Goal: Answer question/provide support: Share knowledge or assist other users

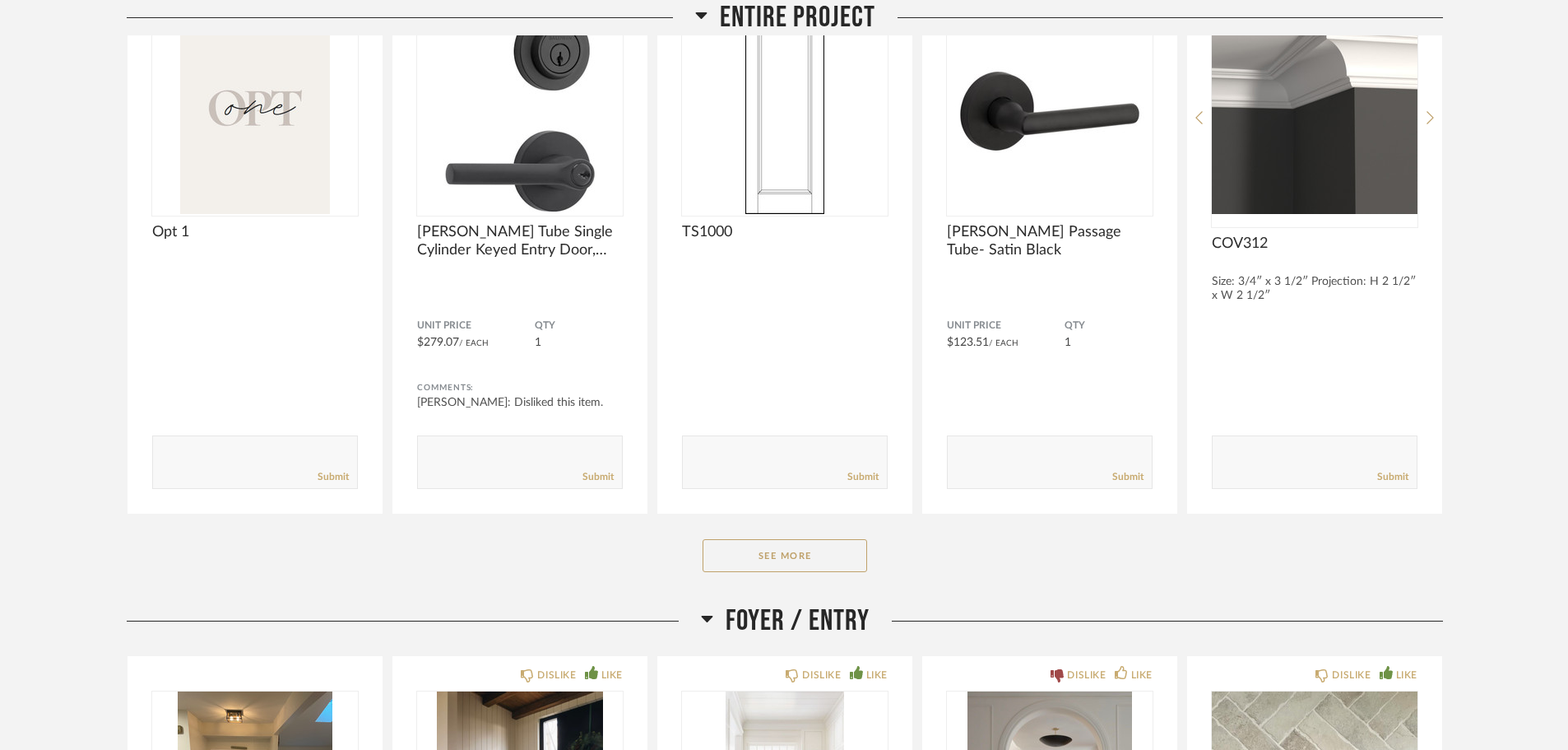
scroll to position [76, 0]
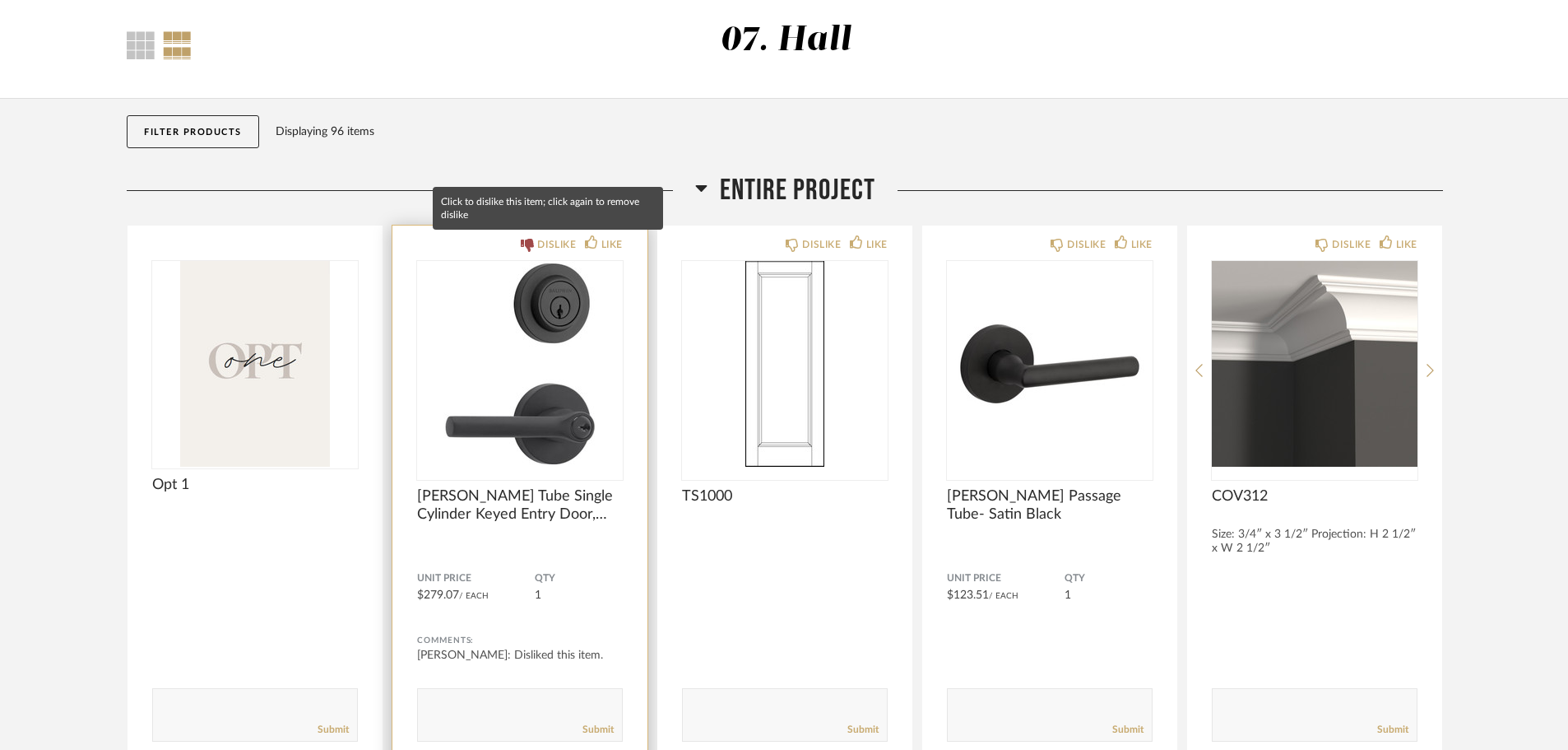
click at [552, 246] on div "DISLIKE" at bounding box center [557, 244] width 39 height 17
click at [548, 248] on div "DISLIKE" at bounding box center [557, 244] width 39 height 17
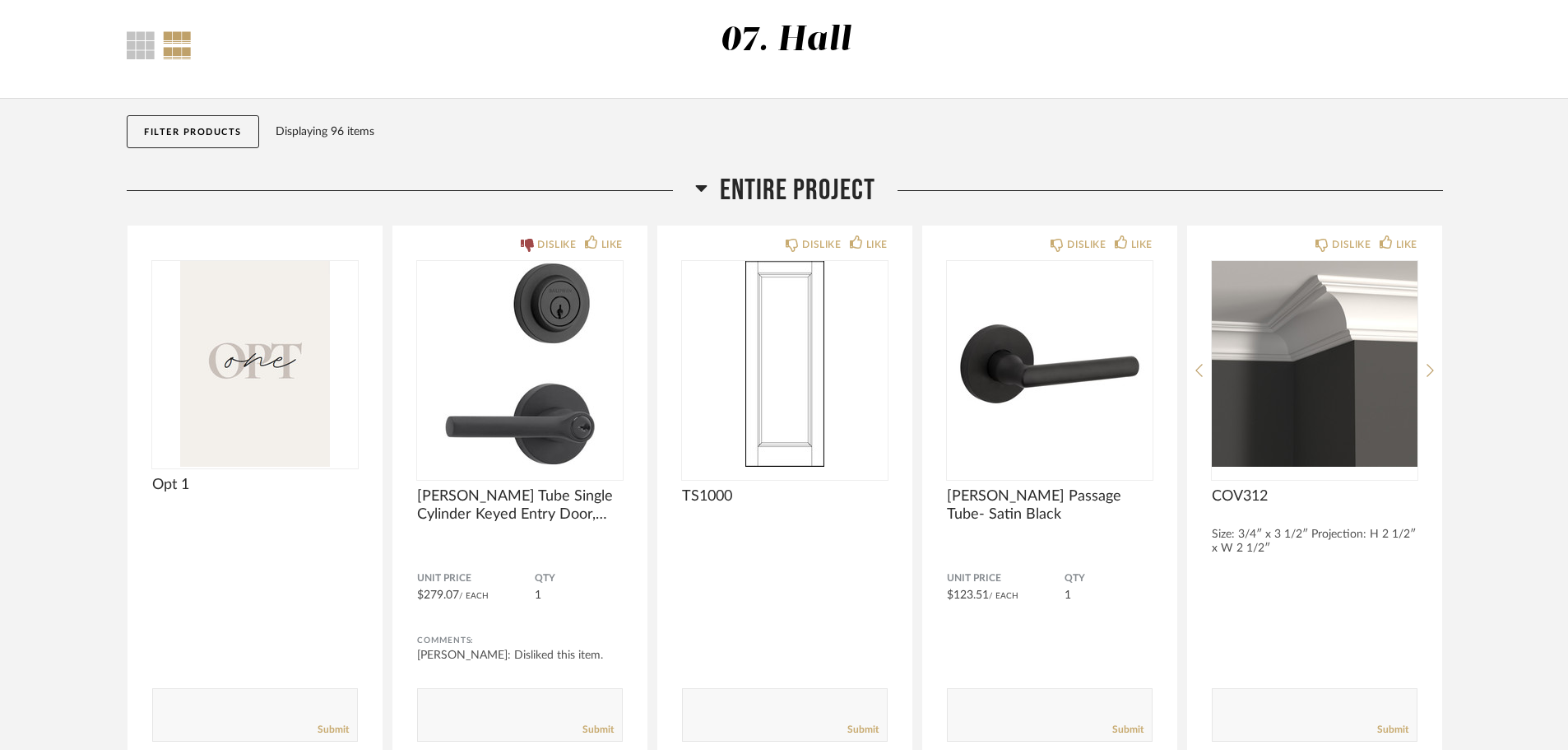
scroll to position [159, 0]
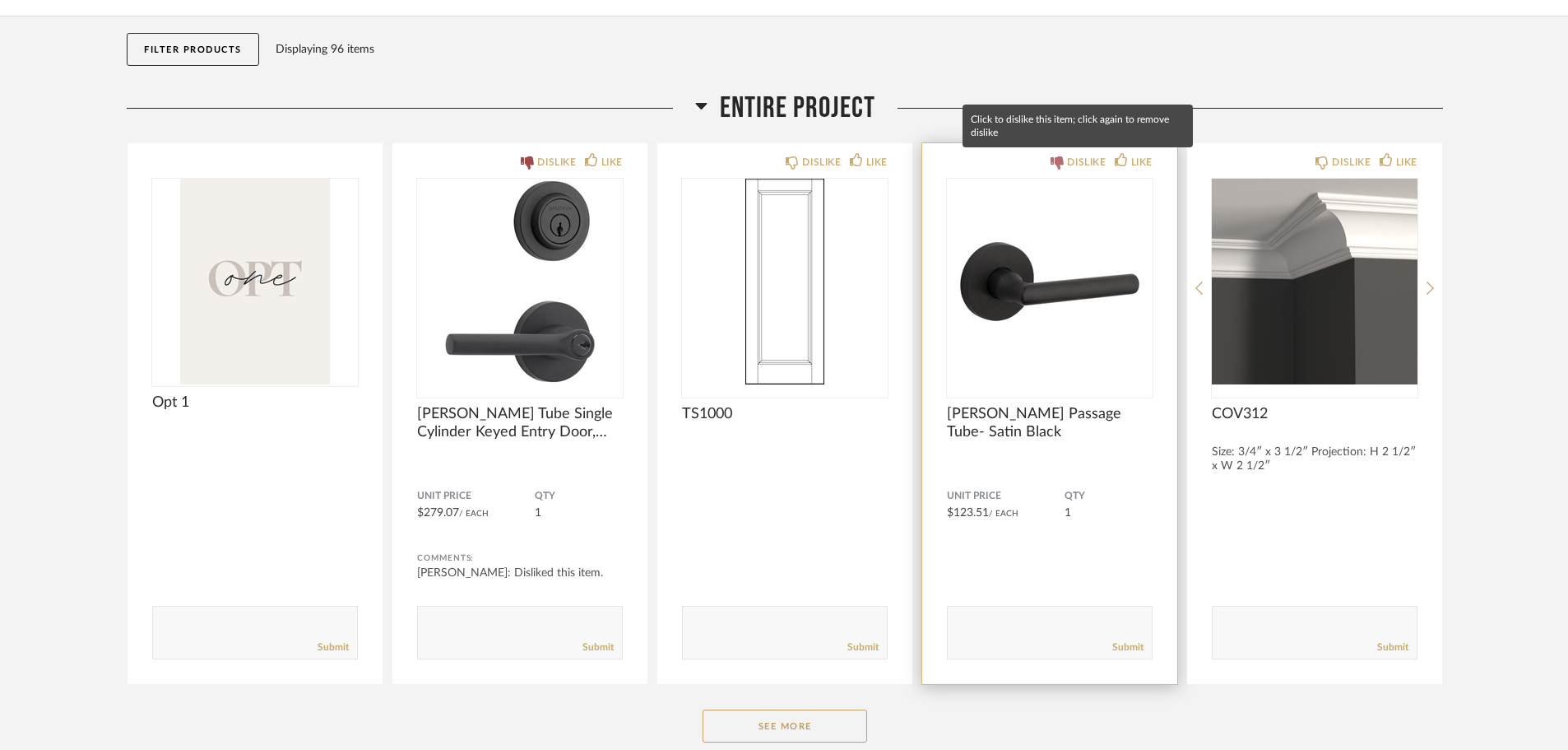
click at [1080, 164] on div "DISLIKE" at bounding box center [1086, 162] width 39 height 17
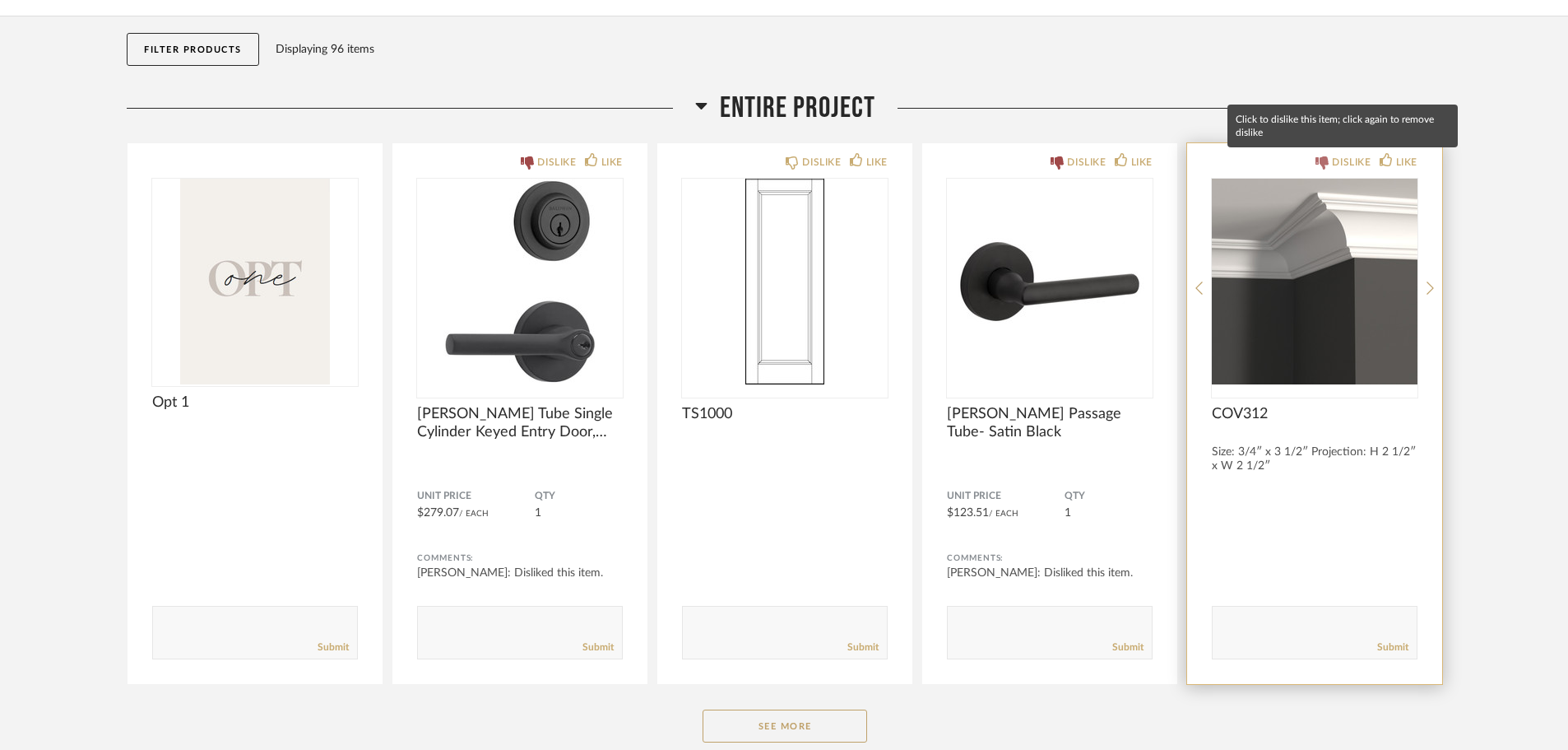
click at [1340, 165] on div "DISLIKE" at bounding box center [1351, 162] width 39 height 17
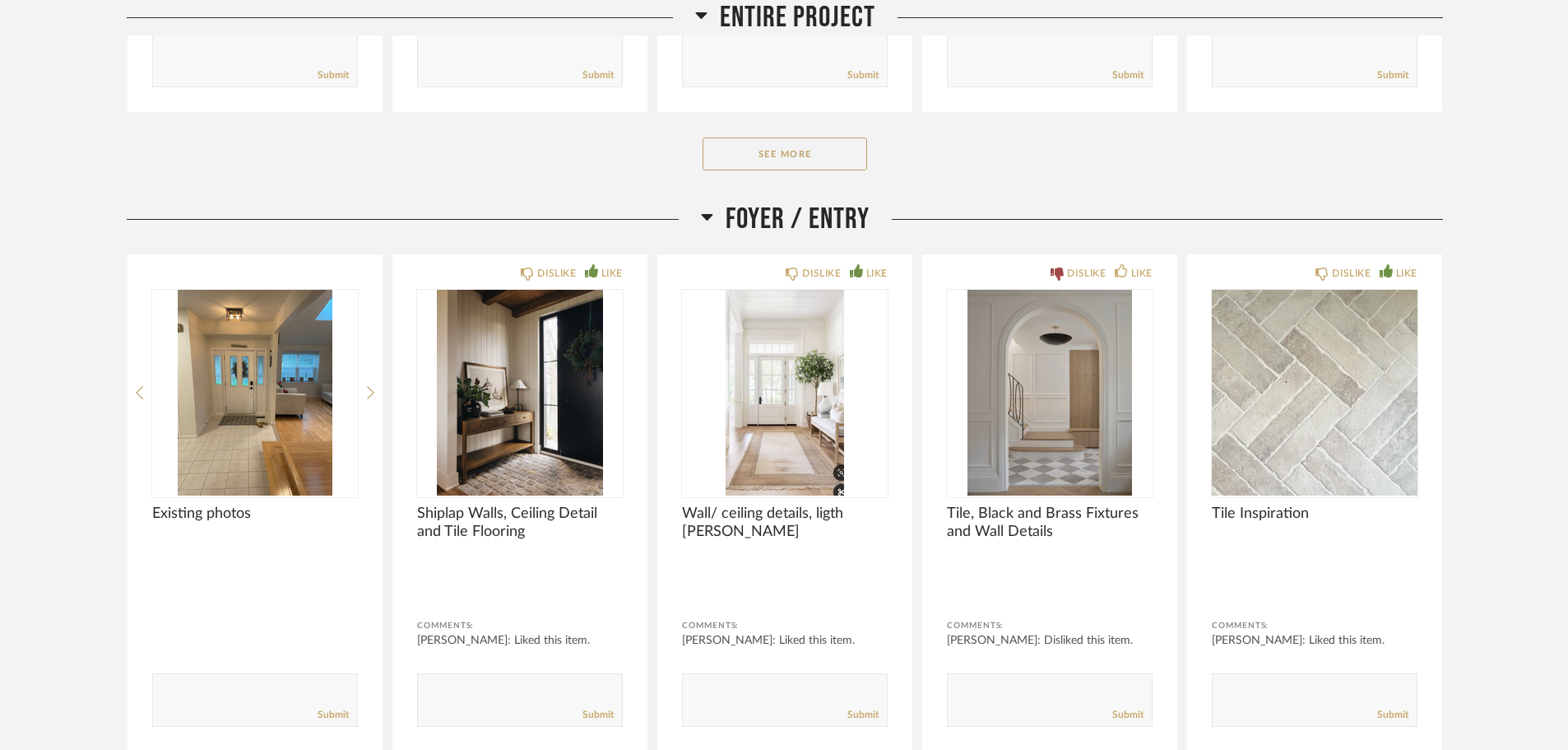
scroll to position [735, 0]
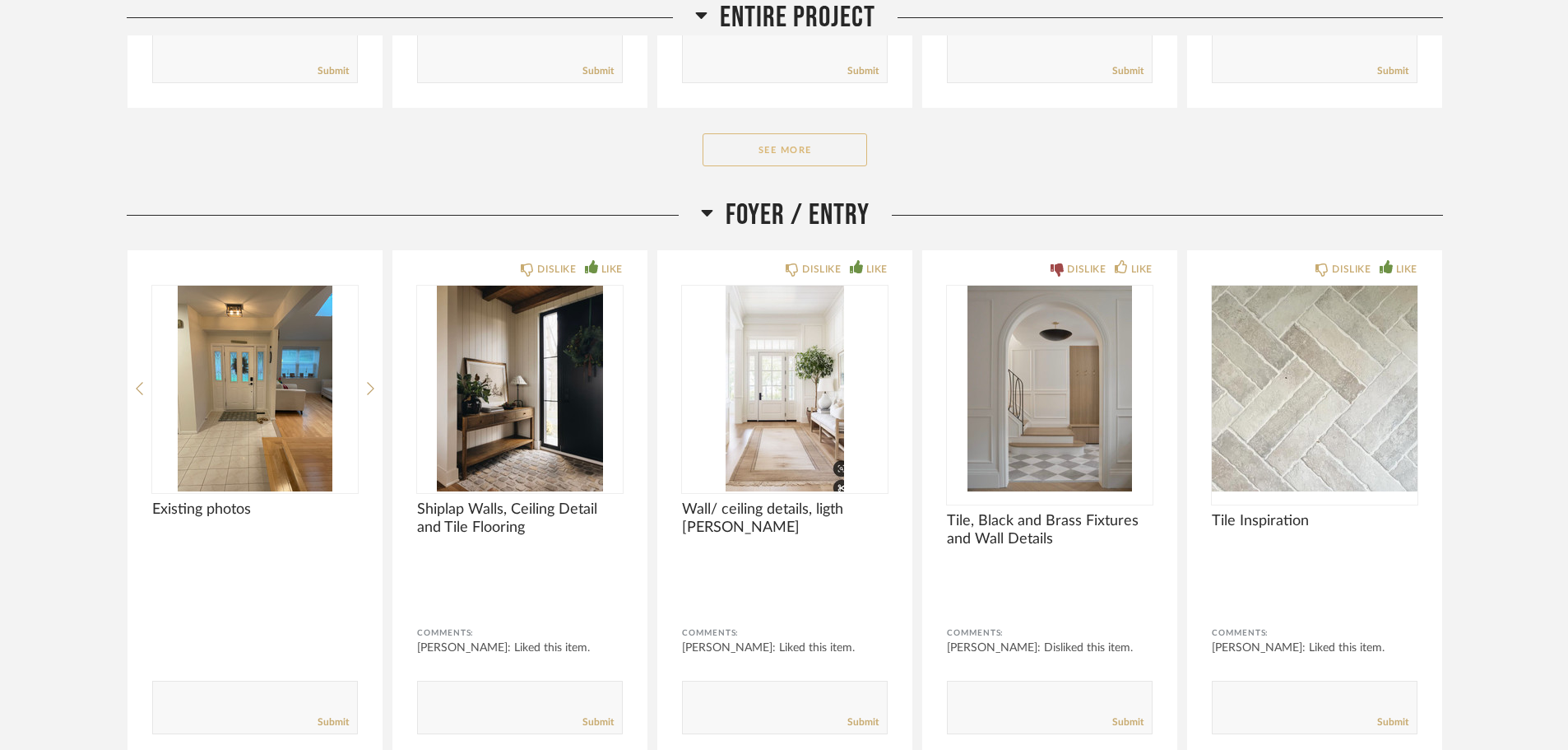
click at [806, 149] on button "See More" at bounding box center [784, 150] width 165 height 33
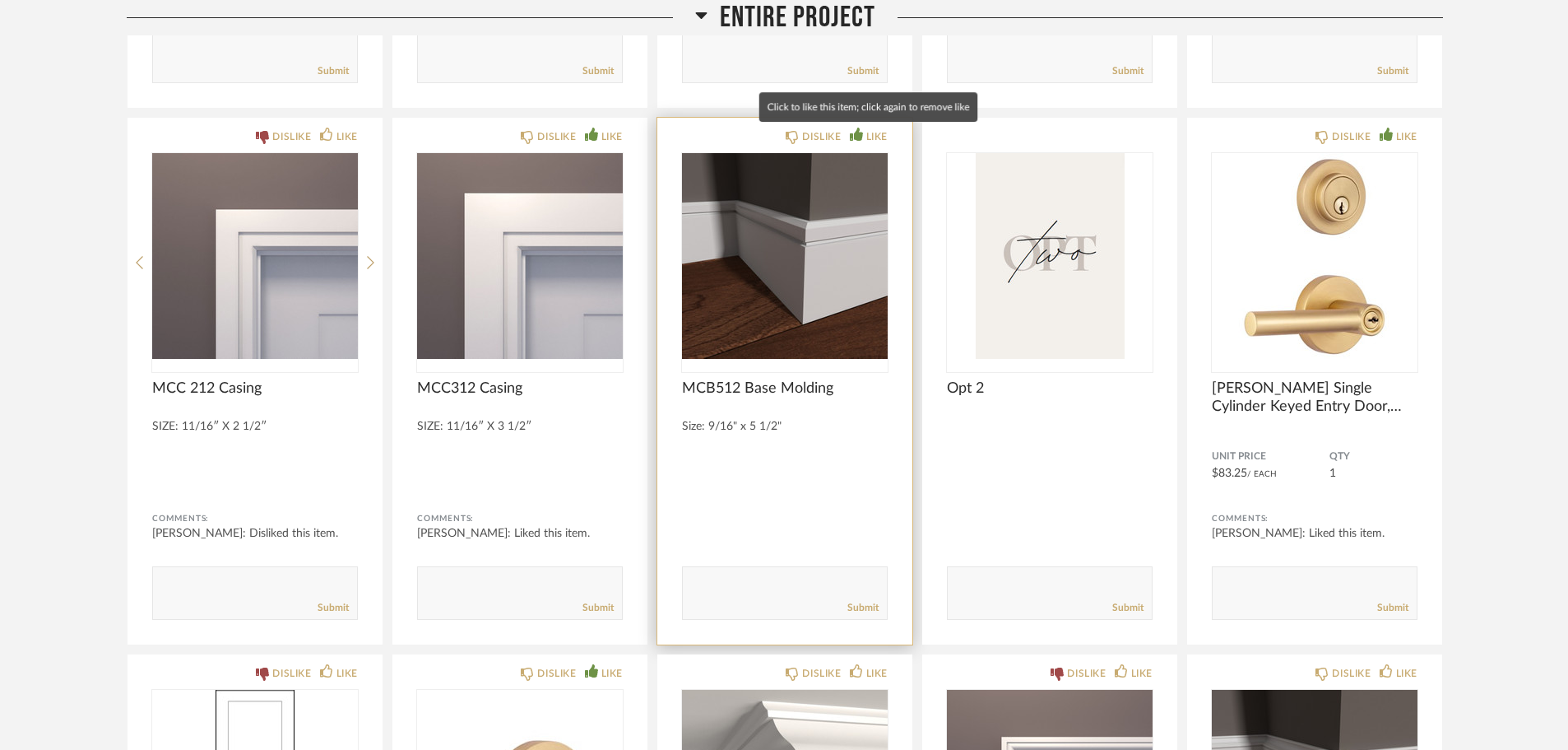
click at [856, 136] on icon at bounding box center [856, 134] width 13 height 13
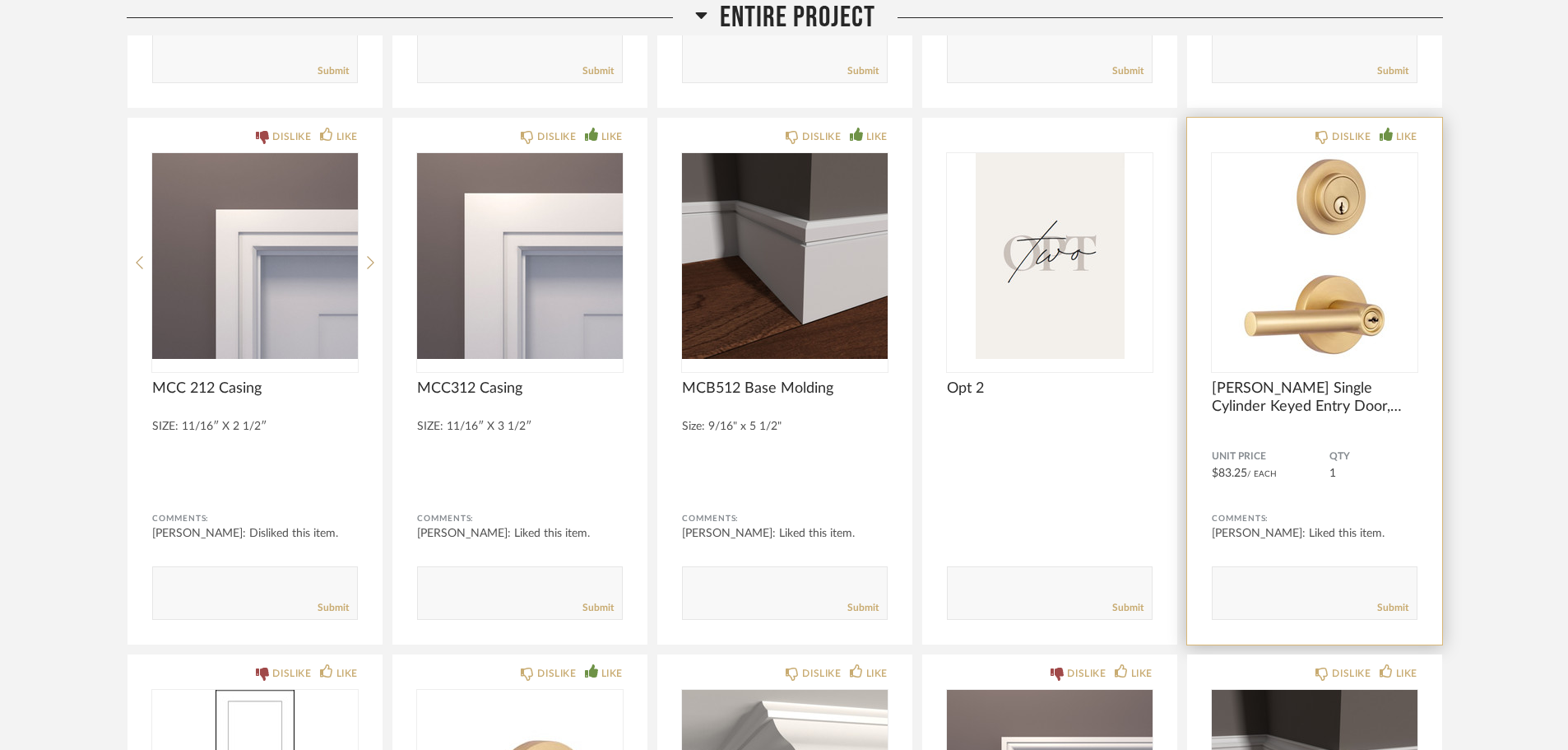
click at [1259, 585] on textarea at bounding box center [1315, 585] width 204 height 22
type textarea "would like a keypad with the deadbolt then a handle lock."
click at [1388, 607] on link "Submit" at bounding box center [1393, 607] width 31 height 14
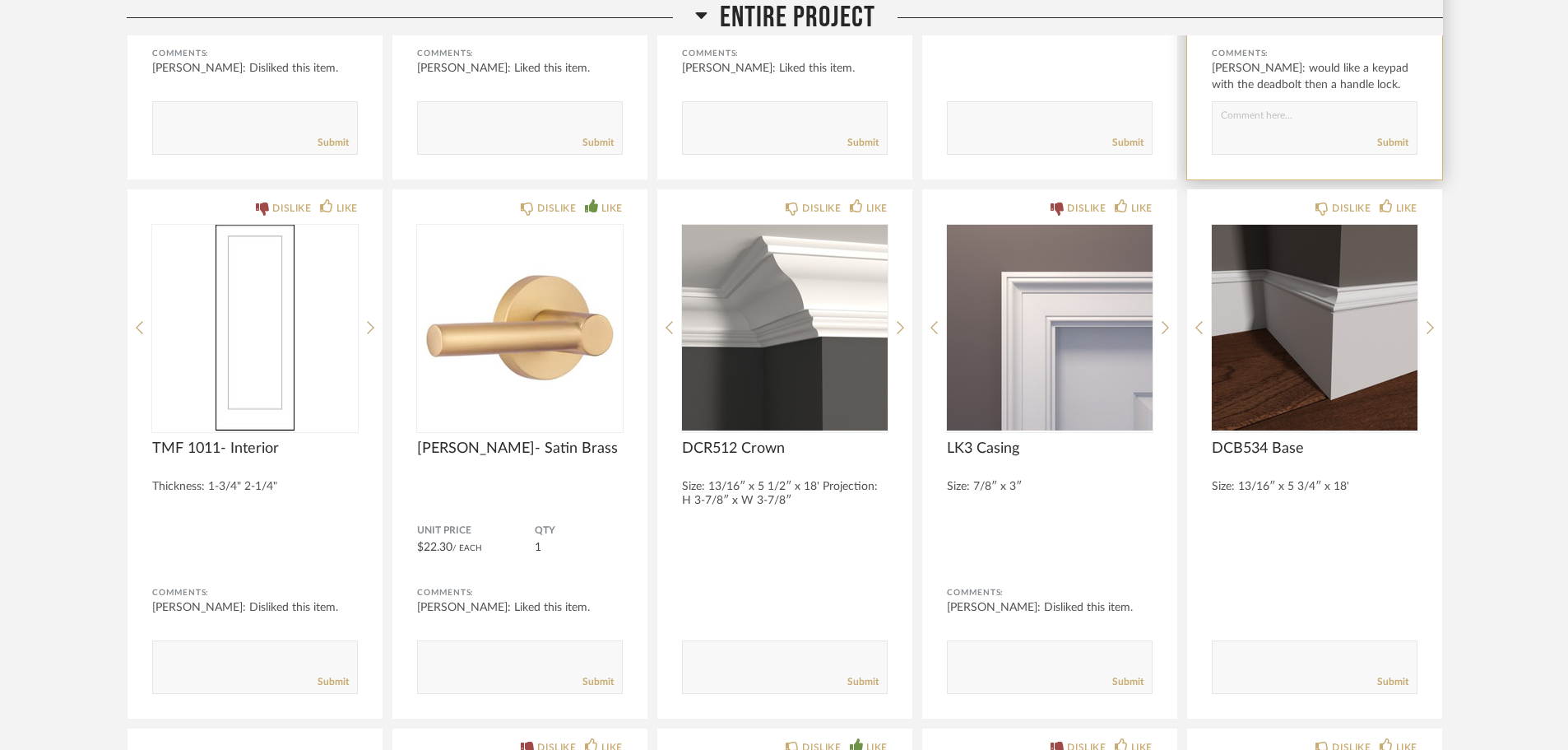
scroll to position [1229, 0]
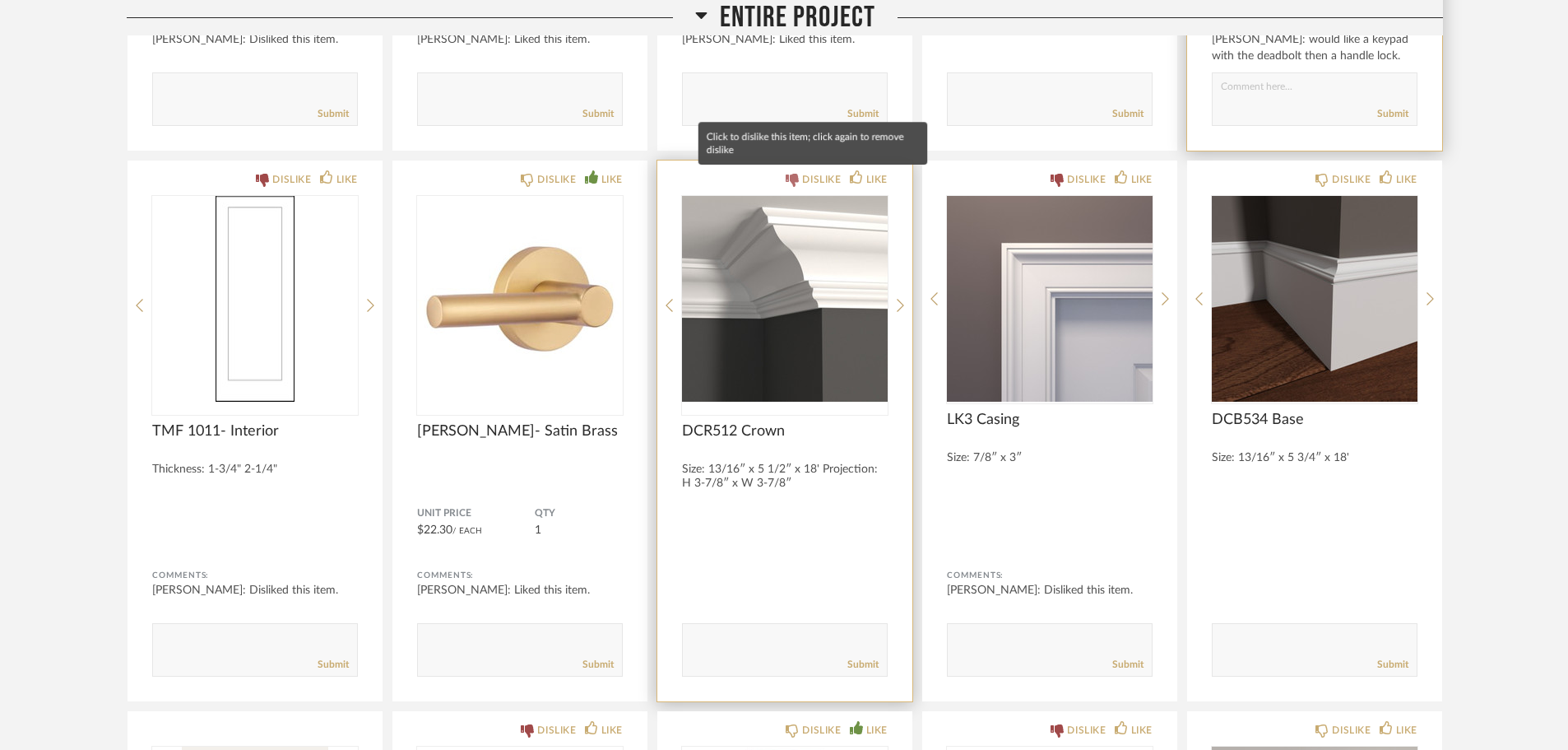
click at [825, 181] on div "DISLIKE" at bounding box center [821, 180] width 39 height 17
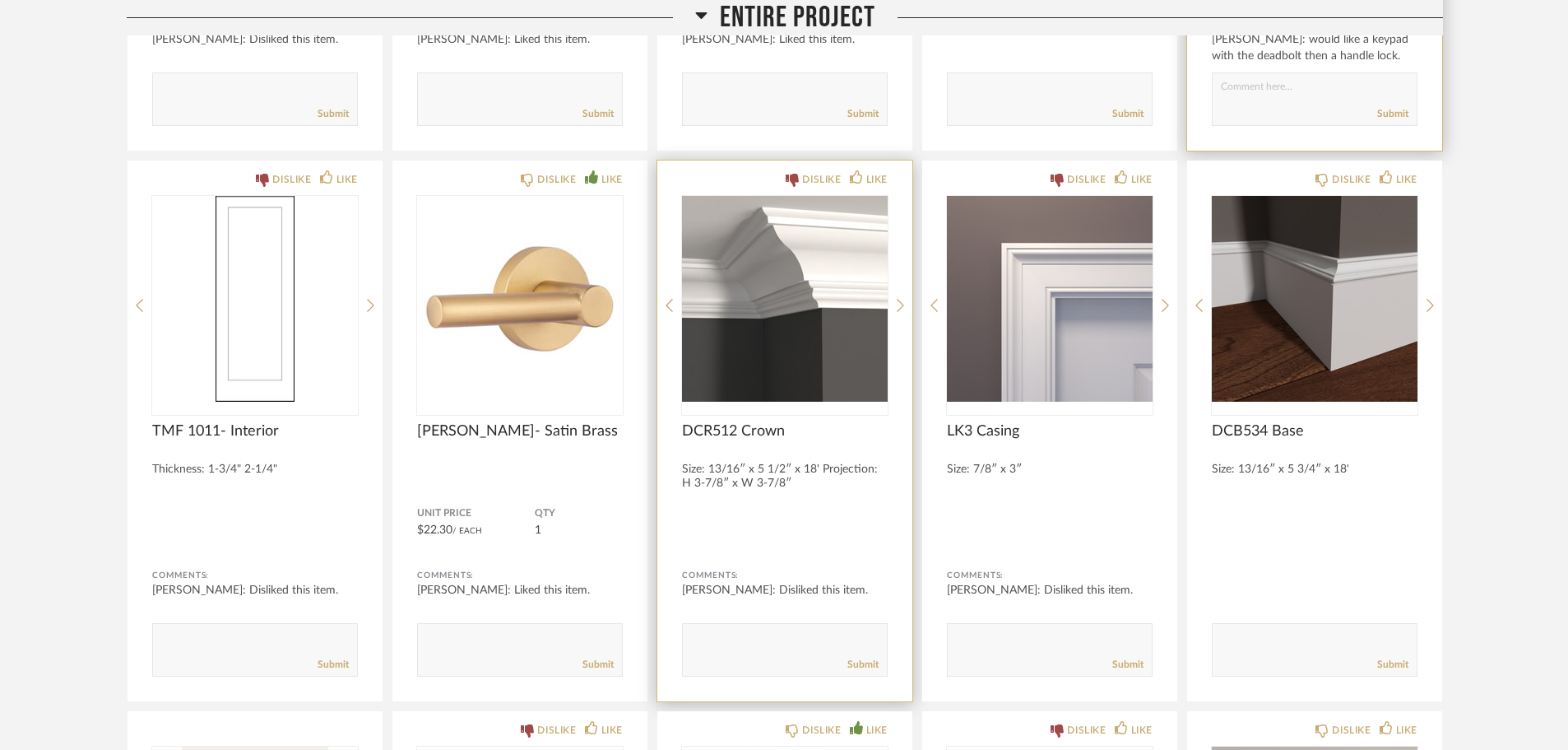
click at [725, 637] on textarea at bounding box center [784, 642] width 204 height 22
type textarea "[PERSON_NAME] does not like crown molding"
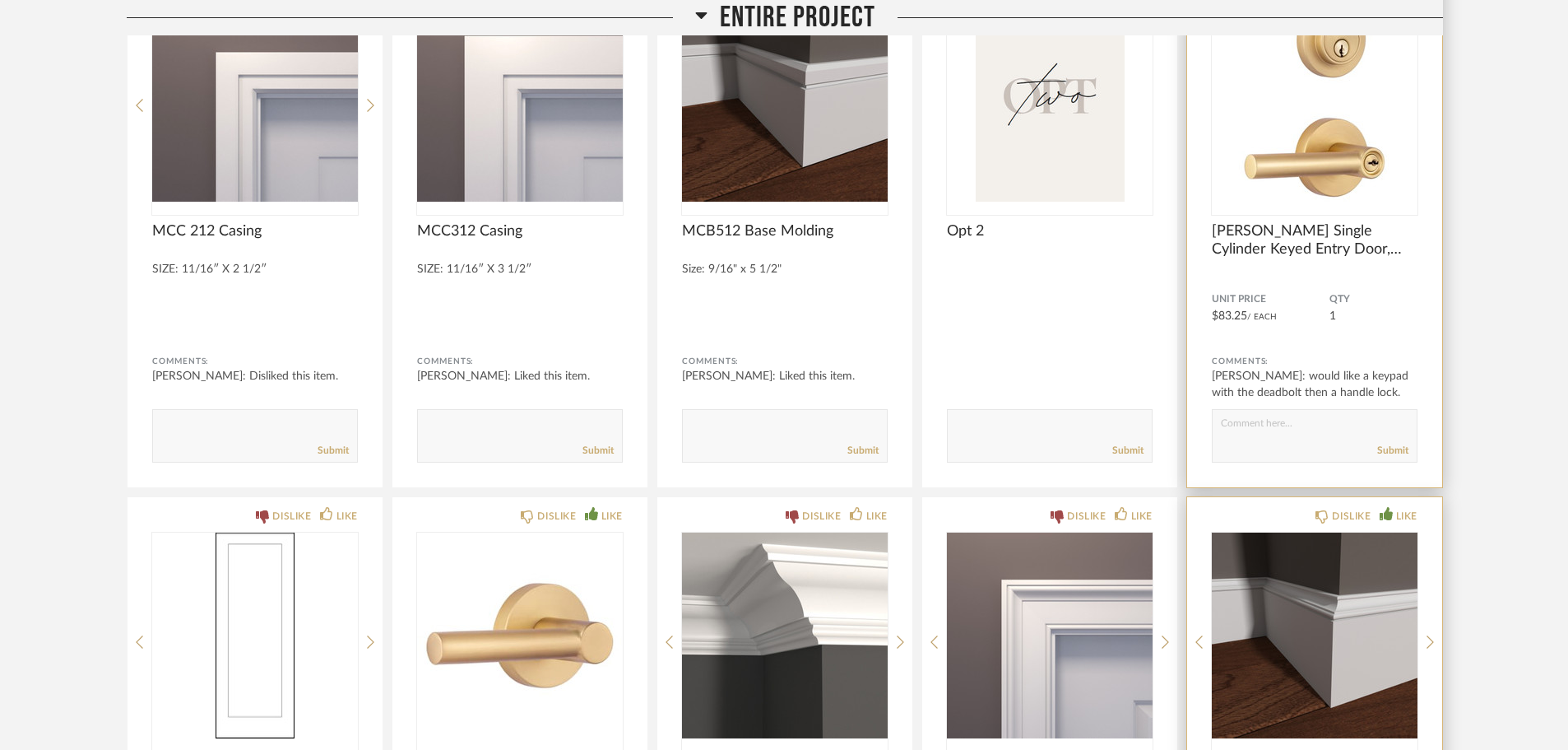
scroll to position [900, 0]
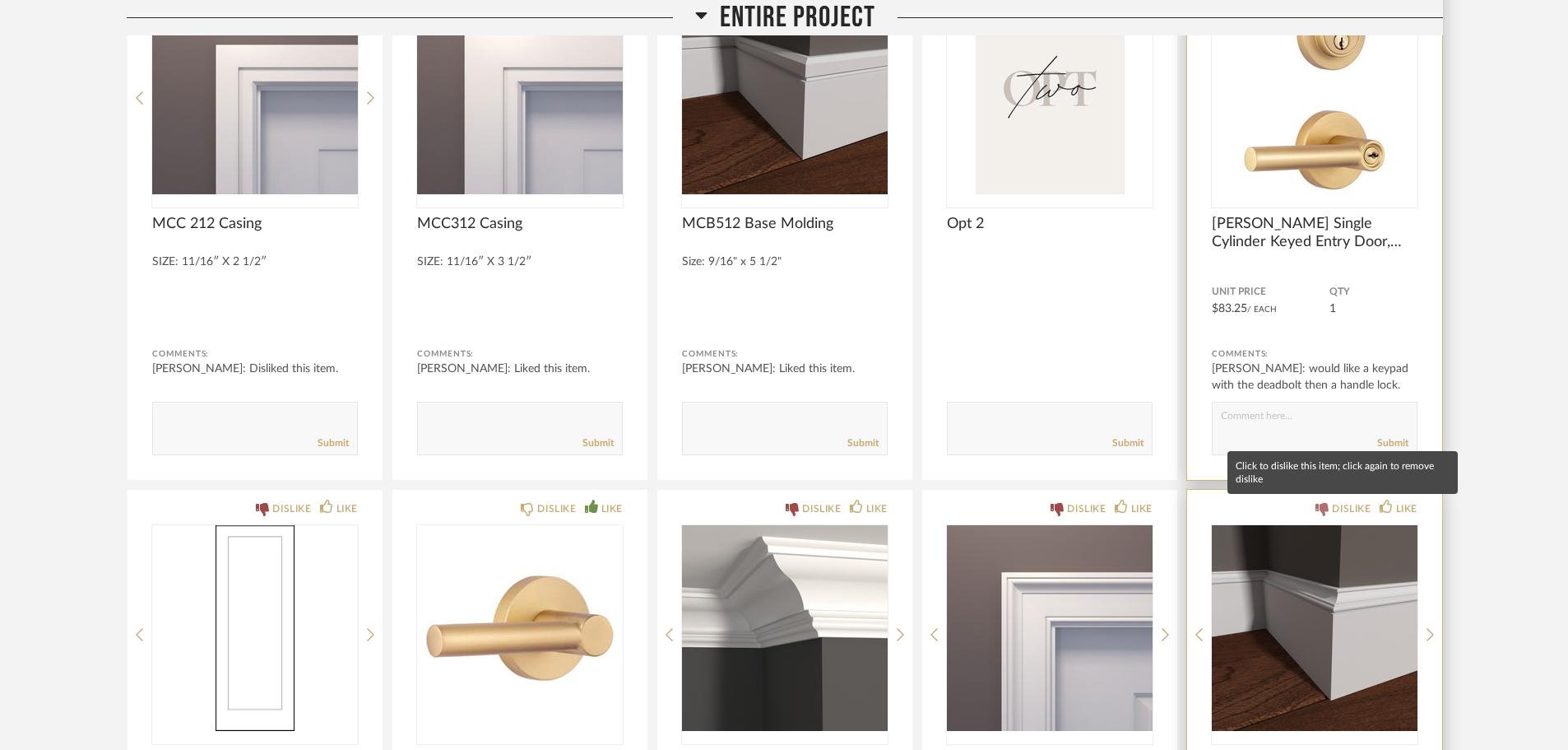
click at [1333, 512] on div "DISLIKE" at bounding box center [1351, 509] width 39 height 17
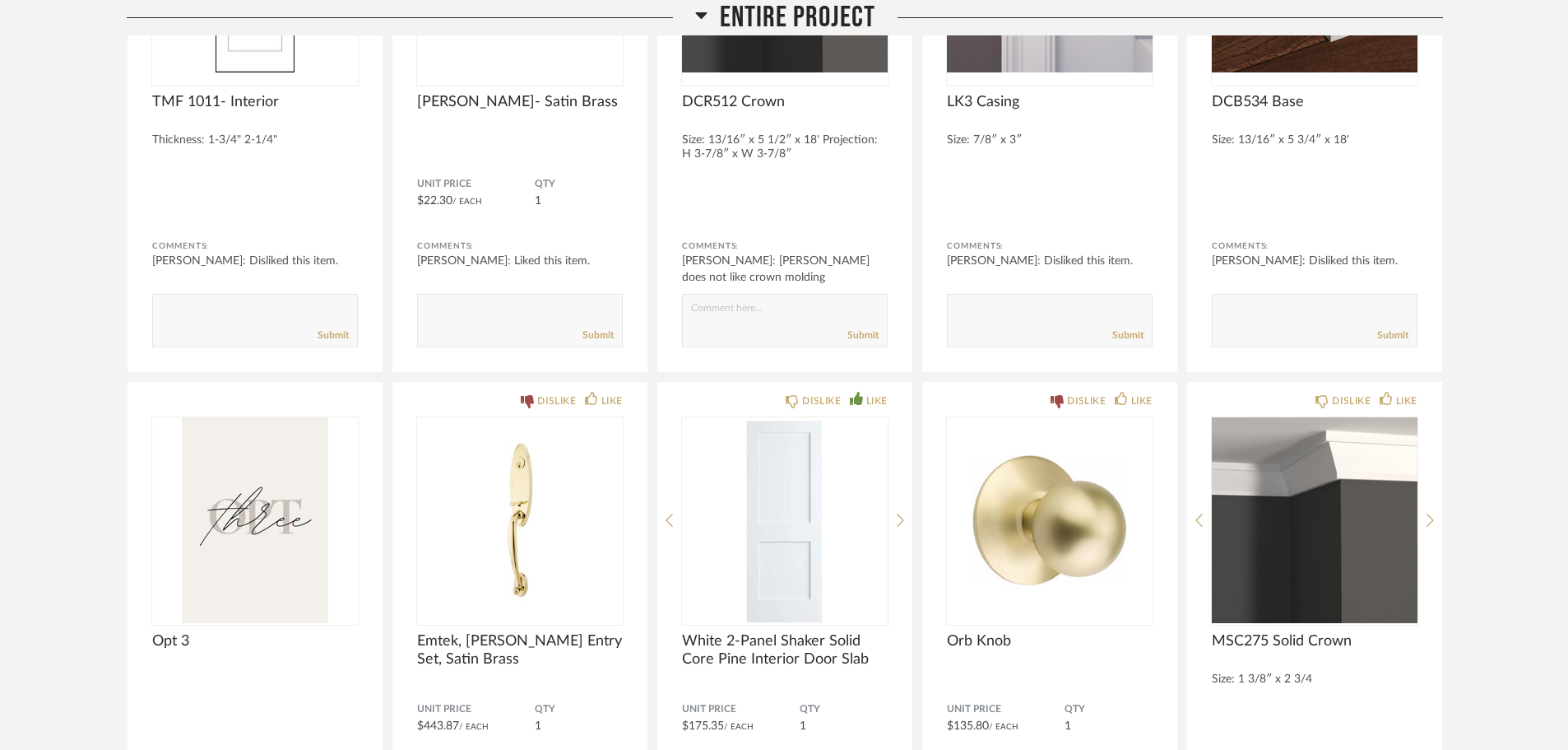
scroll to position [1641, 0]
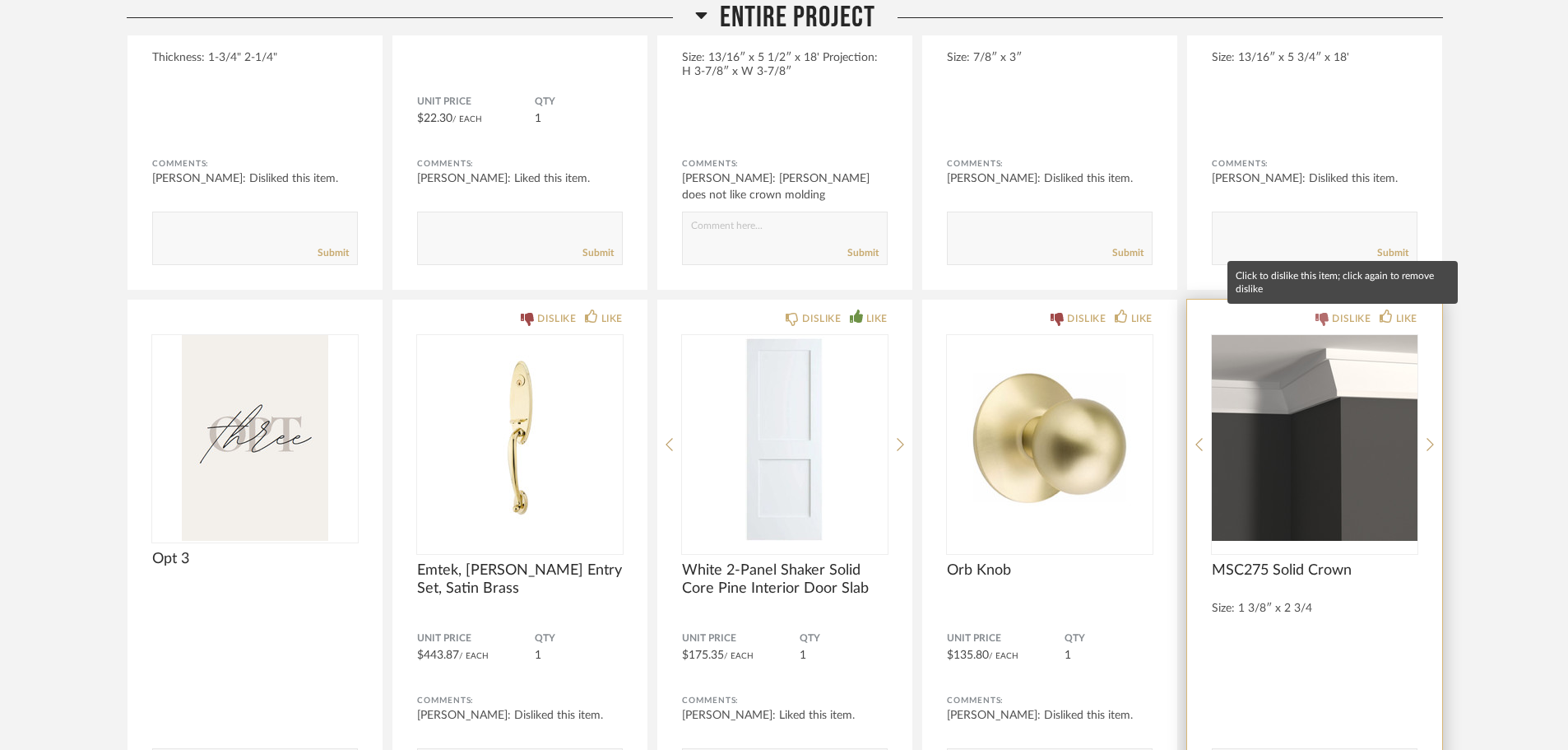
click at [1321, 318] on icon at bounding box center [1322, 319] width 13 height 13
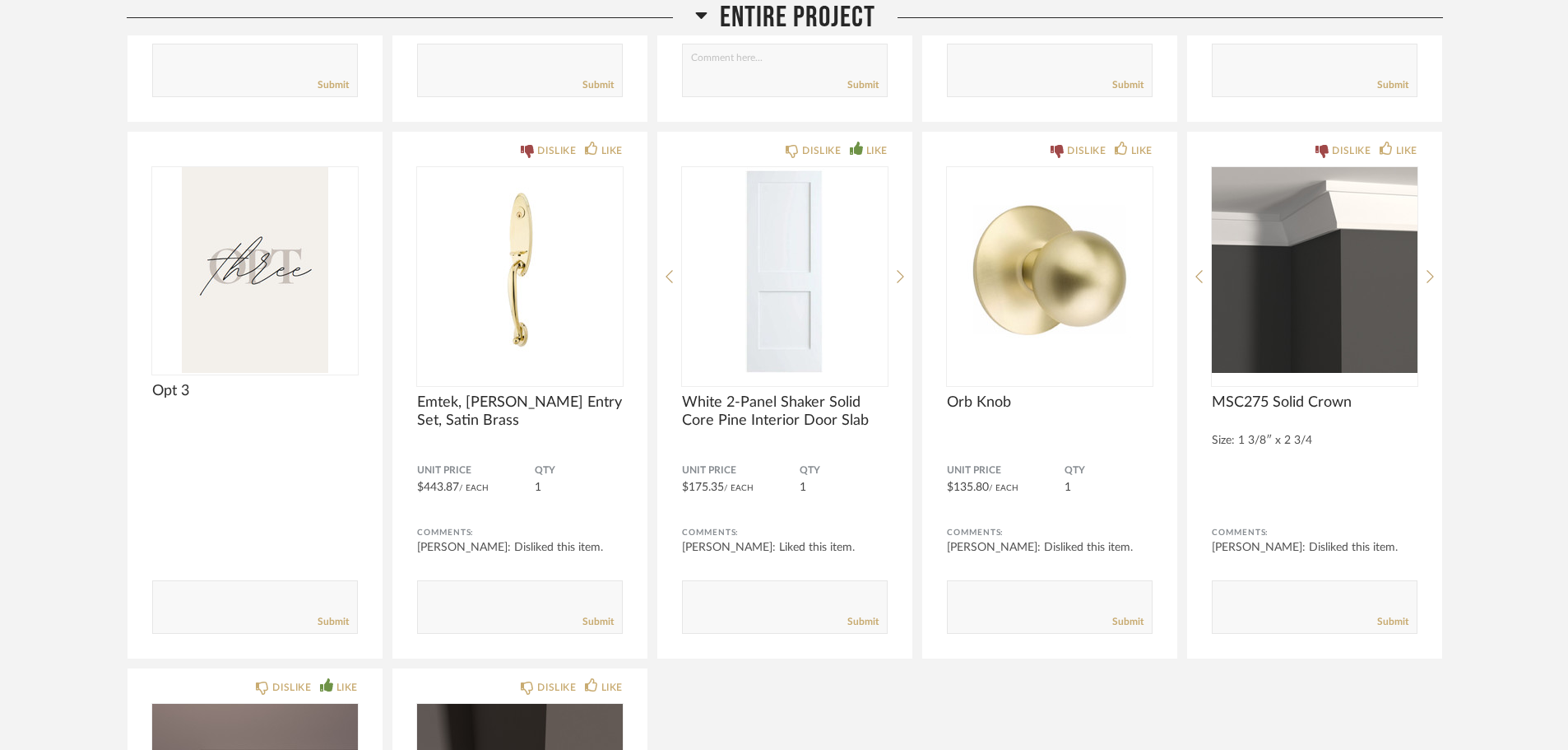
scroll to position [1811, 0]
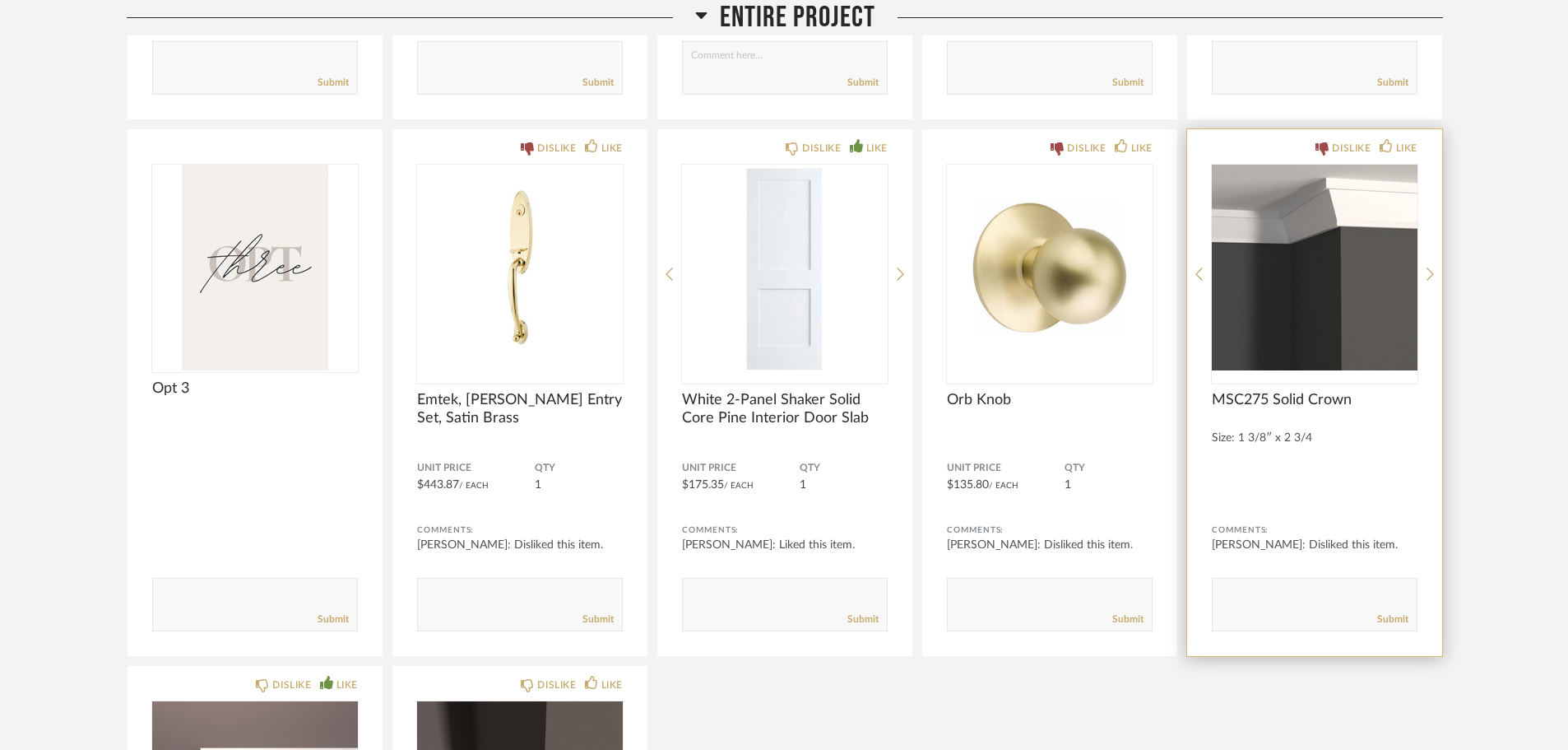
click at [1301, 593] on textarea at bounding box center [1315, 597] width 204 height 22
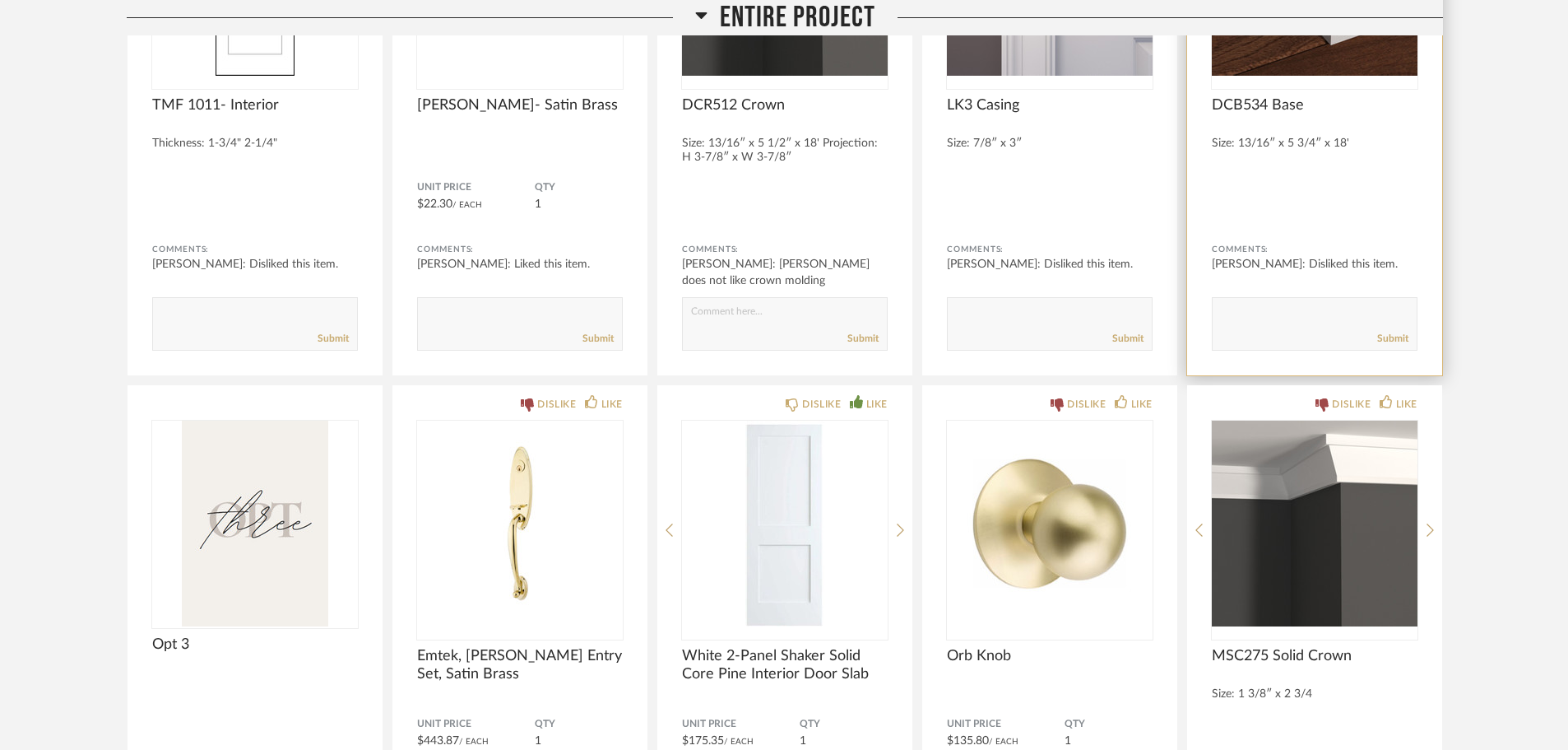
scroll to position [1647, 0]
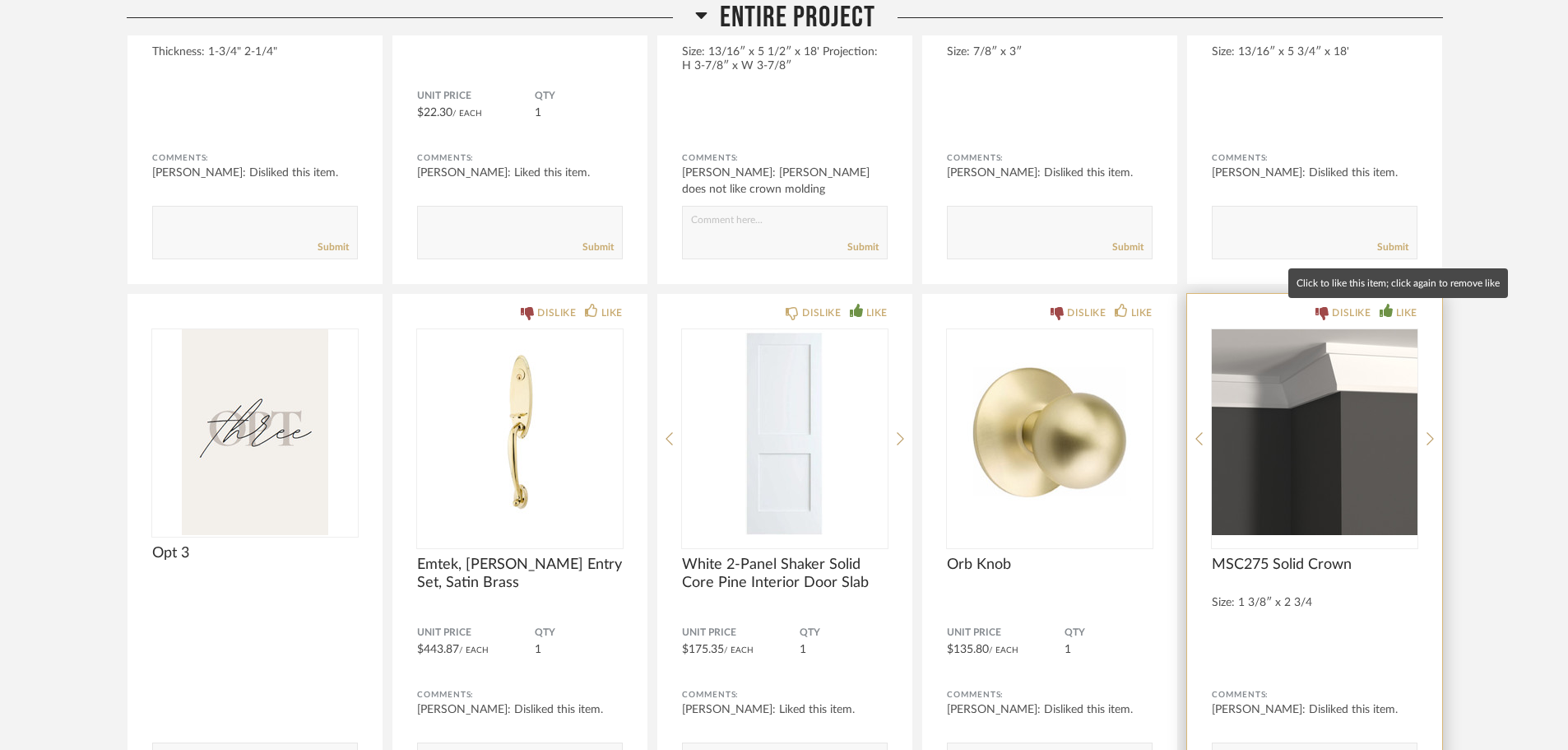
click at [1410, 310] on div "LIKE" at bounding box center [1407, 313] width 22 height 17
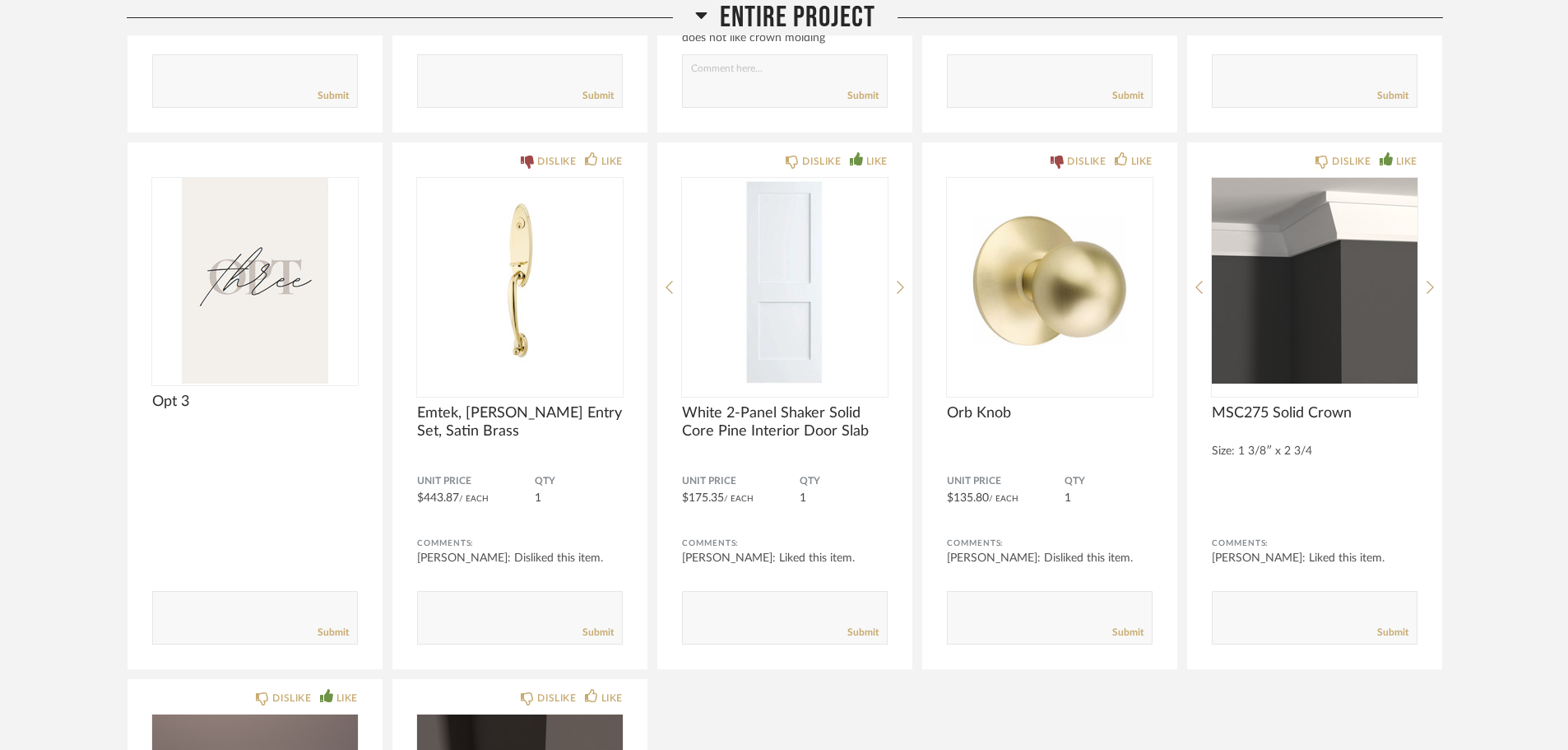
scroll to position [1811, 0]
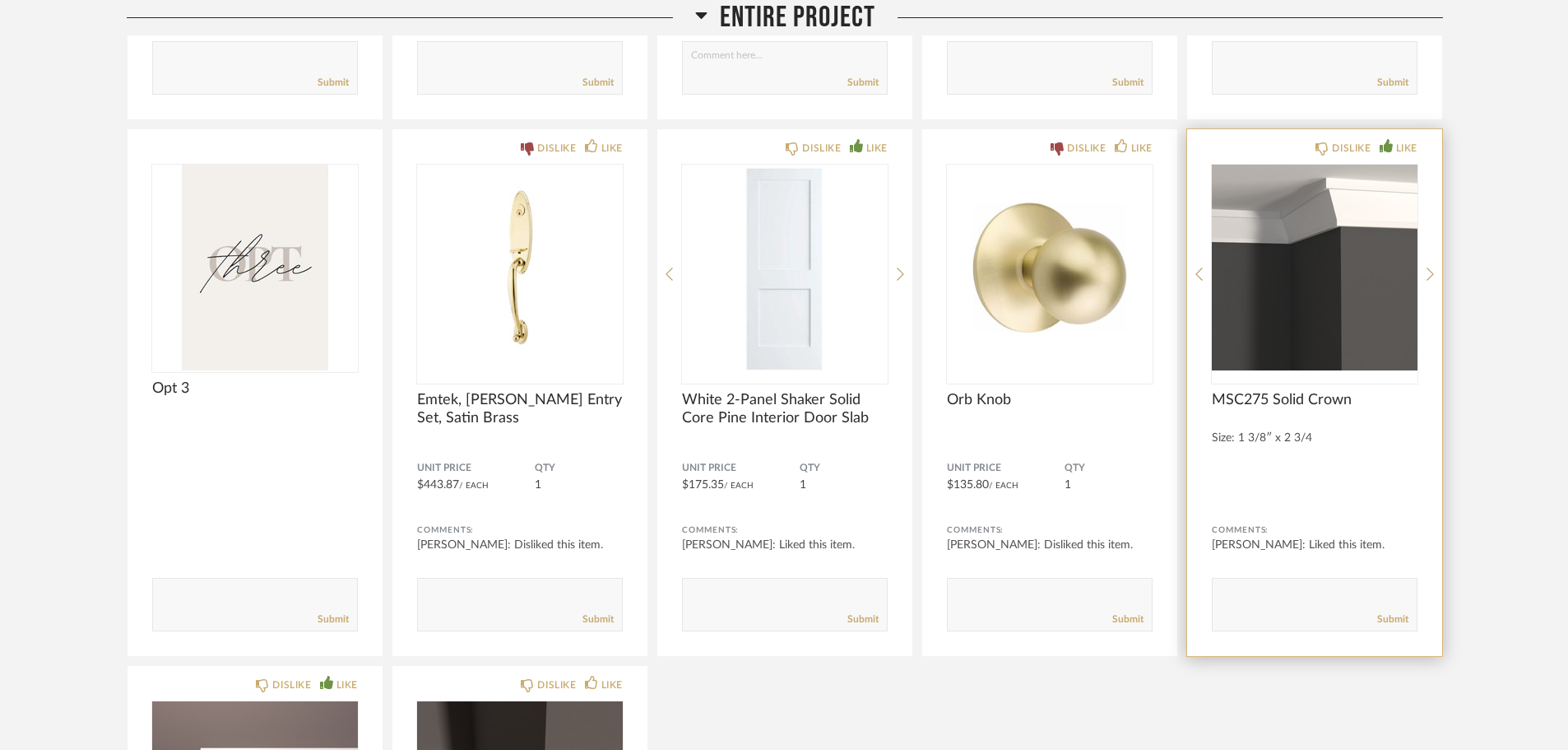
click at [1266, 602] on textarea at bounding box center [1315, 597] width 204 height 22
type textarea "out of the 3 options for crown molding, this is the better option. prefer to no…"
click at [1402, 620] on link "Submit" at bounding box center [1393, 619] width 31 height 14
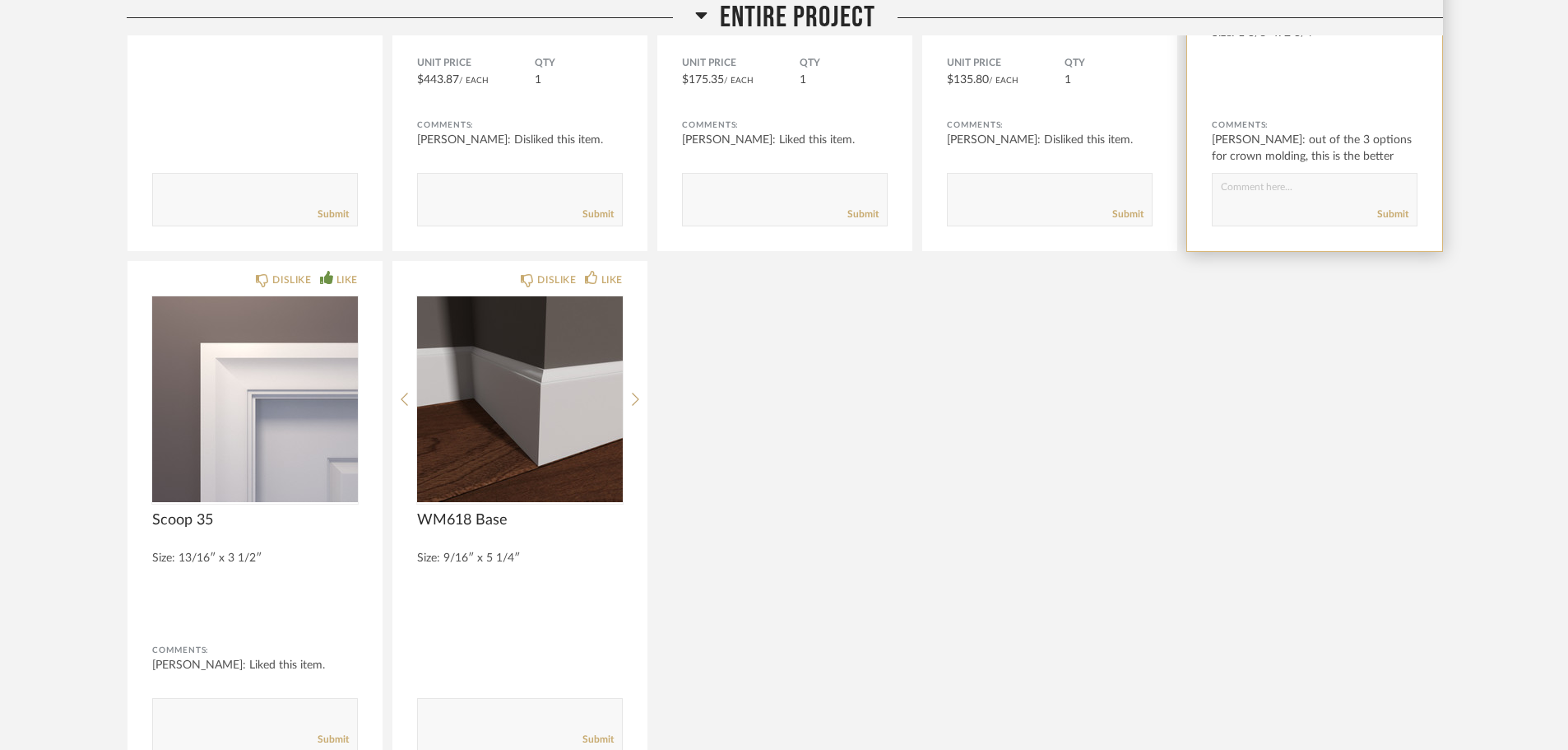
scroll to position [2223, 0]
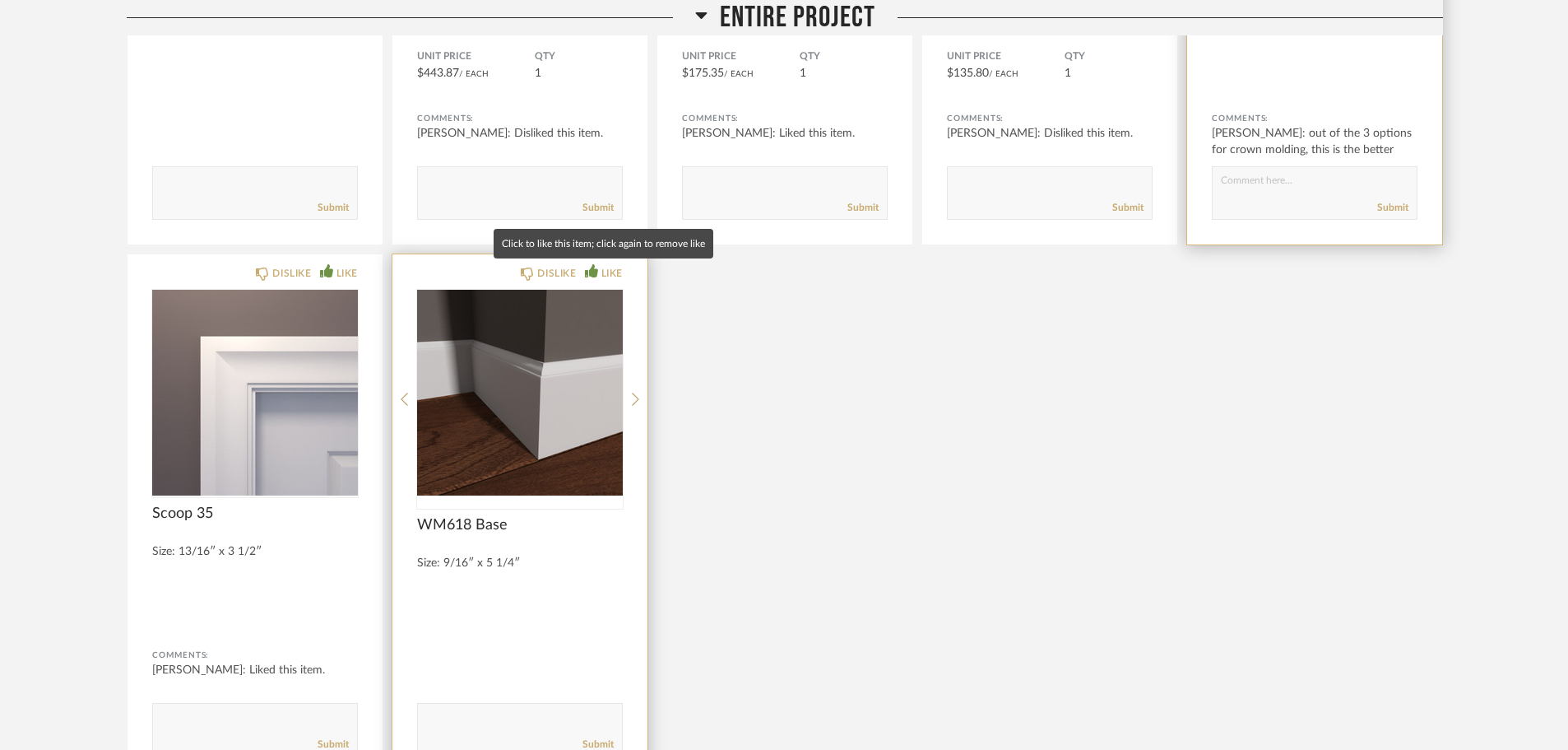
click at [596, 274] on icon at bounding box center [591, 271] width 13 height 13
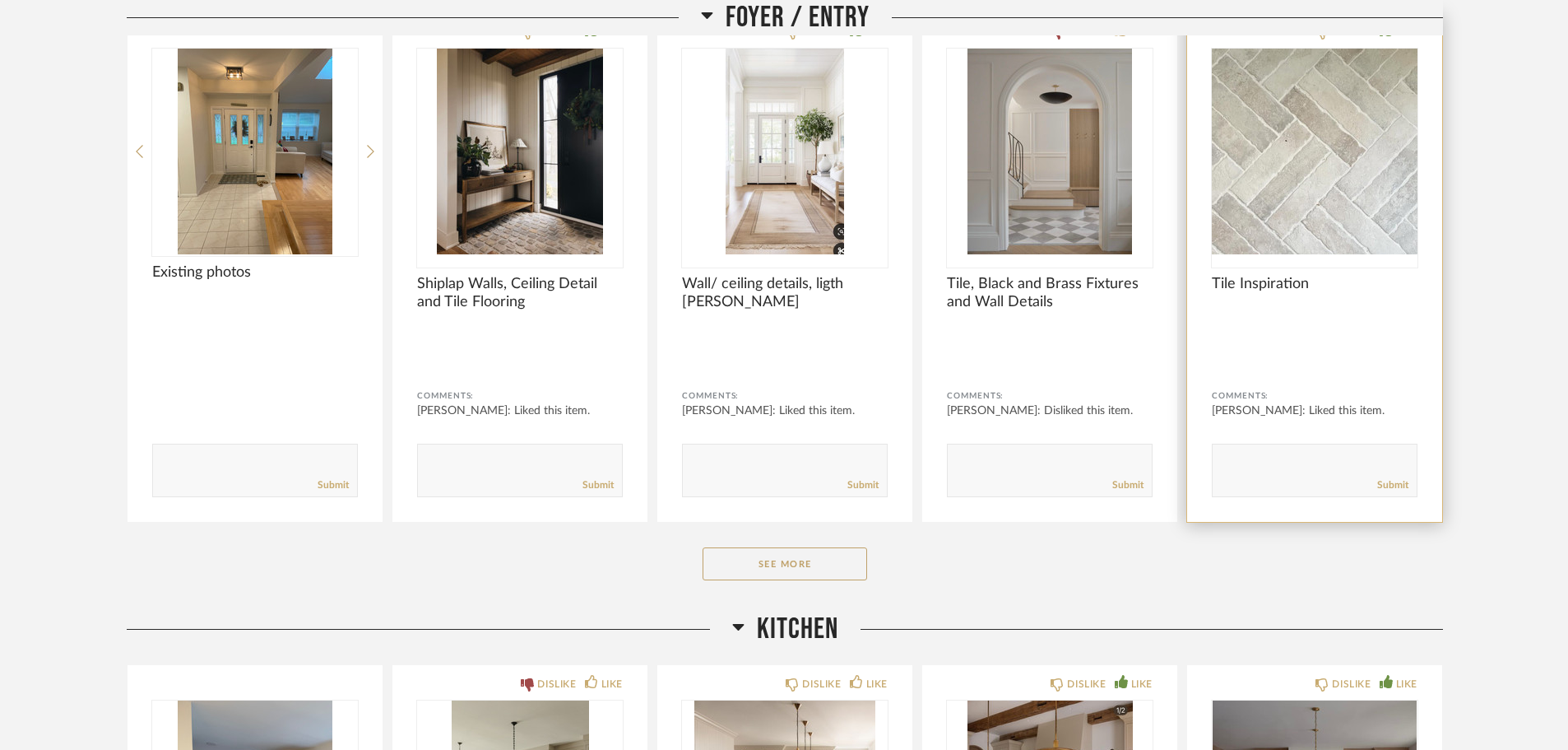
scroll to position [3128, 0]
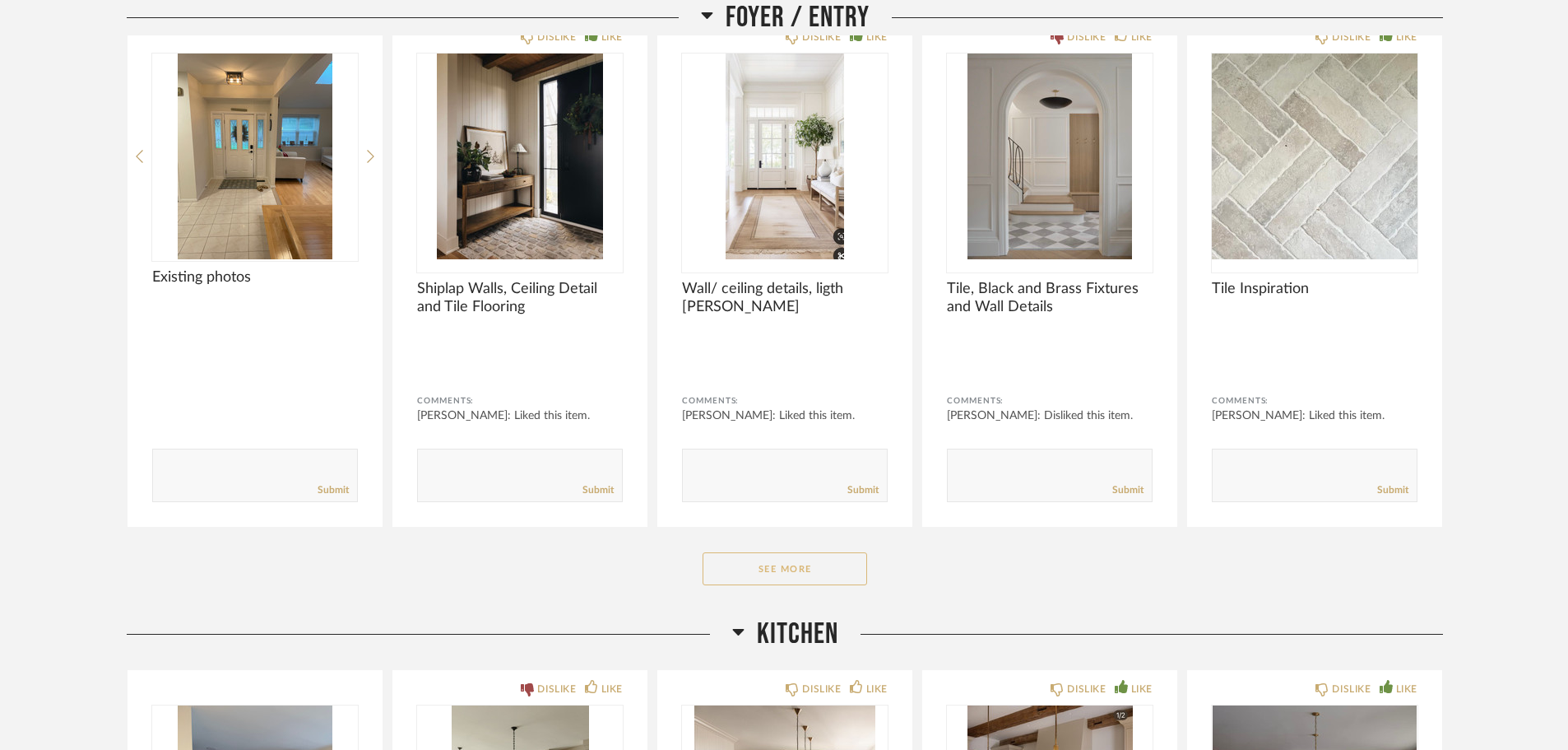
click at [782, 569] on button "See More" at bounding box center [784, 569] width 165 height 33
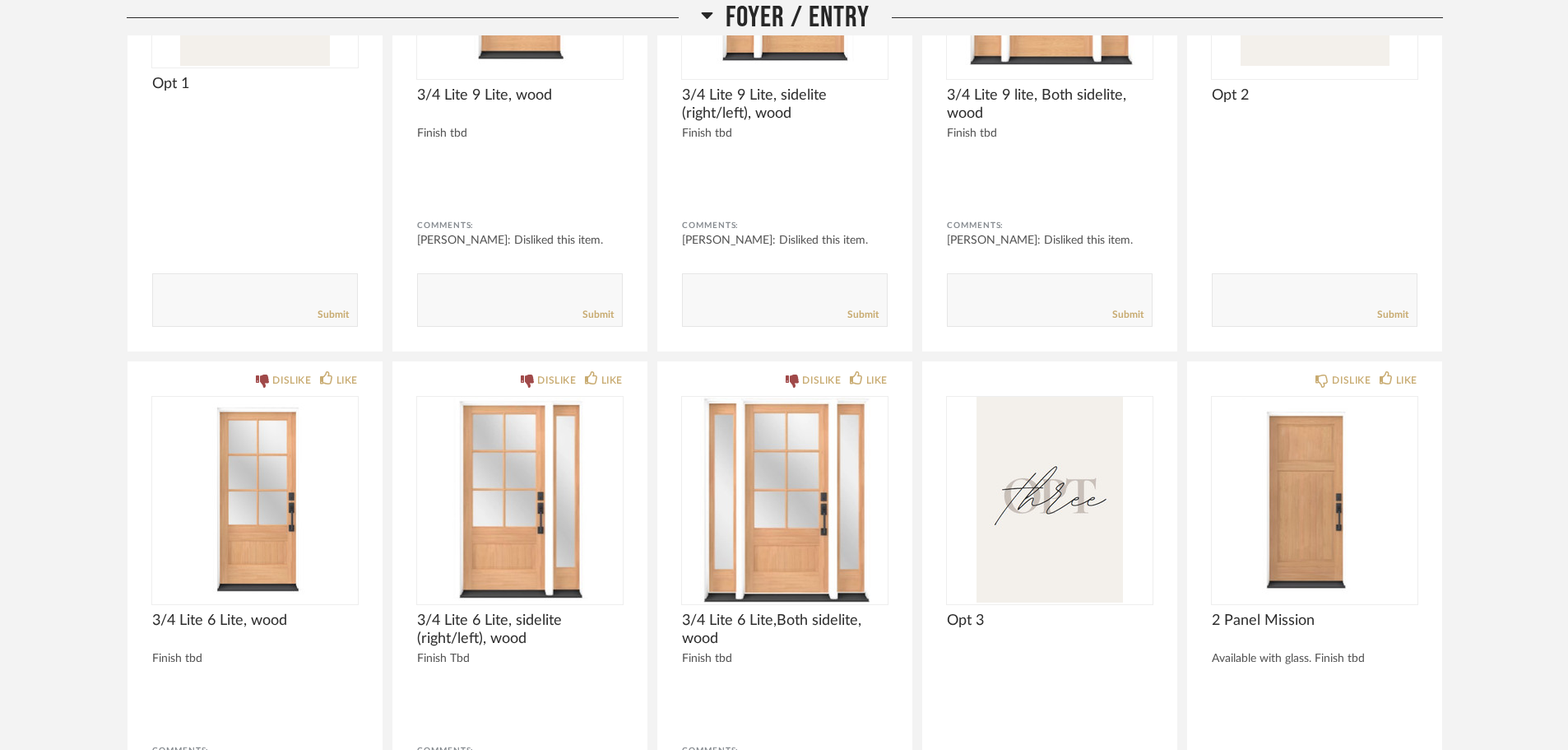
scroll to position [3869, 0]
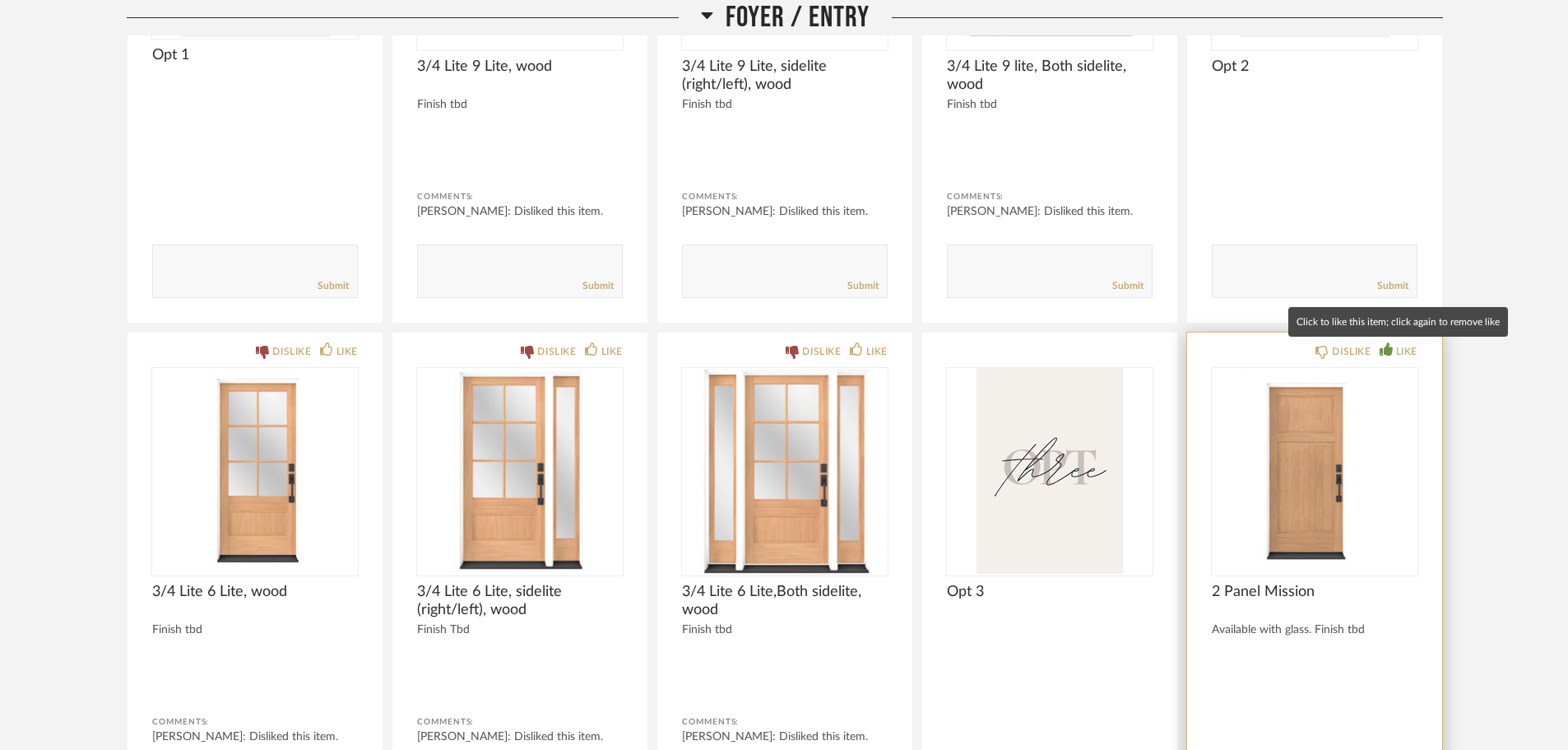
click at [1397, 353] on div "LIKE" at bounding box center [1407, 351] width 22 height 17
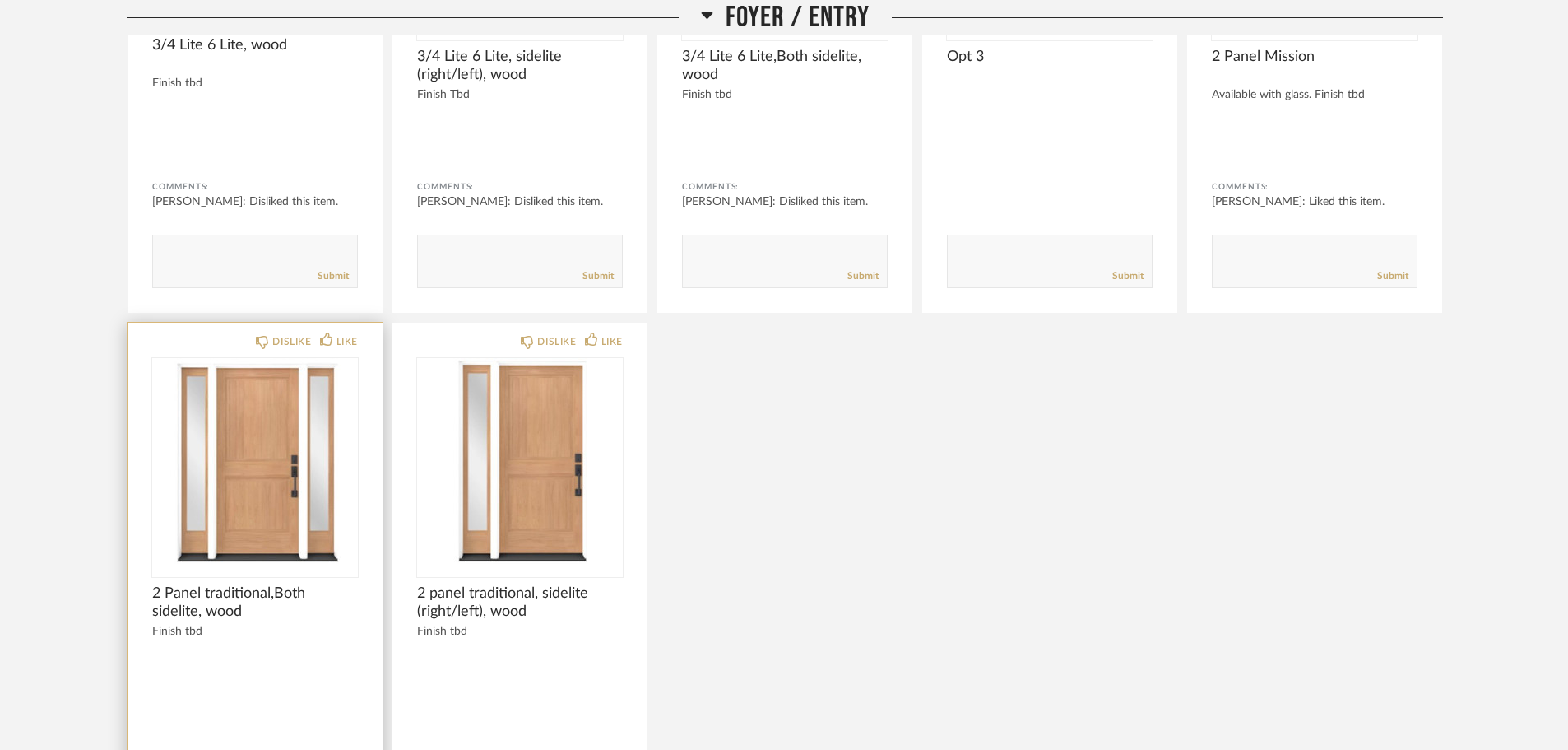
scroll to position [4445, 0]
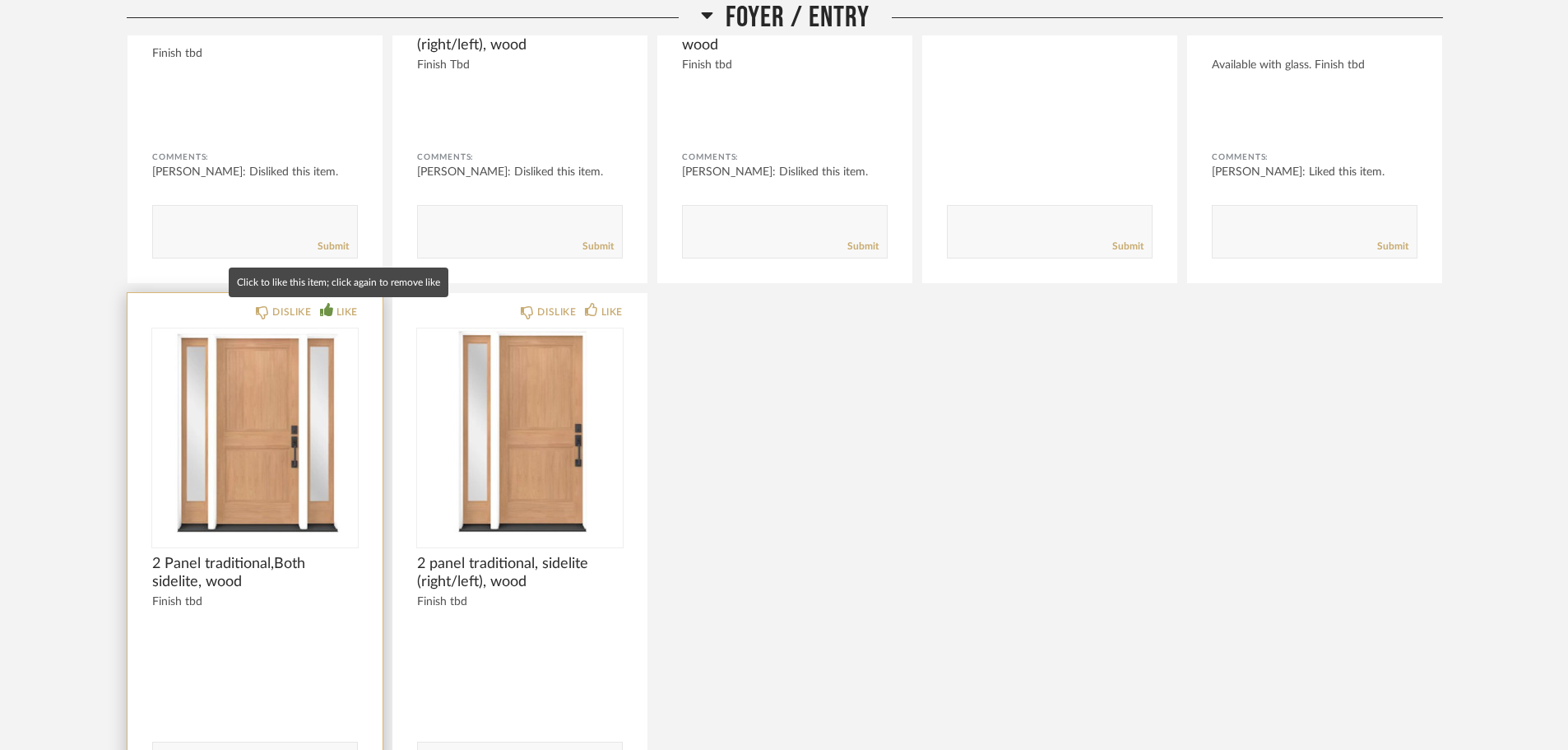
click at [326, 310] on icon at bounding box center [326, 310] width 13 height 13
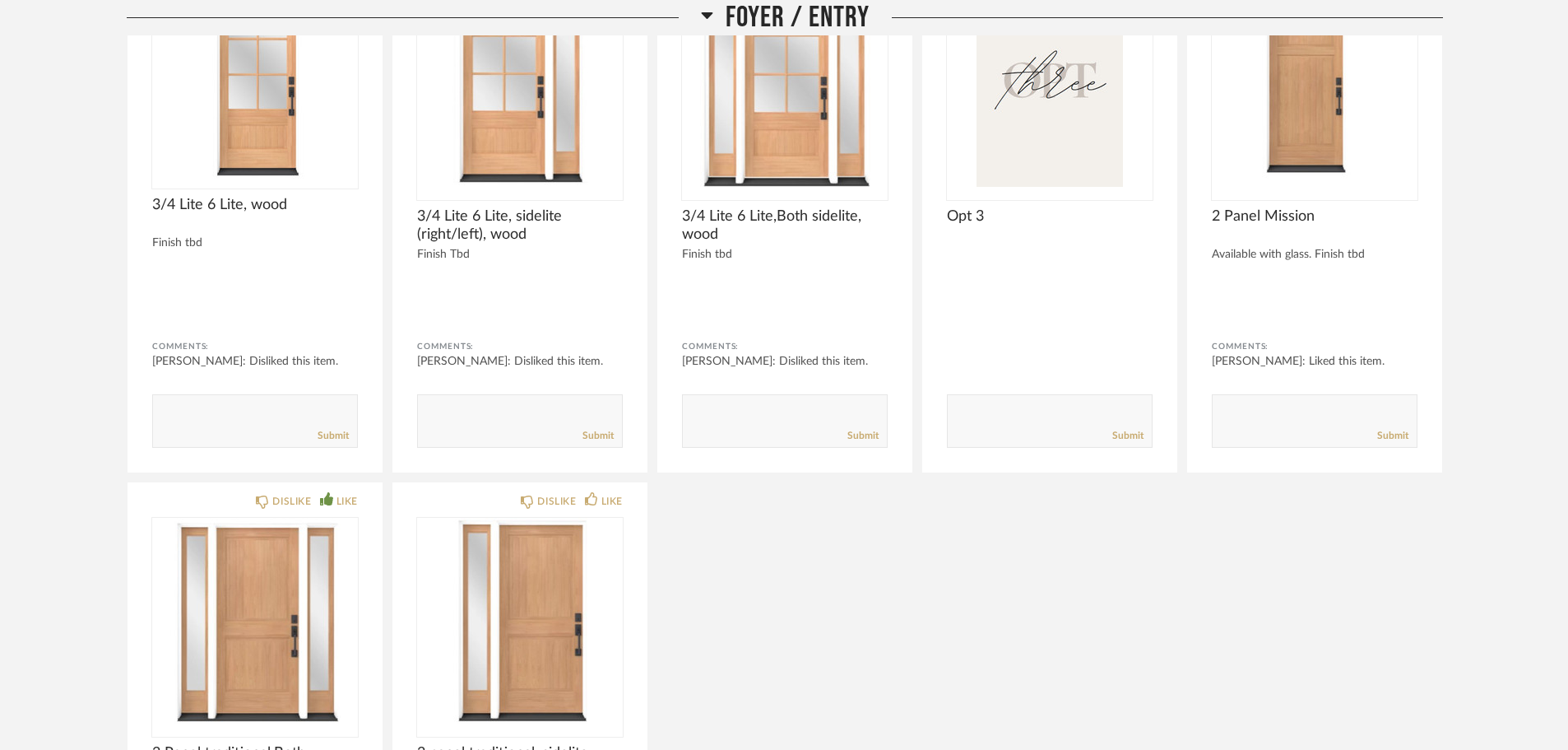
scroll to position [4198, 0]
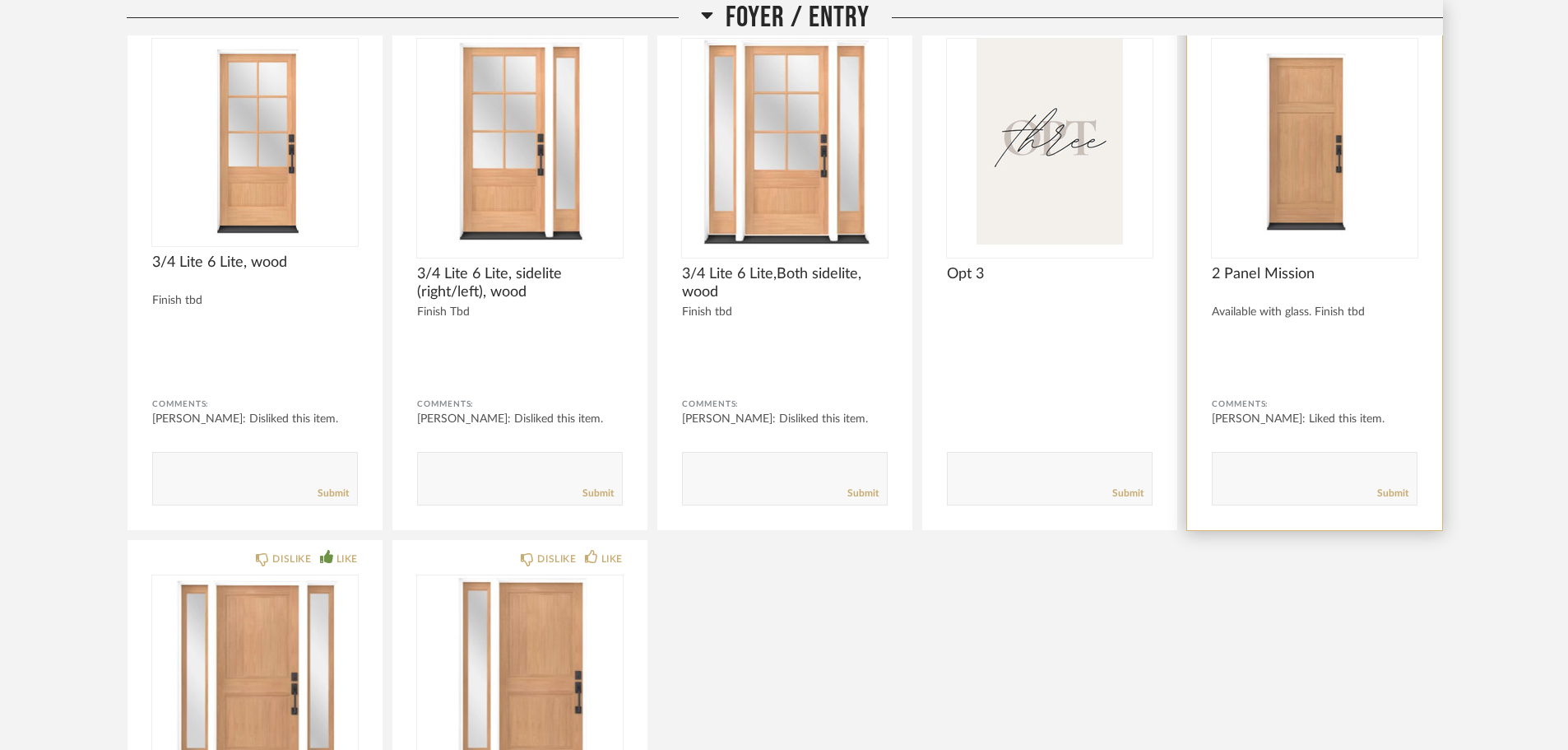
click at [1272, 466] on textarea at bounding box center [1315, 471] width 204 height 22
type textarea "willing to close in side panels if we could create a storage area/table."
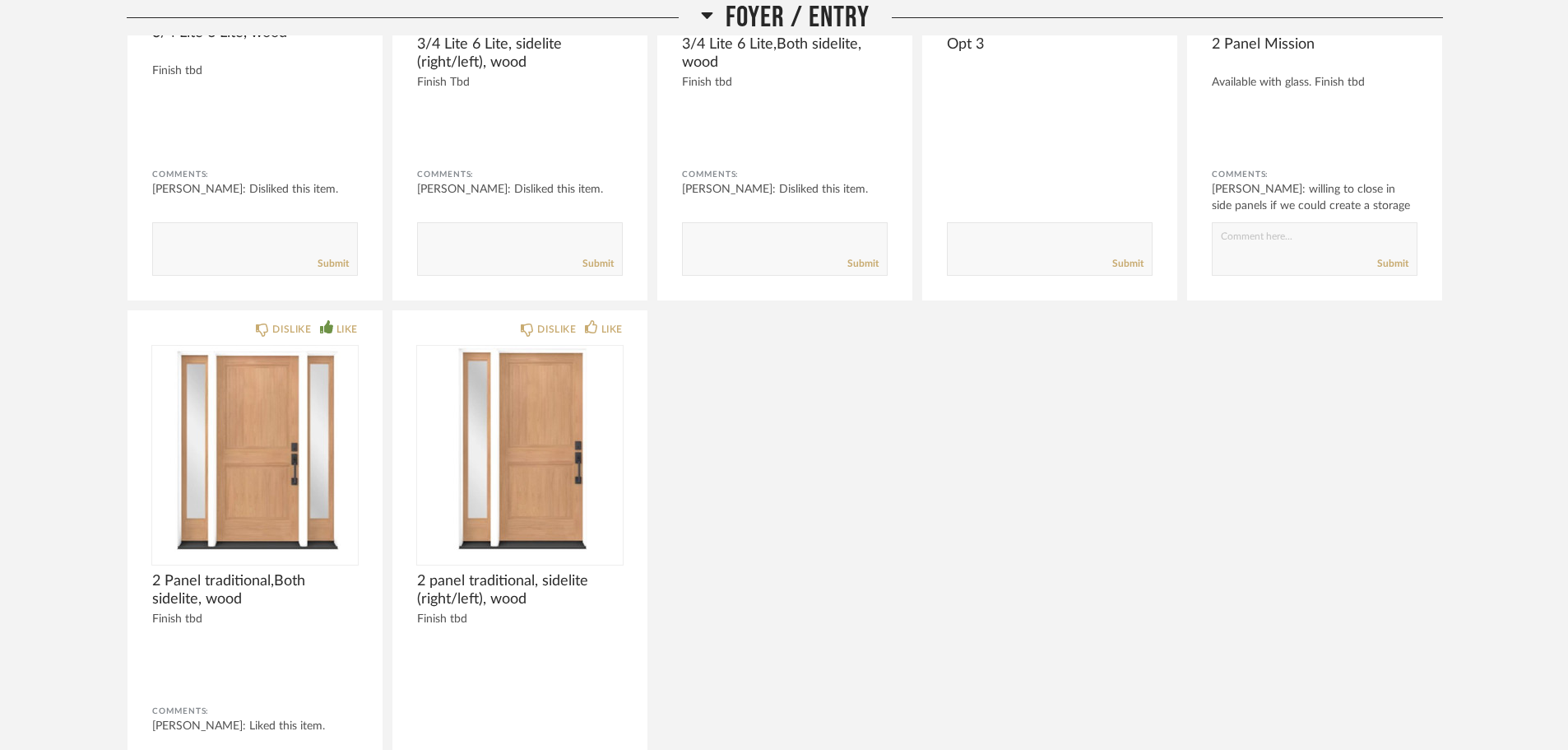
scroll to position [4445, 0]
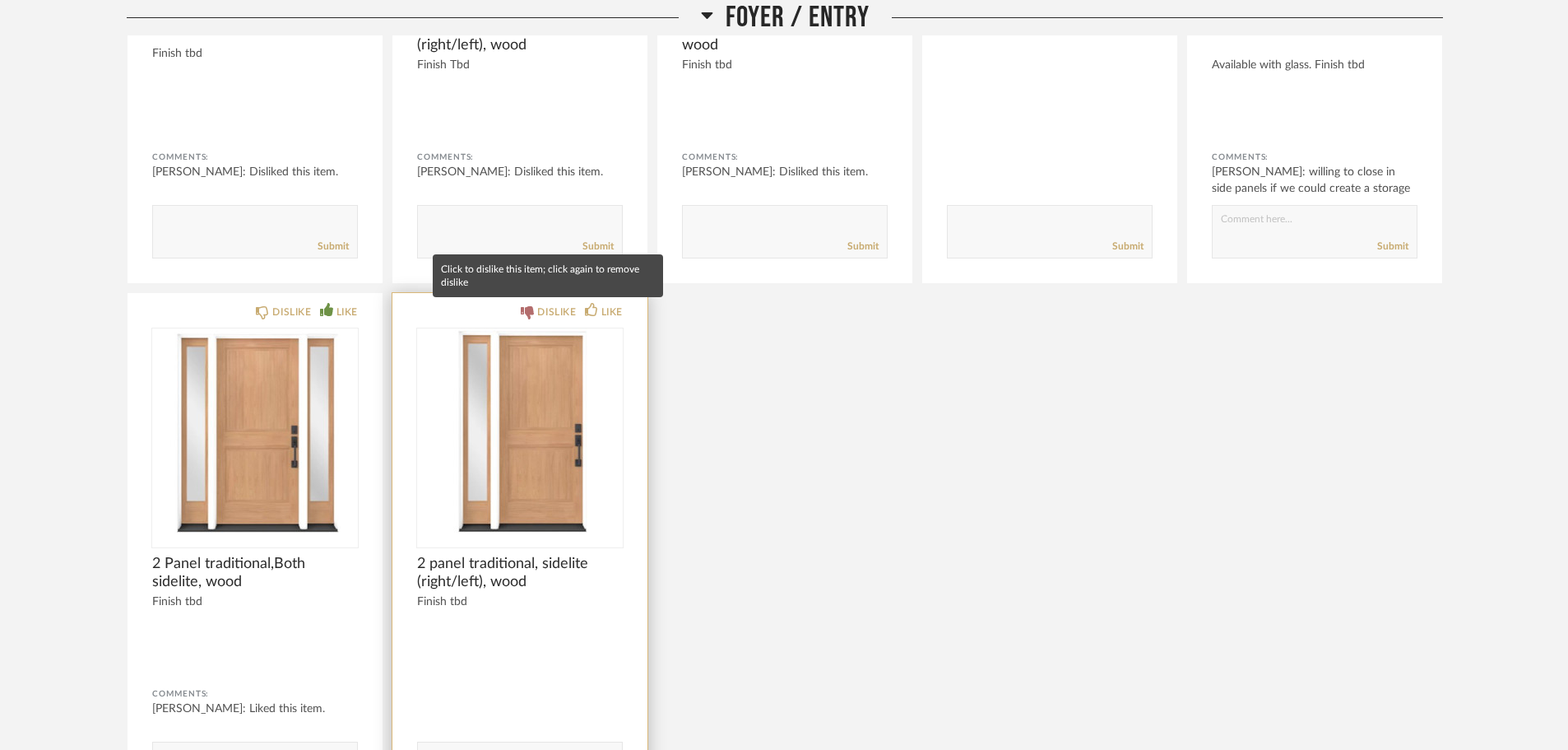
click at [545, 313] on div "DISLIKE" at bounding box center [557, 312] width 39 height 17
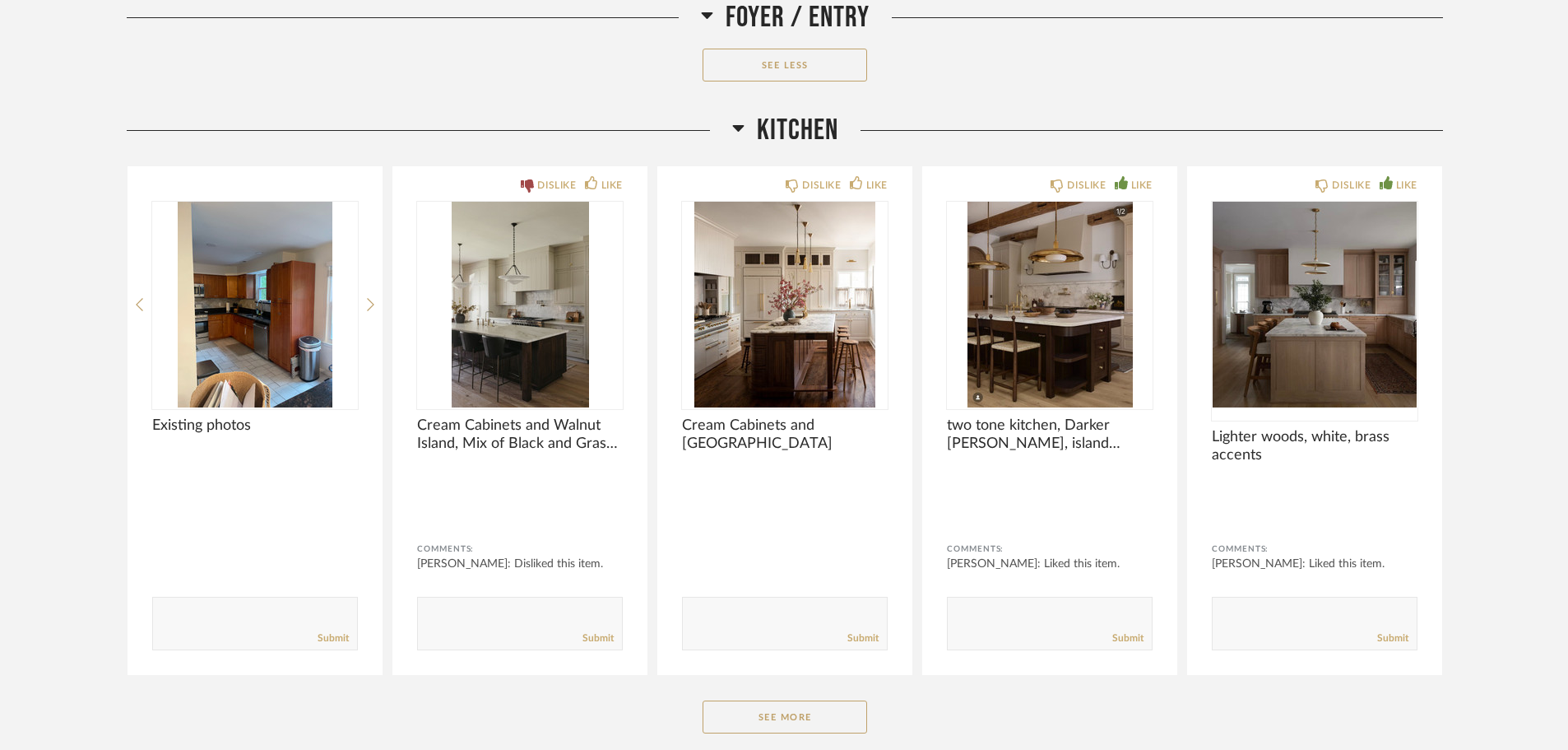
scroll to position [5350, 0]
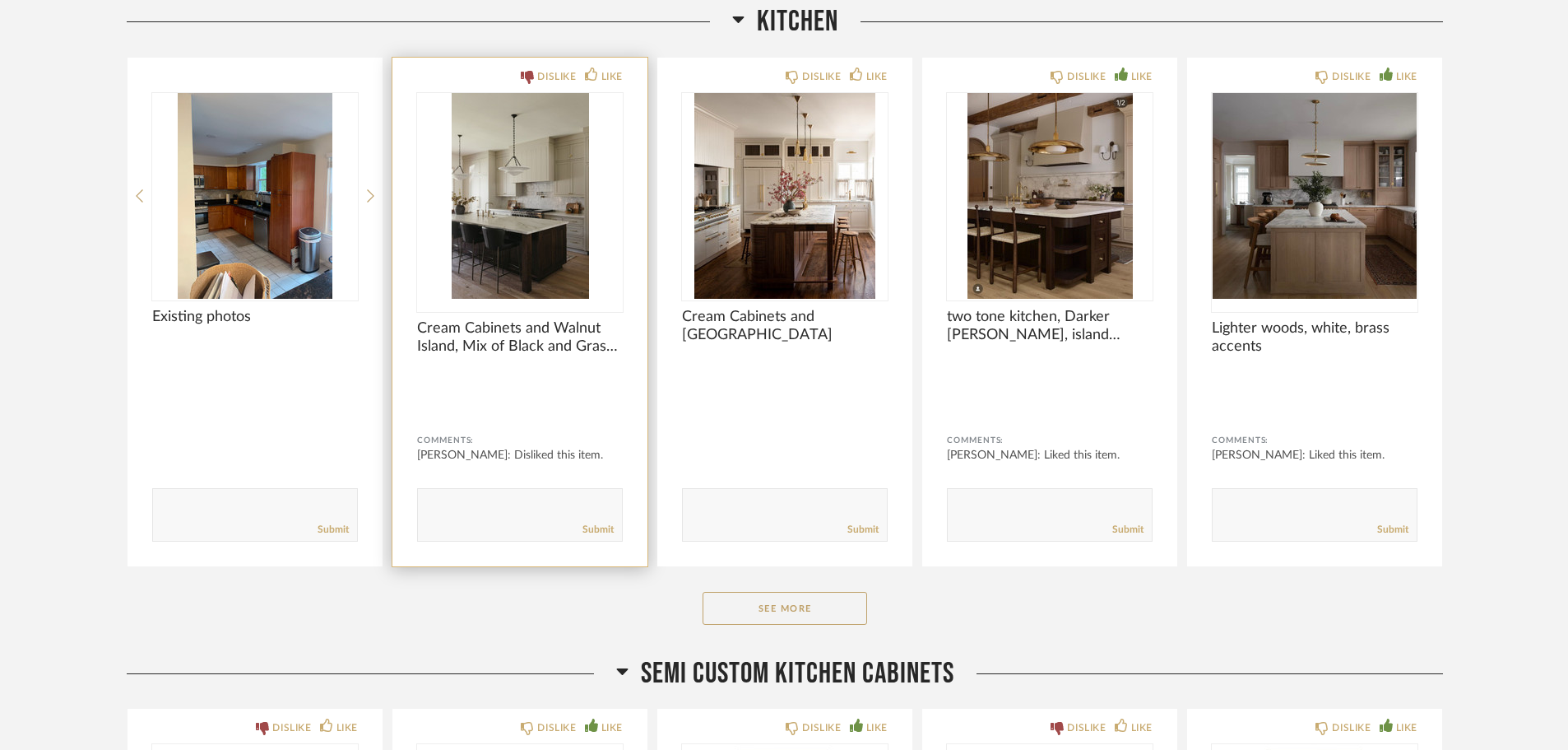
click at [581, 184] on img "0" at bounding box center [520, 196] width 205 height 206
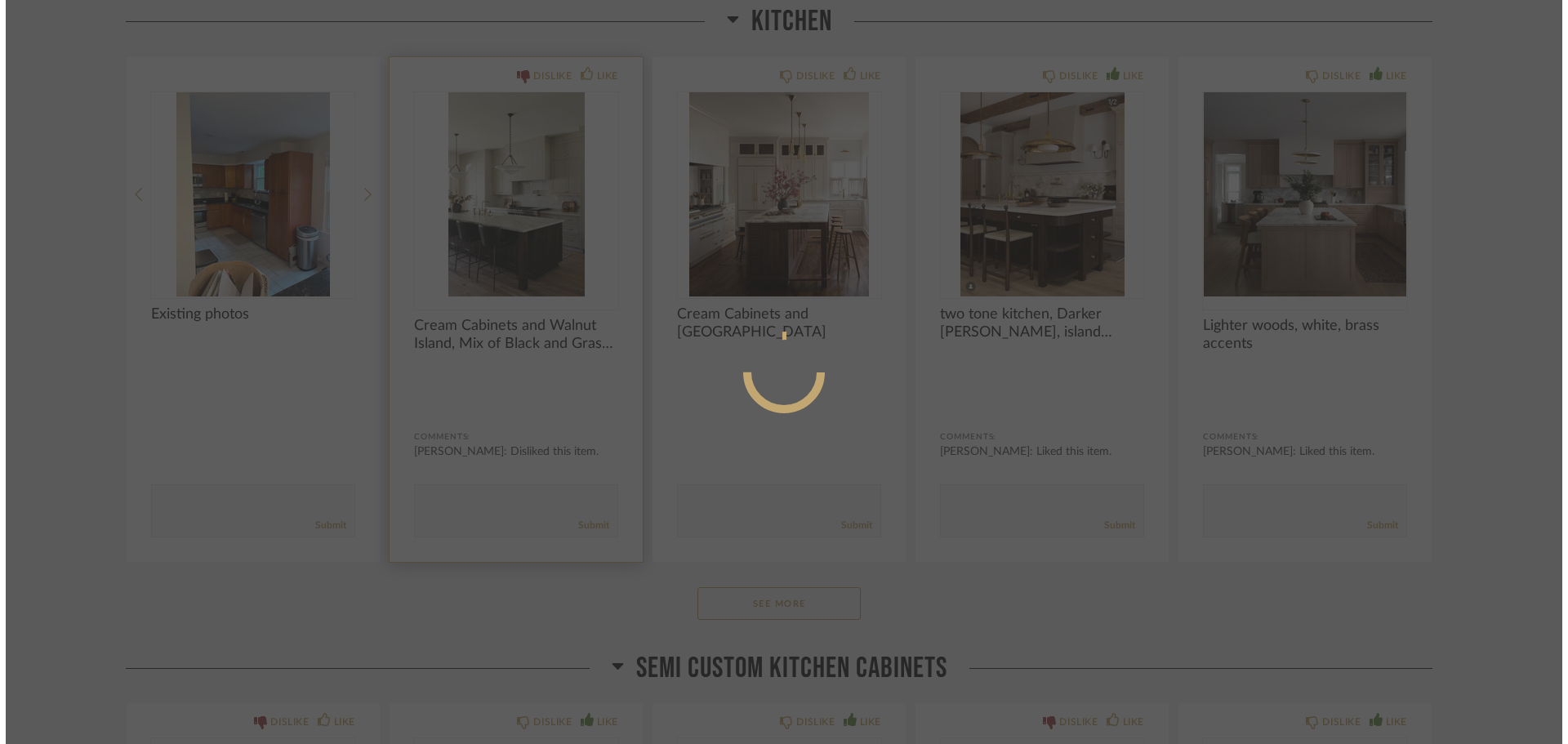
scroll to position [0, 0]
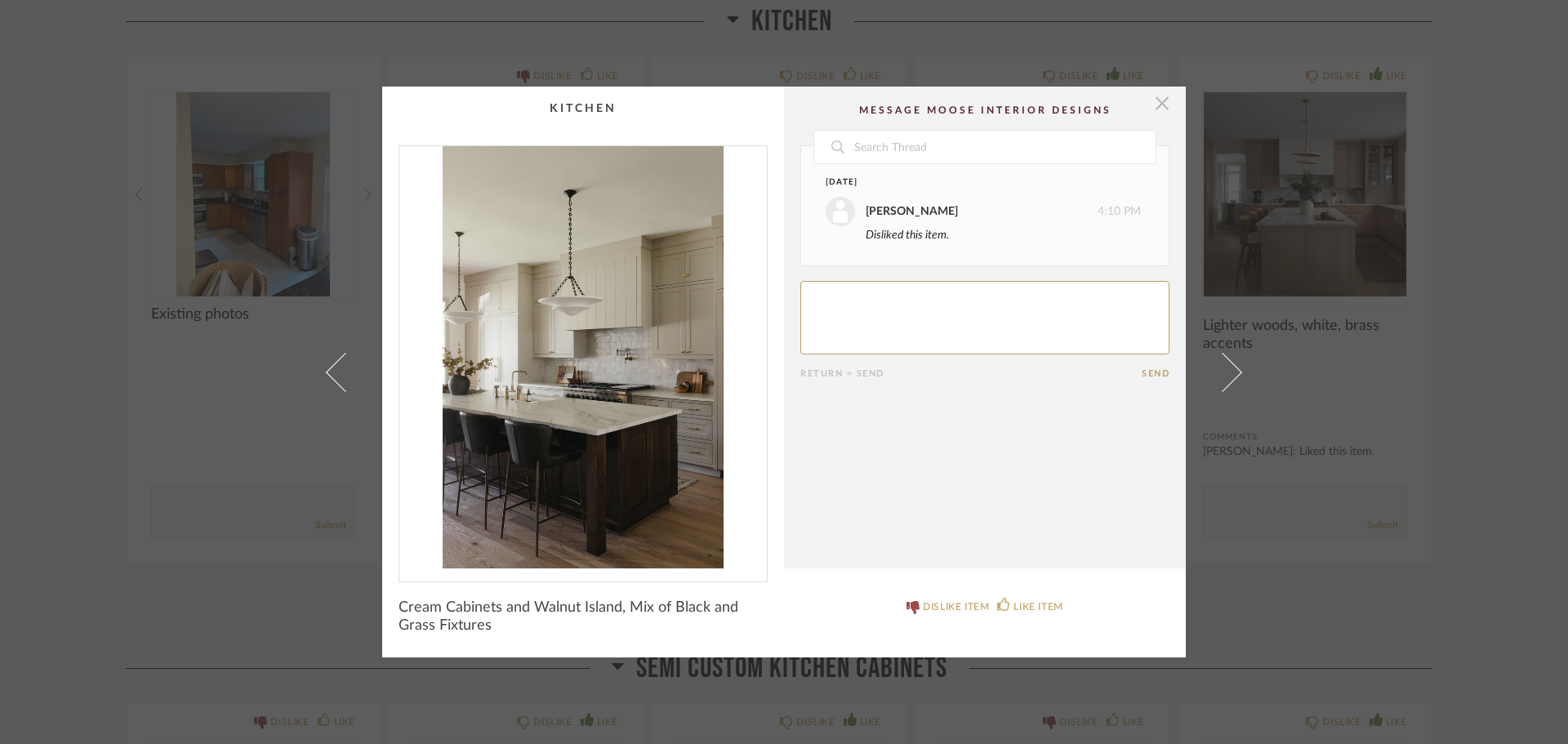
click at [1154, 106] on span "button" at bounding box center [1163, 103] width 33 height 33
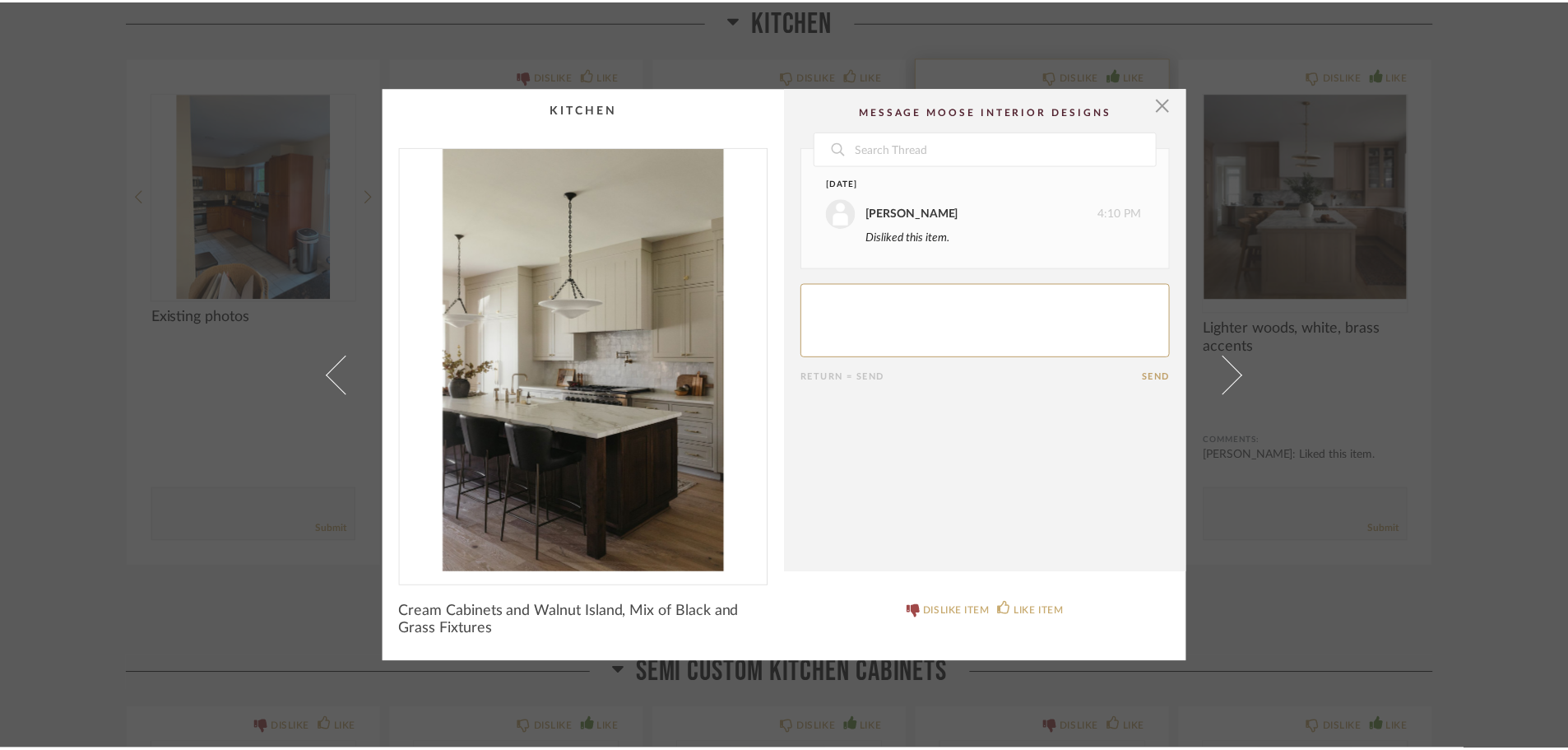
scroll to position [5350, 0]
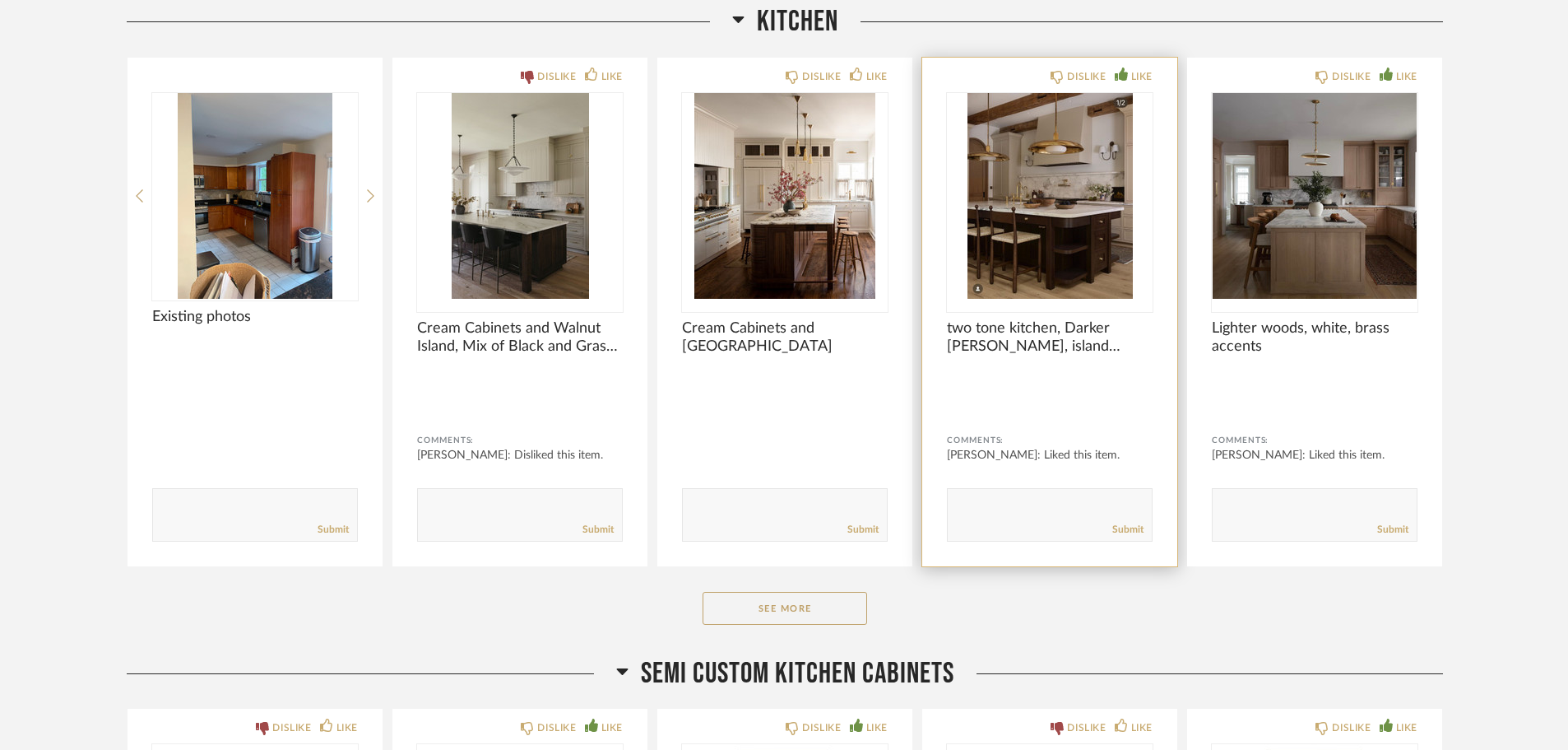
click at [1082, 199] on img "0" at bounding box center [1049, 196] width 205 height 206
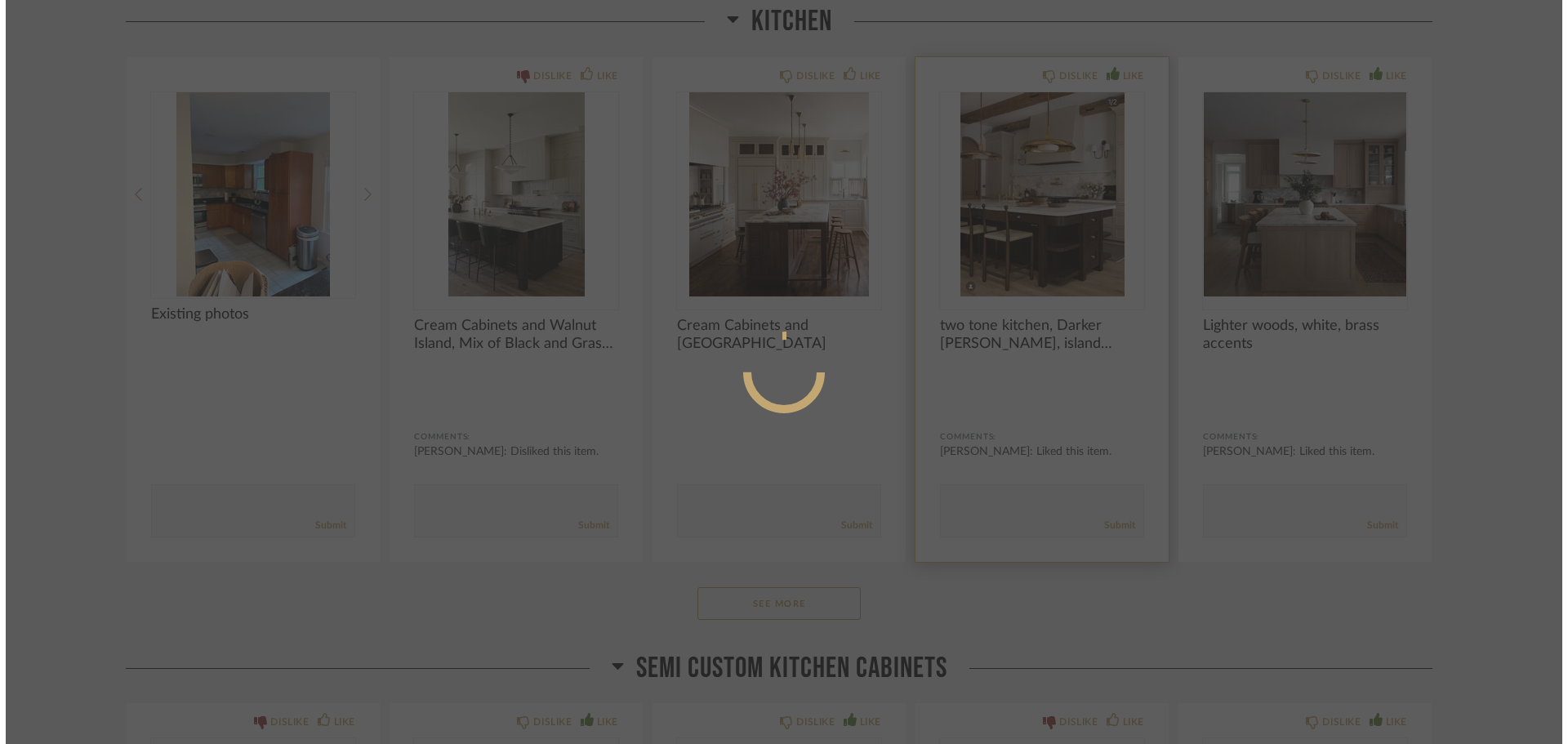
scroll to position [0, 0]
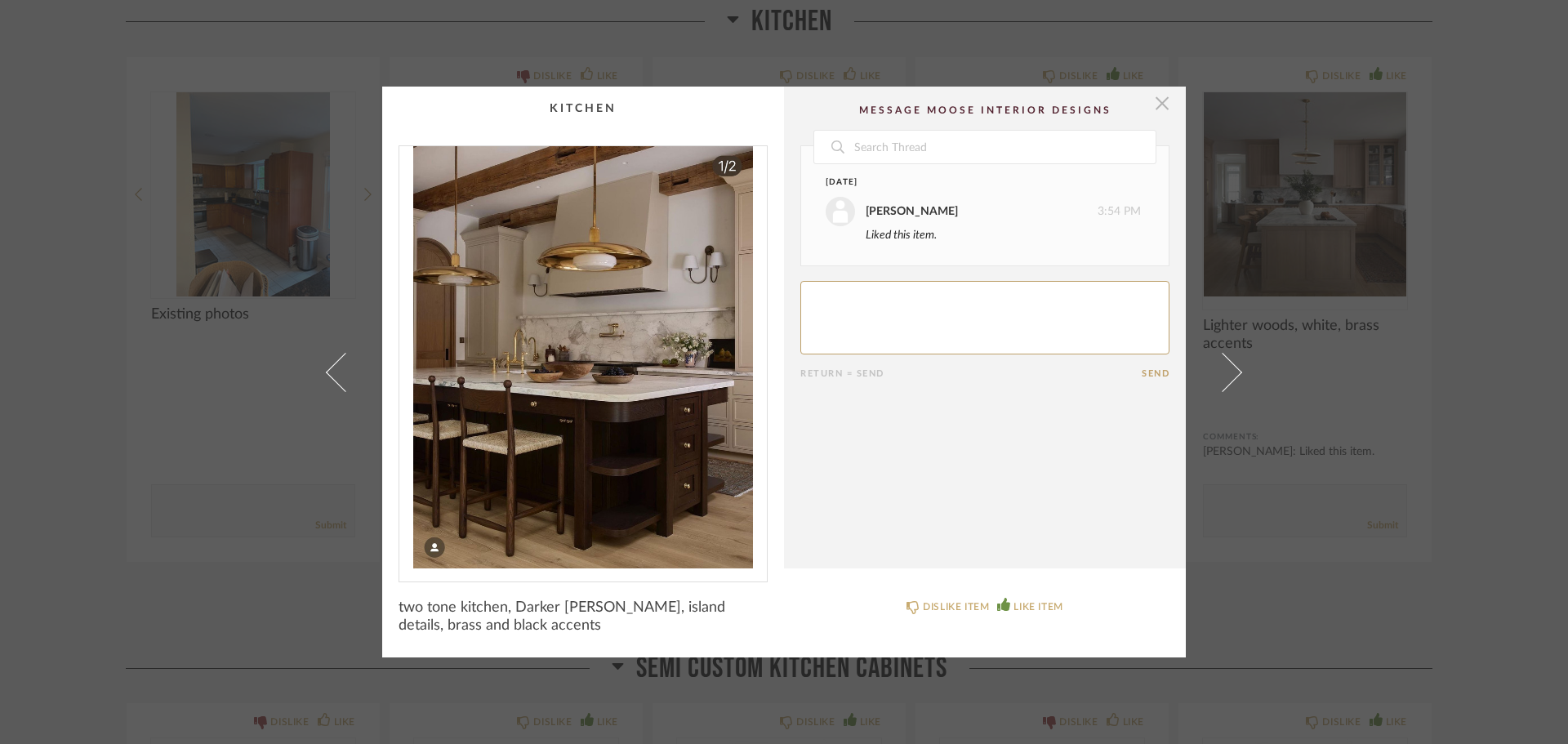
click at [1155, 104] on span "button" at bounding box center [1163, 103] width 33 height 33
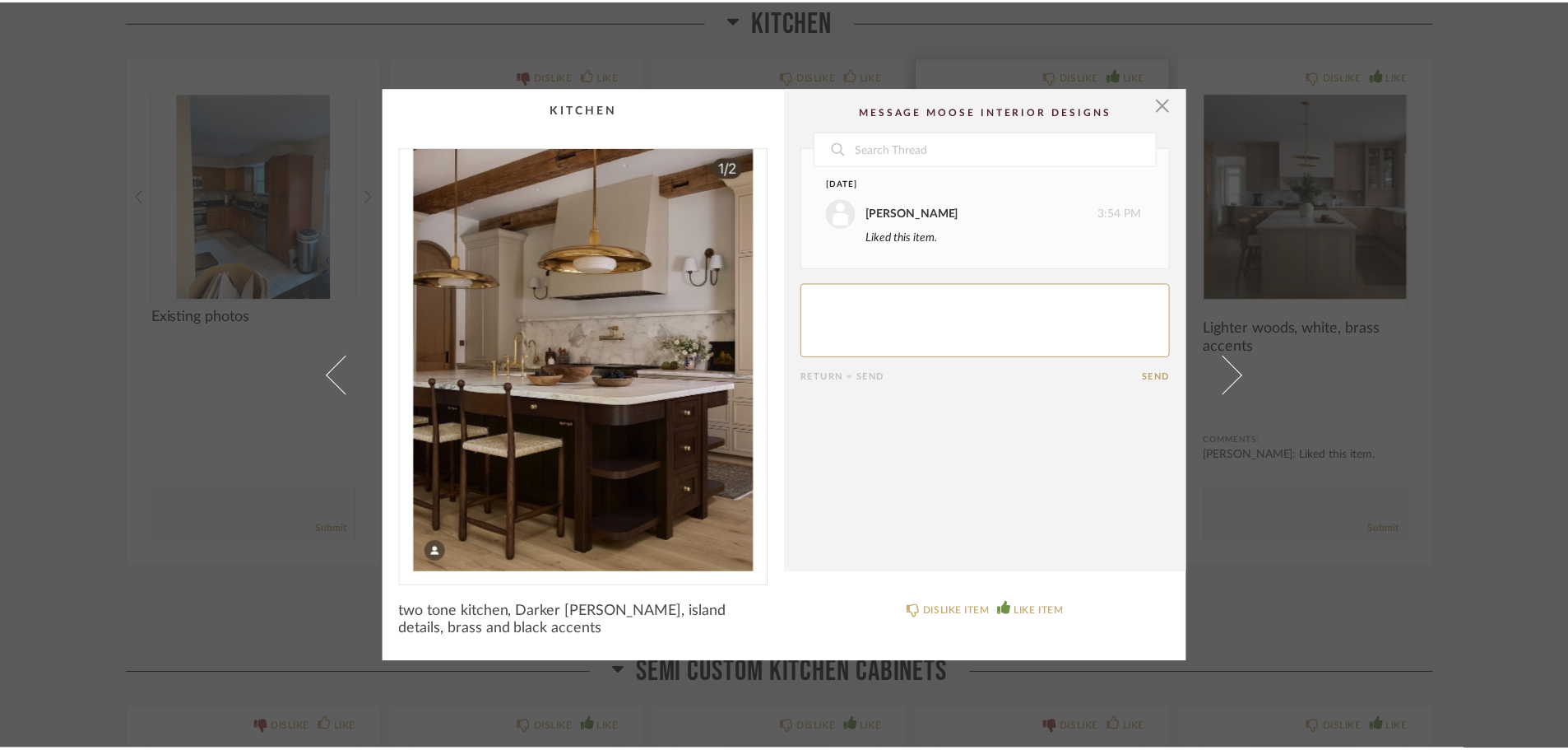
scroll to position [5350, 0]
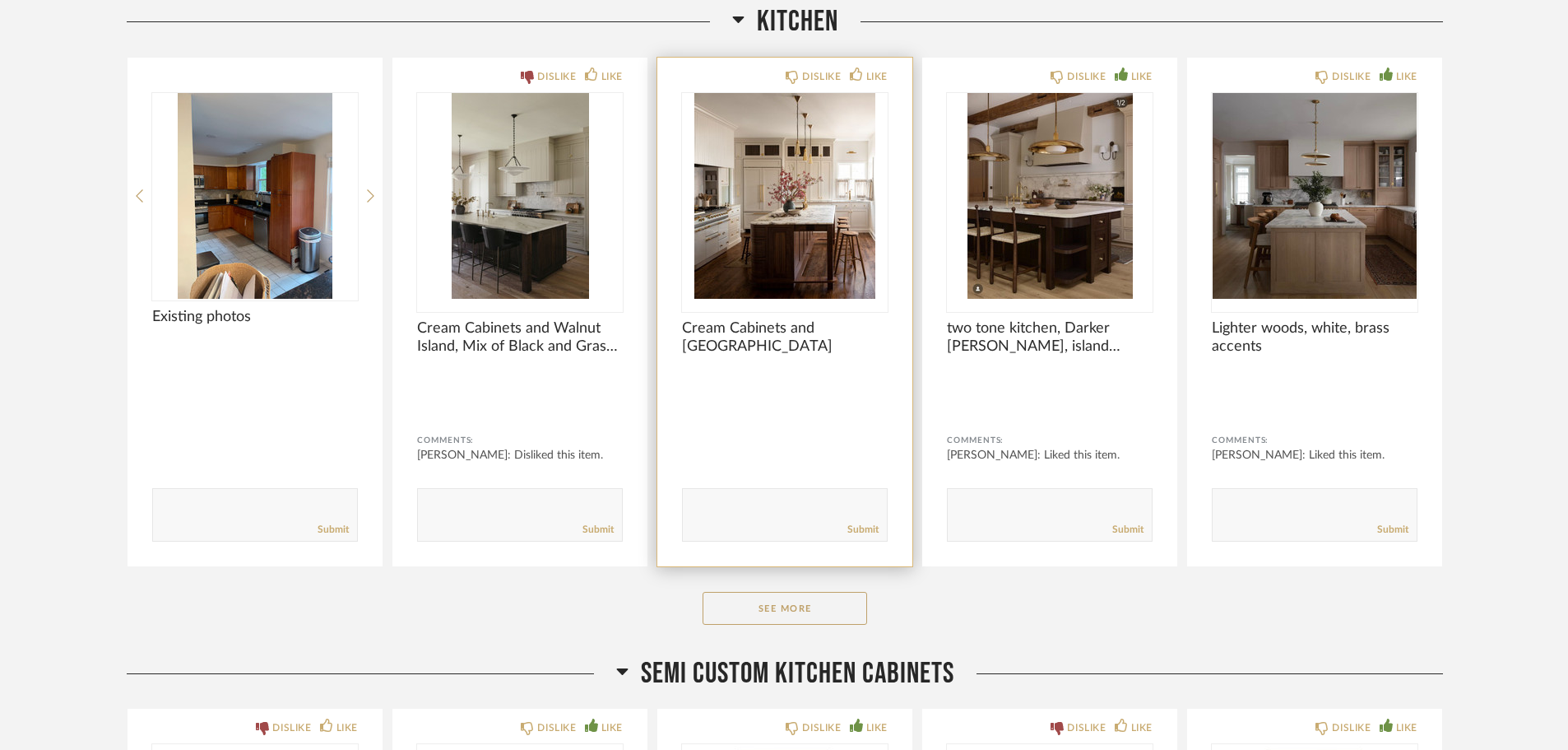
click at [830, 248] on img "0" at bounding box center [784, 196] width 205 height 206
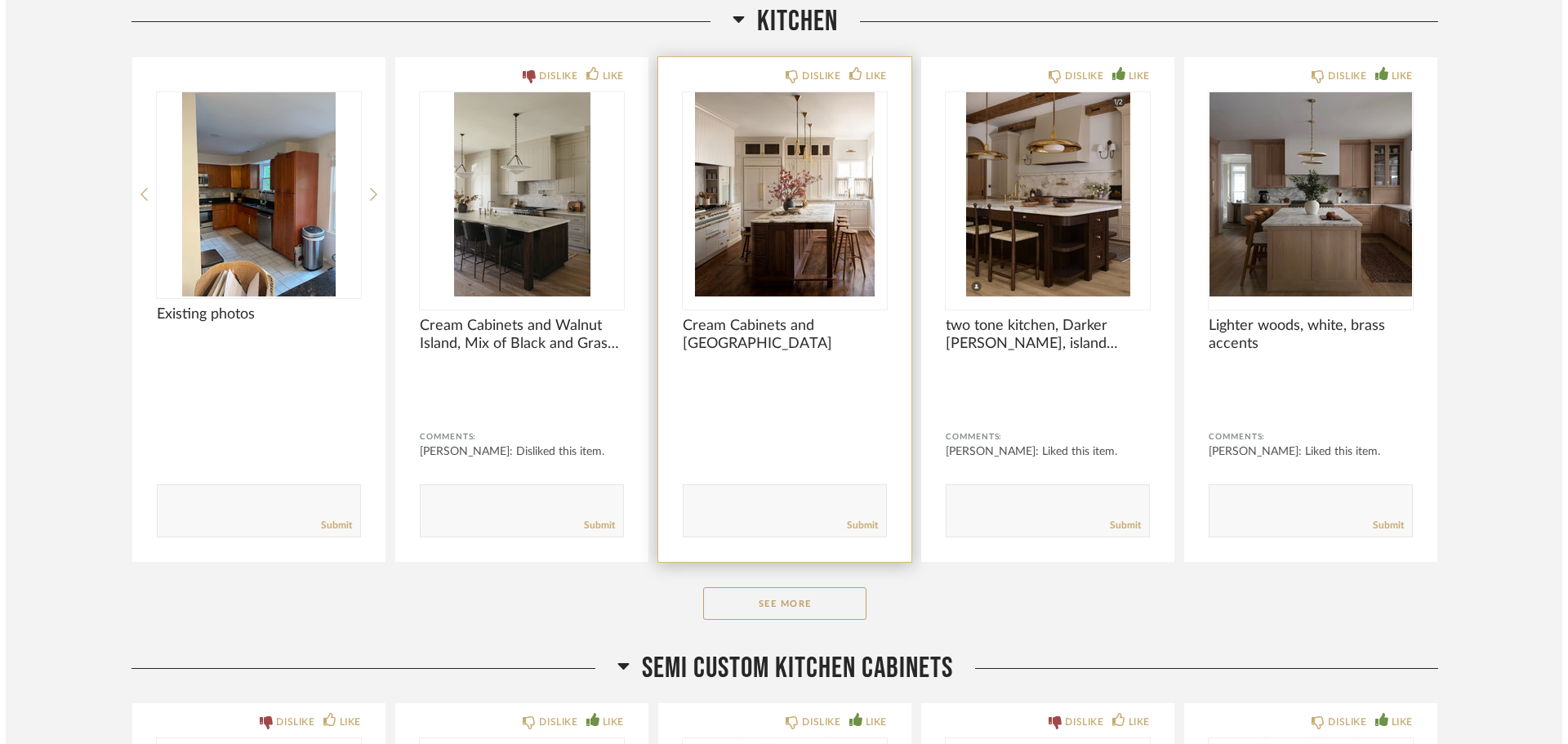
scroll to position [0, 0]
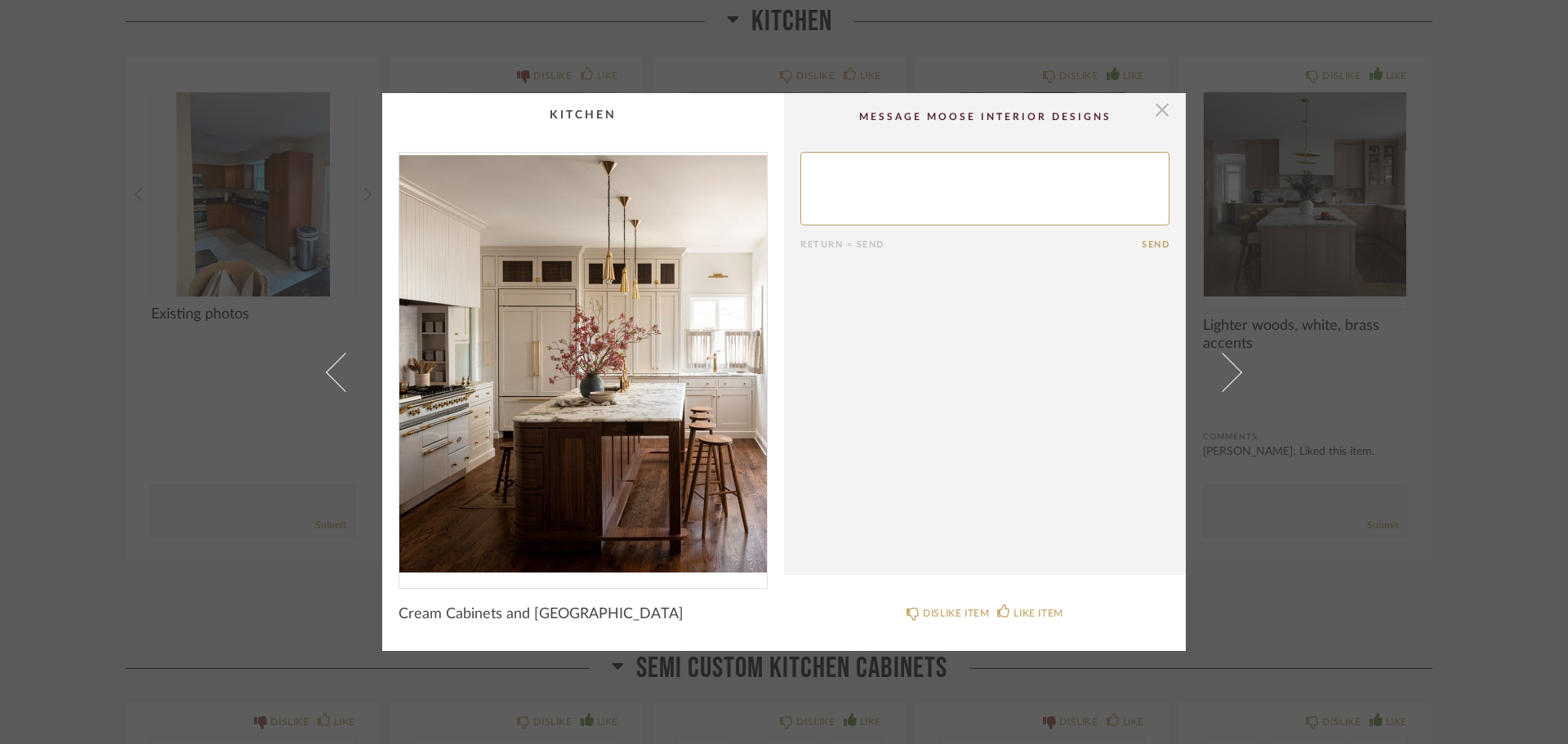
click at [1160, 109] on span "button" at bounding box center [1163, 109] width 33 height 33
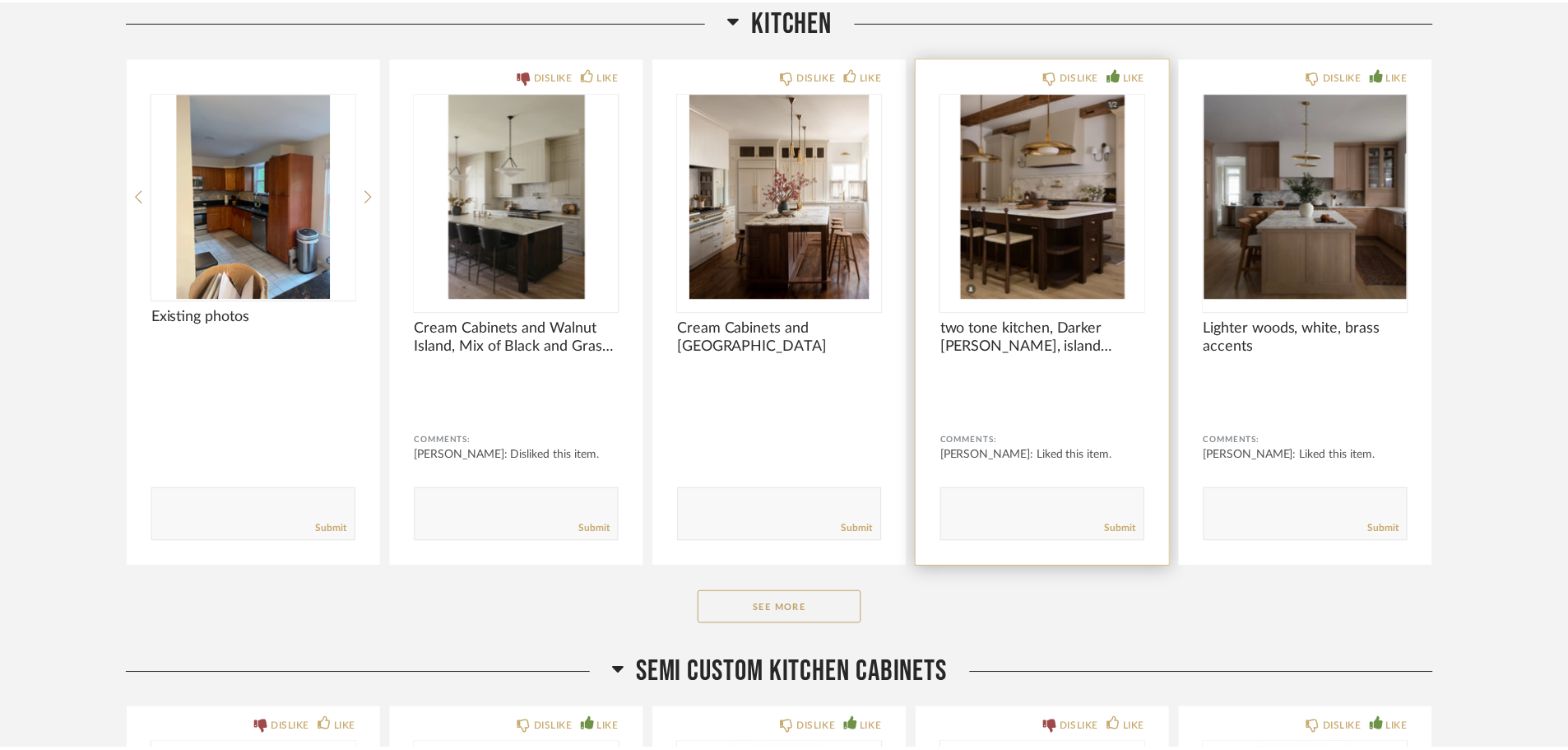
scroll to position [5350, 0]
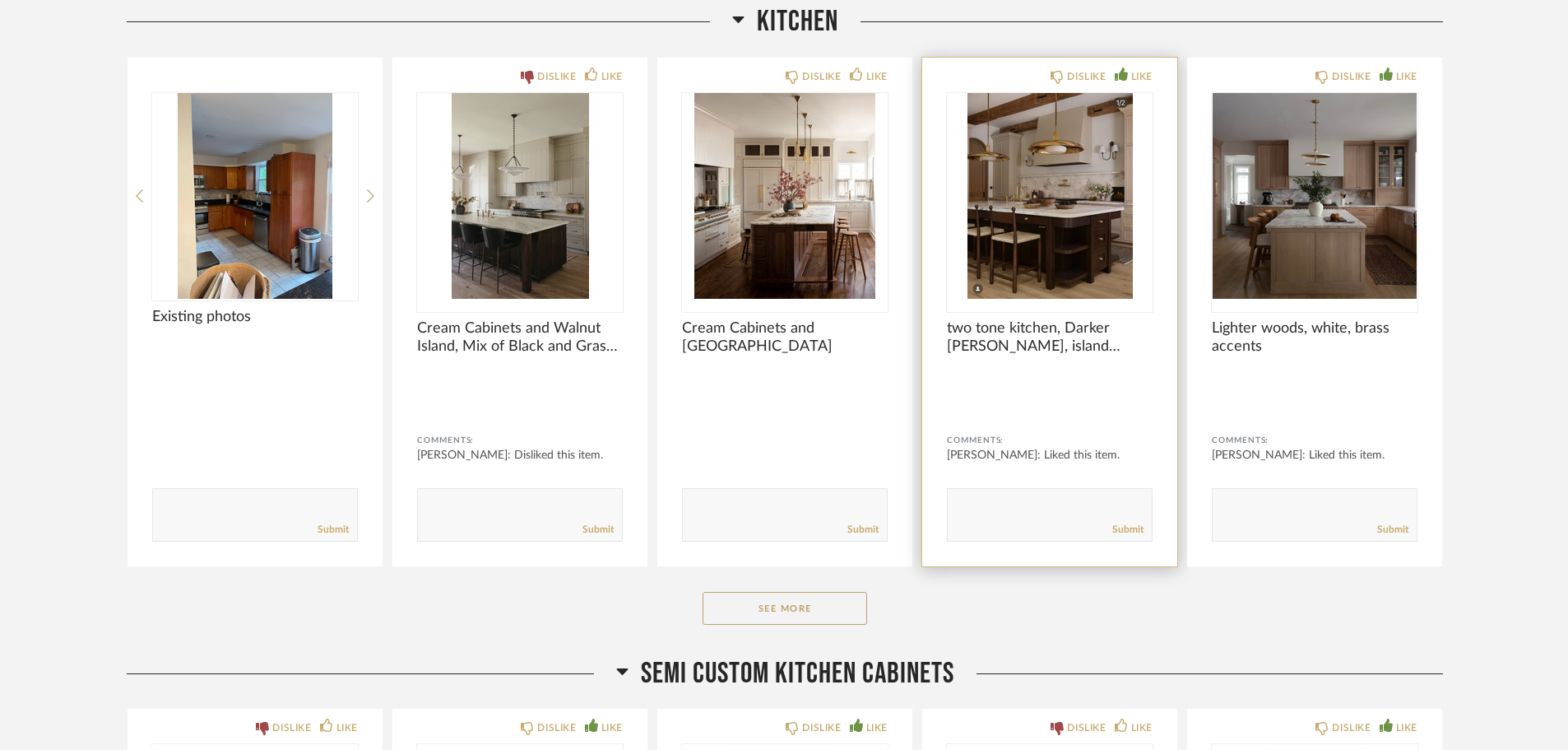
click at [1069, 251] on img "0" at bounding box center [1049, 196] width 205 height 206
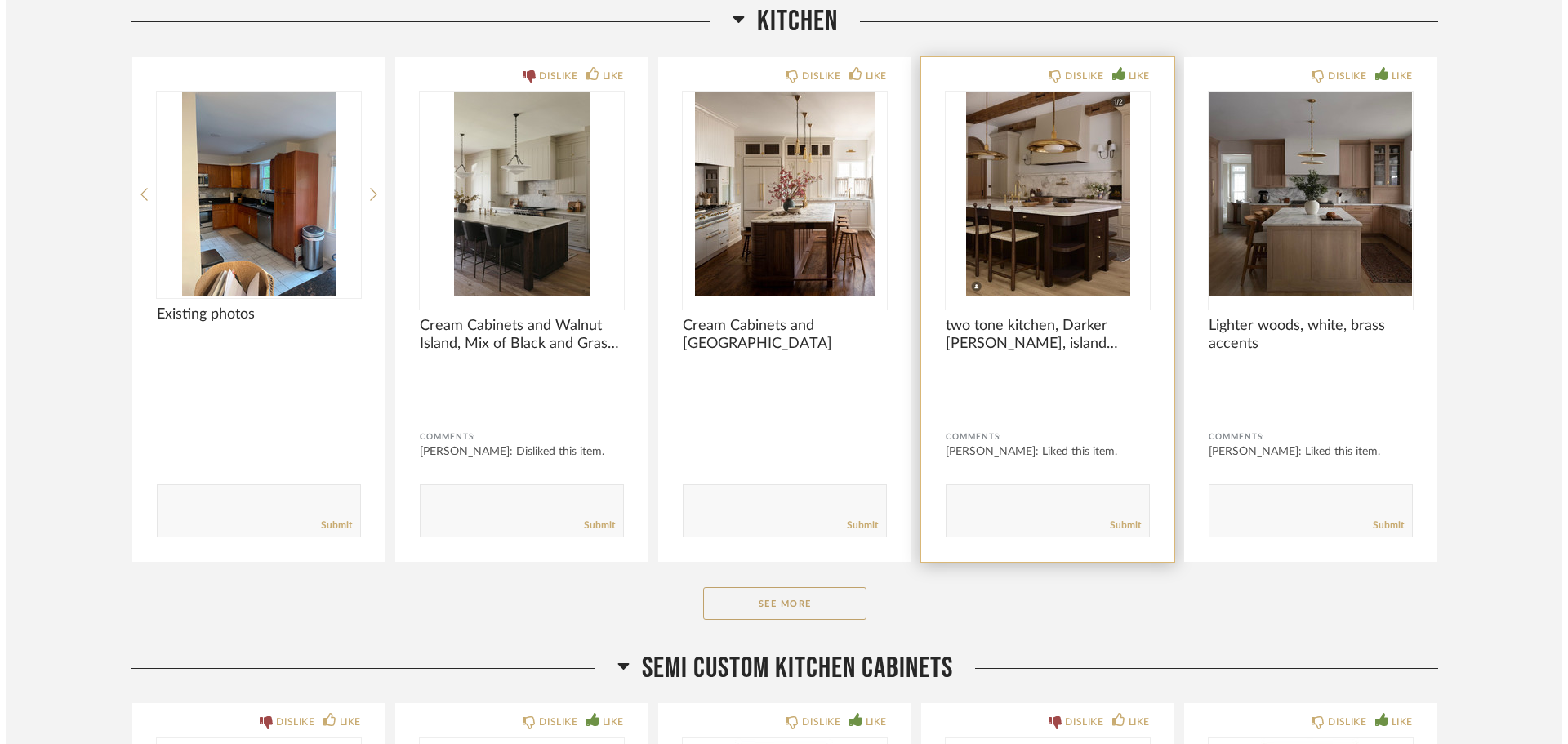
scroll to position [0, 0]
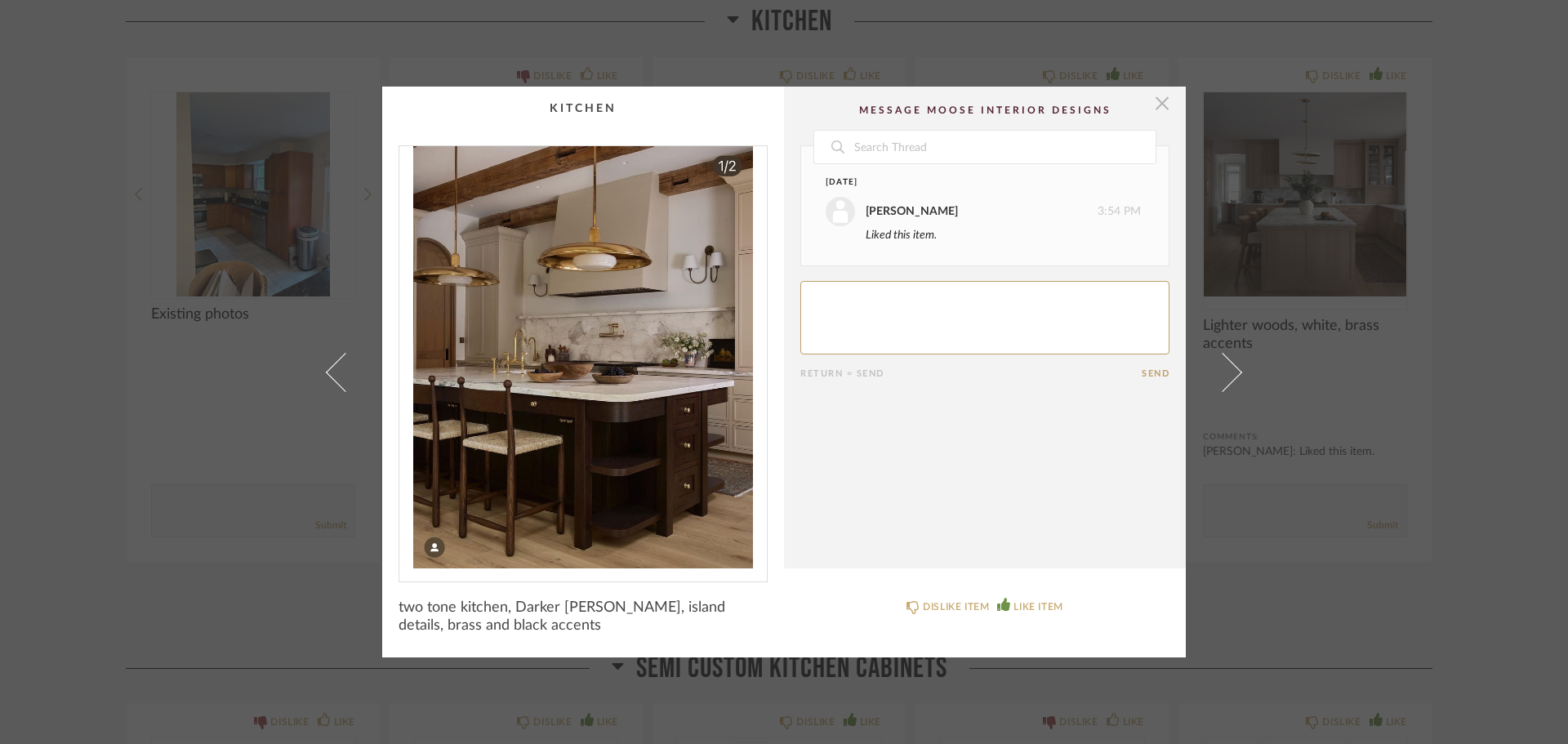
click at [1158, 96] on span "button" at bounding box center [1163, 103] width 33 height 33
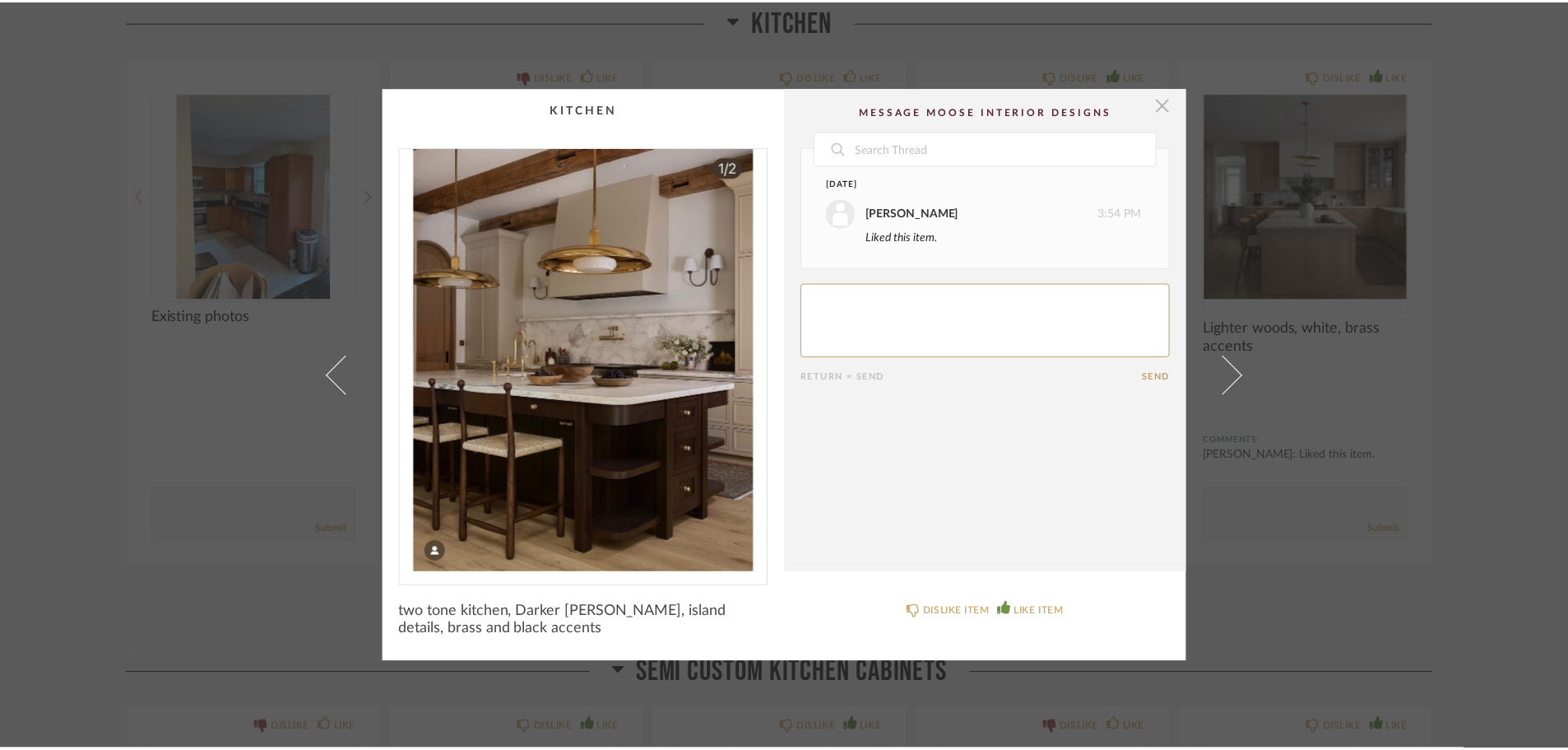
scroll to position [5350, 0]
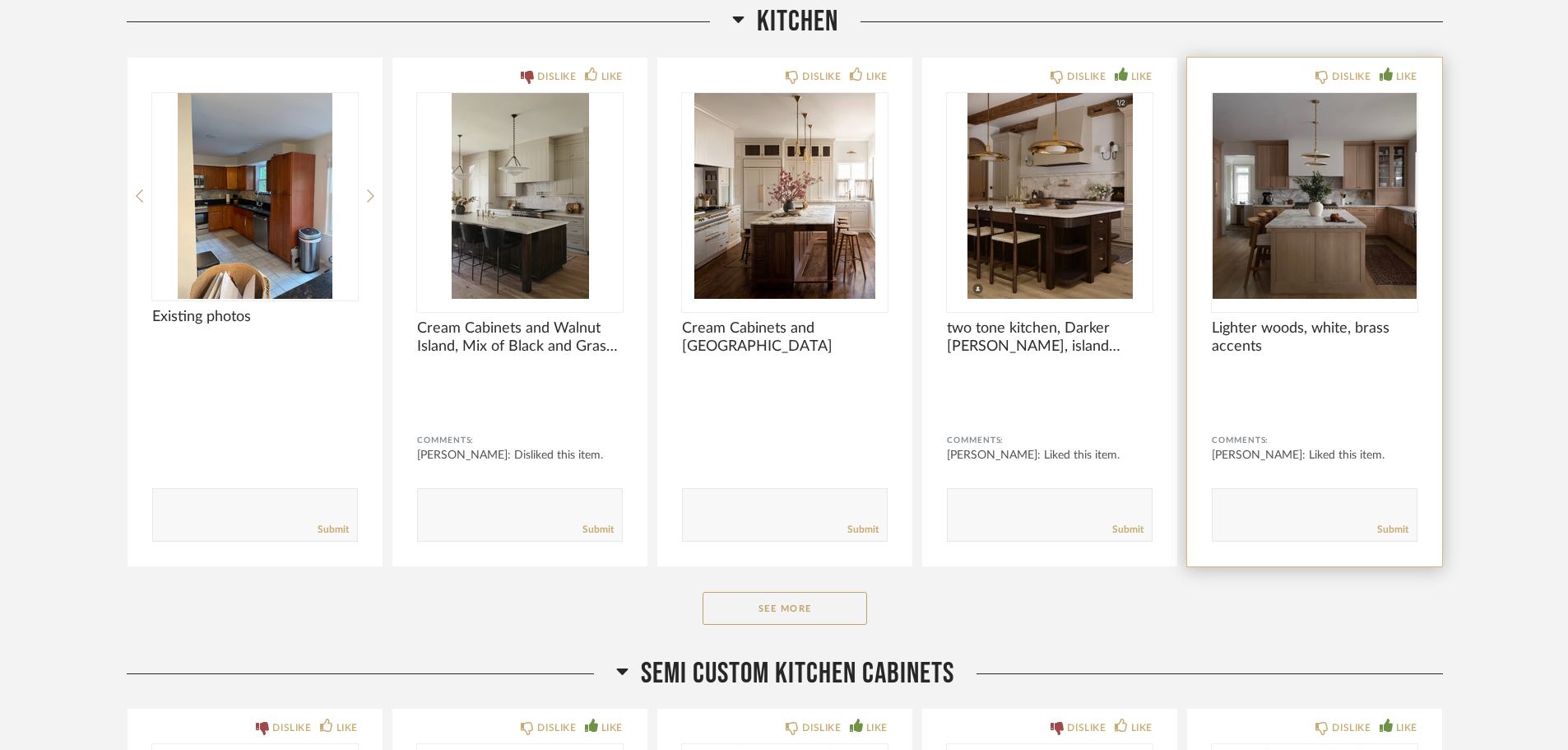
click at [1286, 192] on img "0" at bounding box center [1315, 196] width 205 height 206
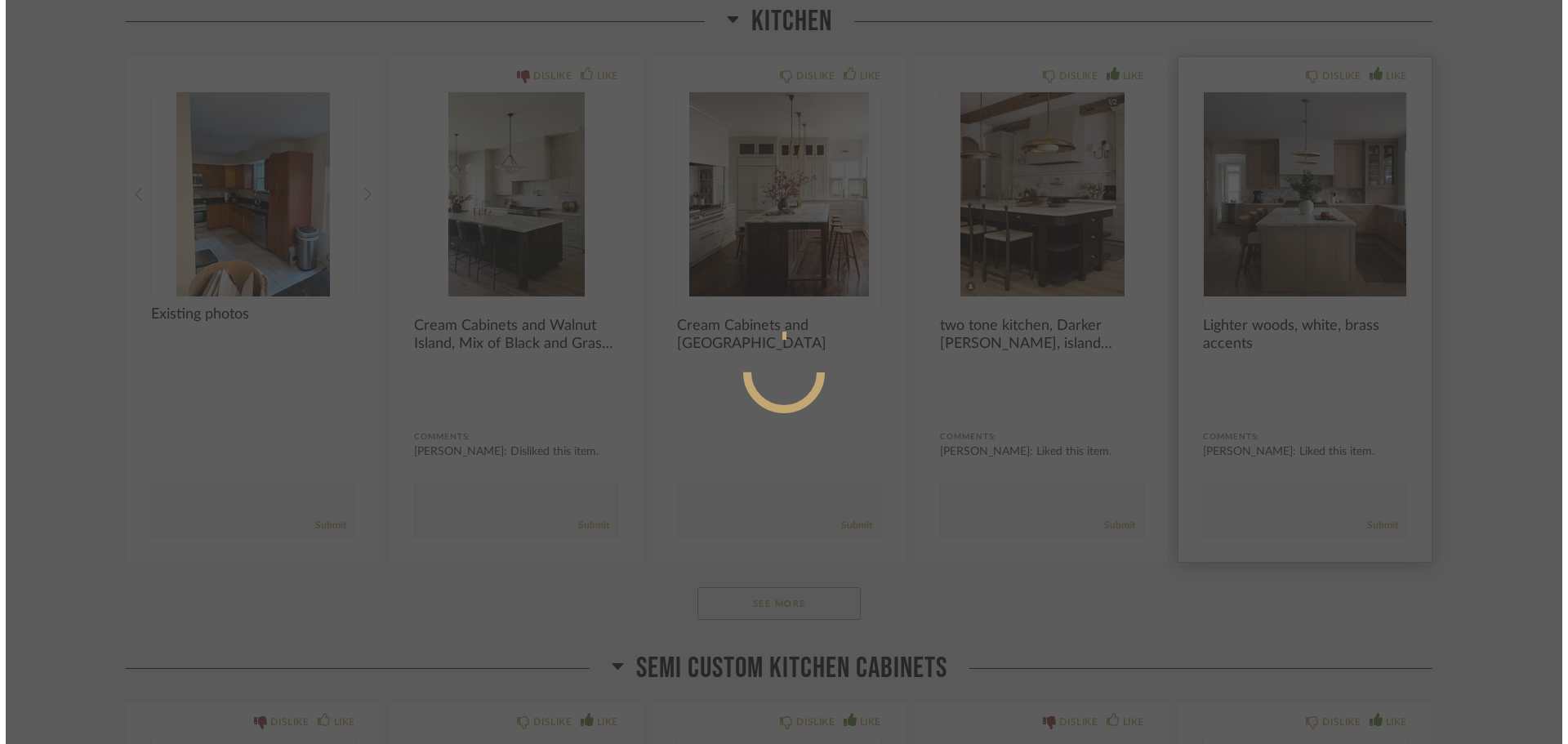
scroll to position [0, 0]
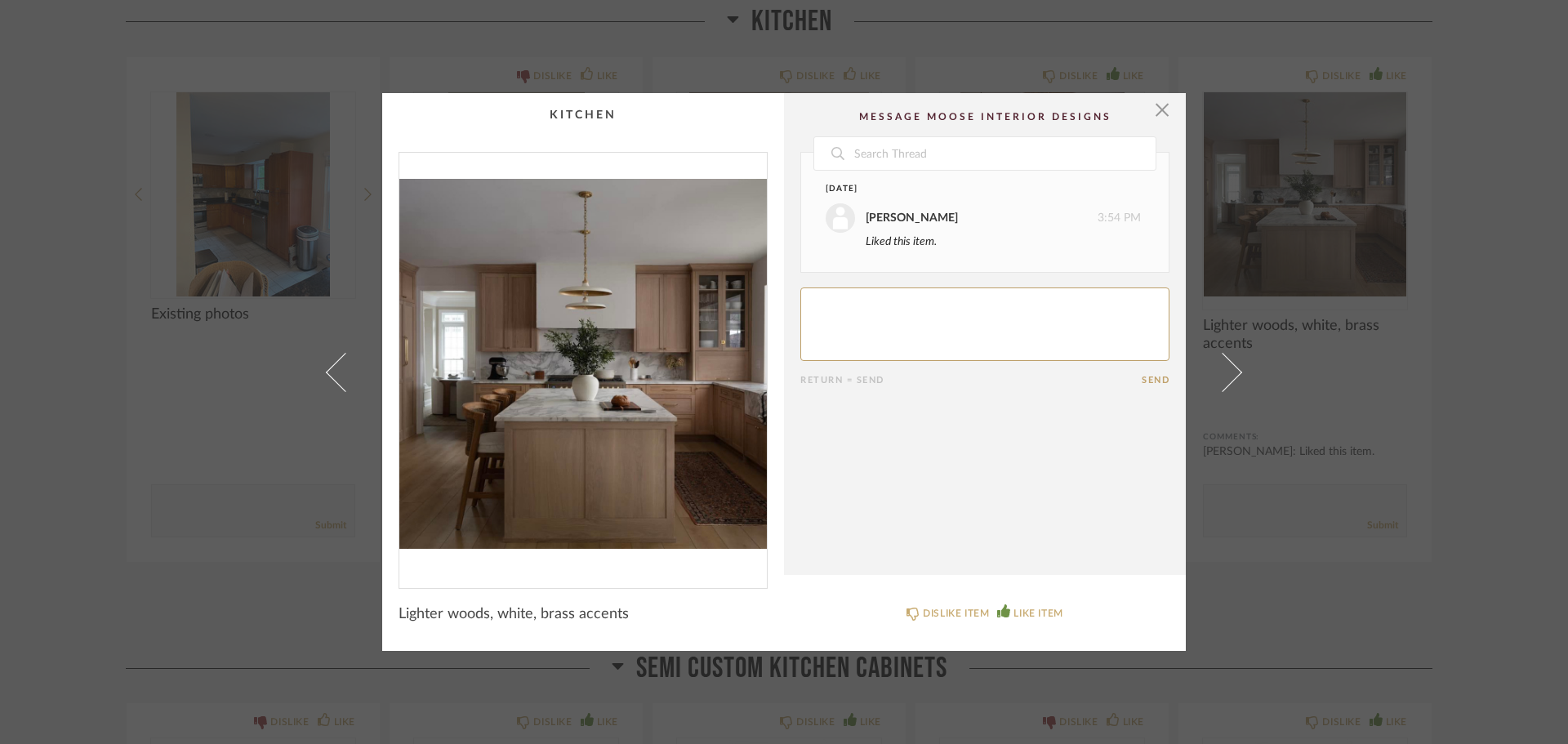
click at [992, 318] on textarea at bounding box center [984, 324] width 369 height 73
type textarea "W"
type textarea "l"
type textarea "we like the color scheme, but want space between the range and cabinets."
click at [1155, 102] on span "button" at bounding box center [1163, 109] width 33 height 33
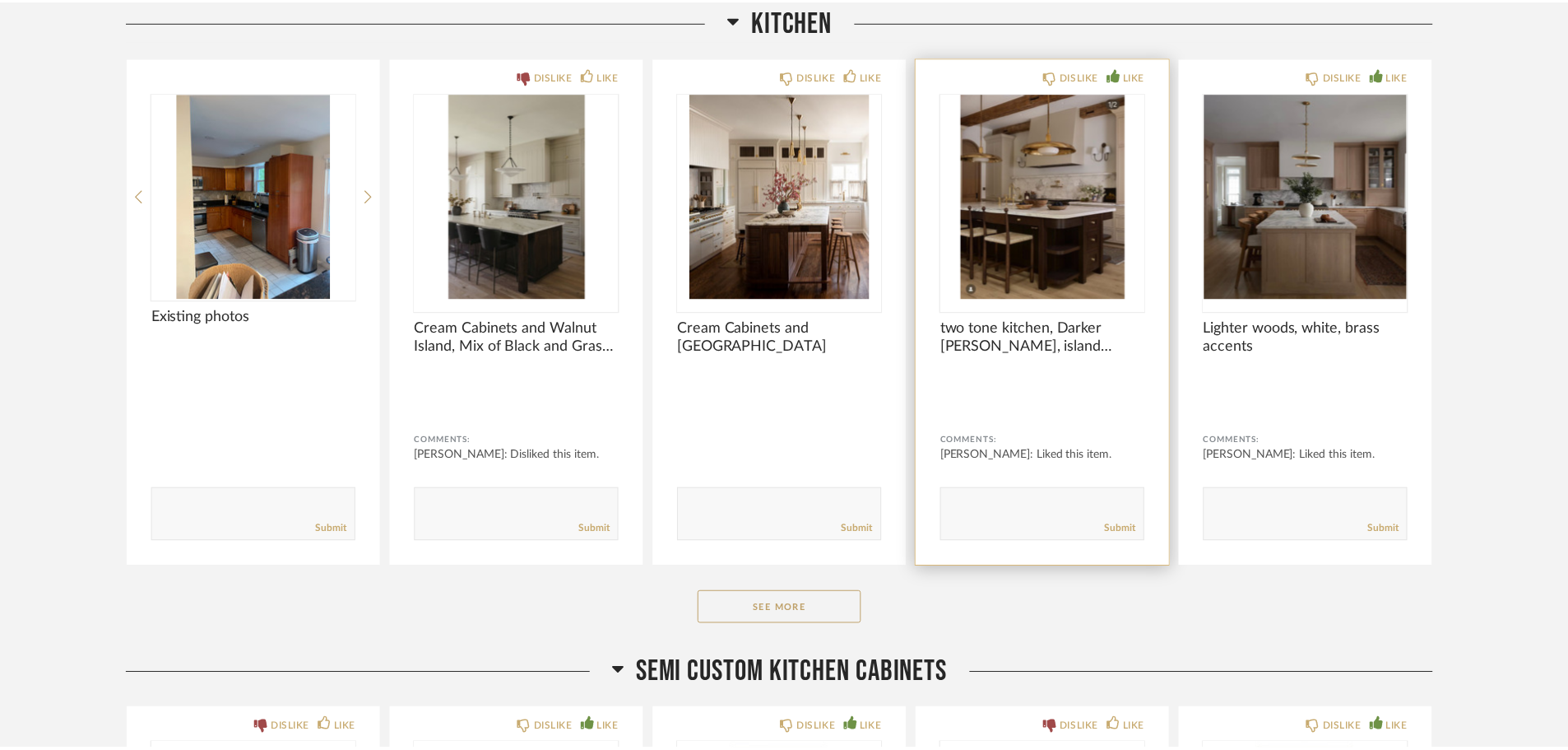
scroll to position [5350, 0]
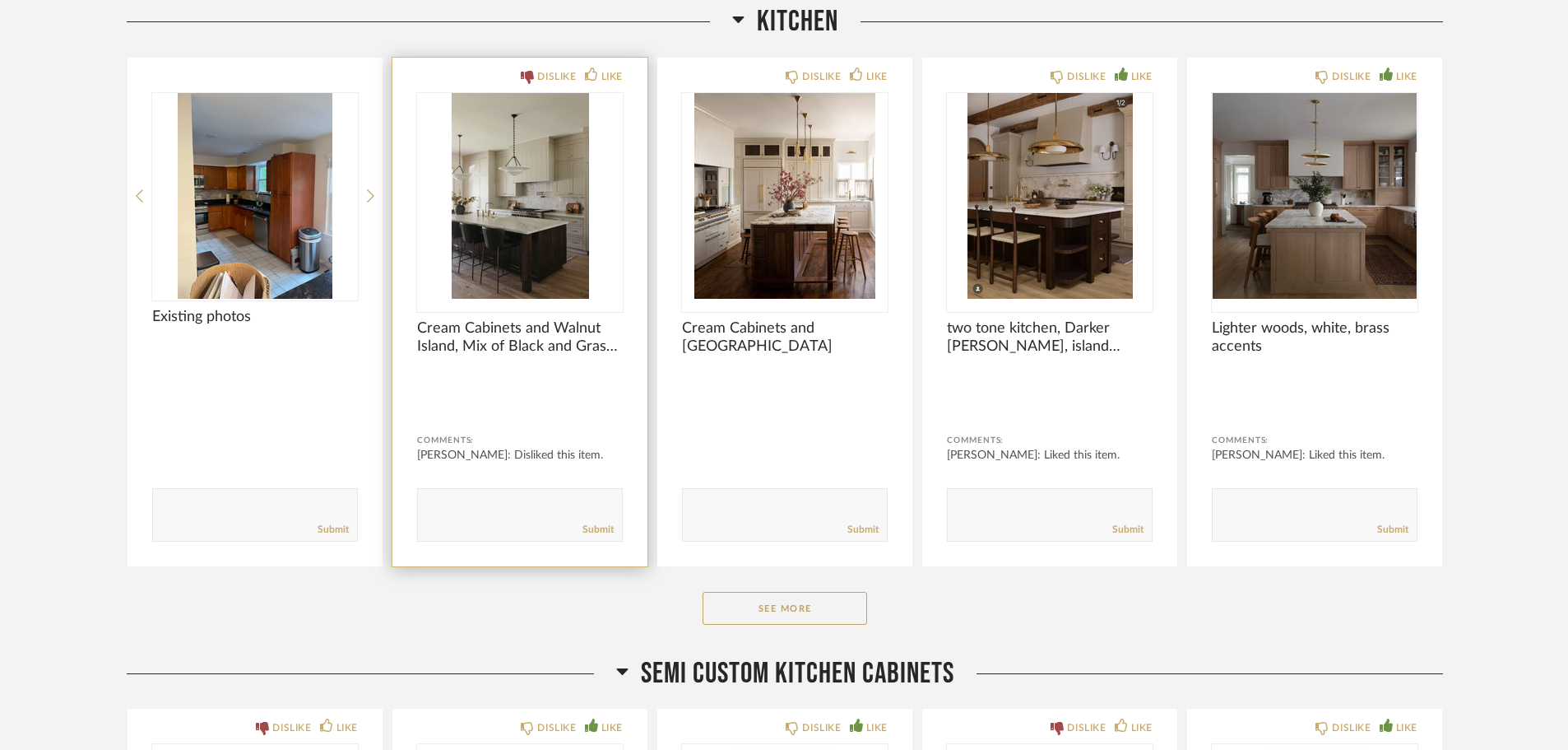
click at [594, 186] on img "0" at bounding box center [520, 196] width 205 height 206
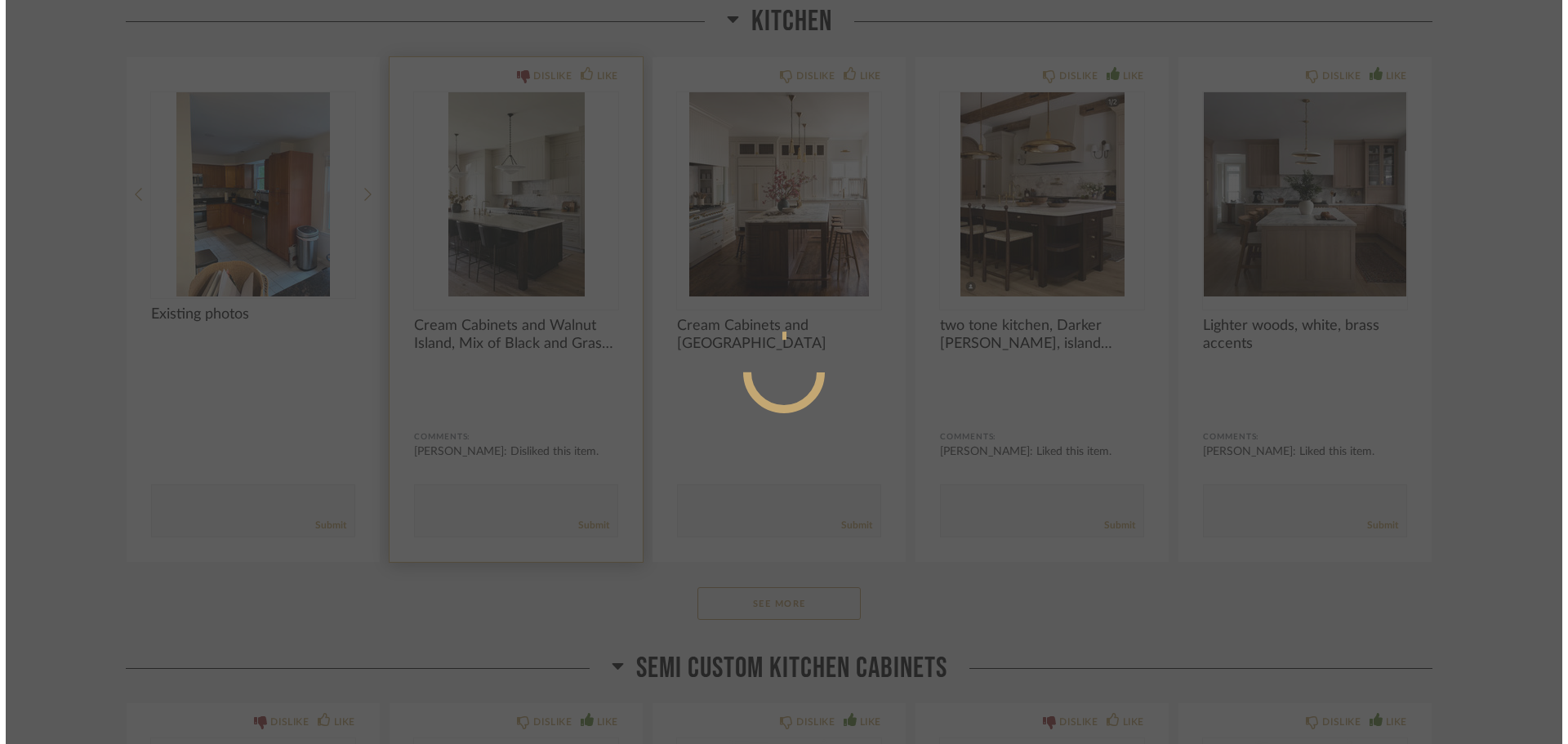
scroll to position [0, 0]
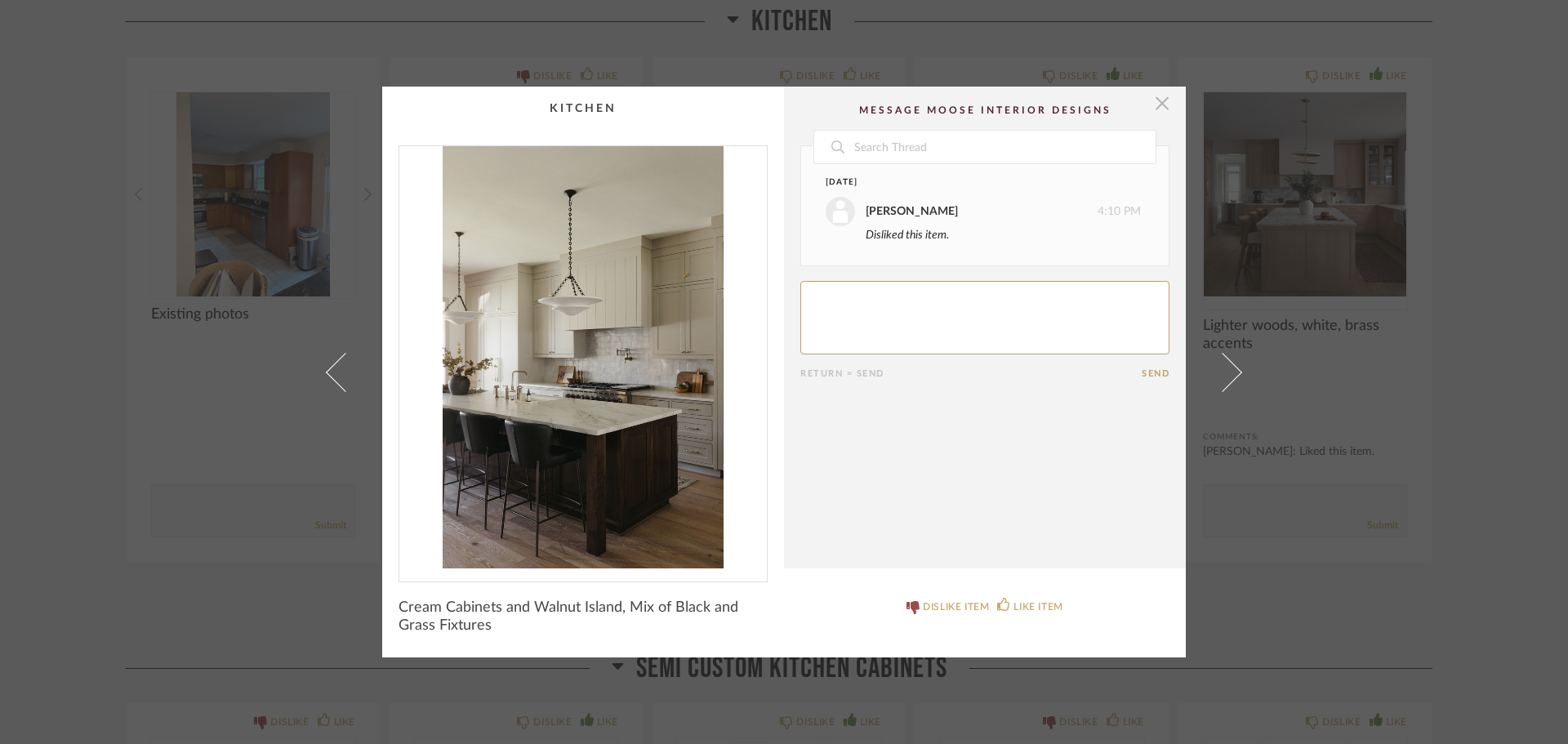
click at [1156, 100] on span "button" at bounding box center [1163, 103] width 33 height 33
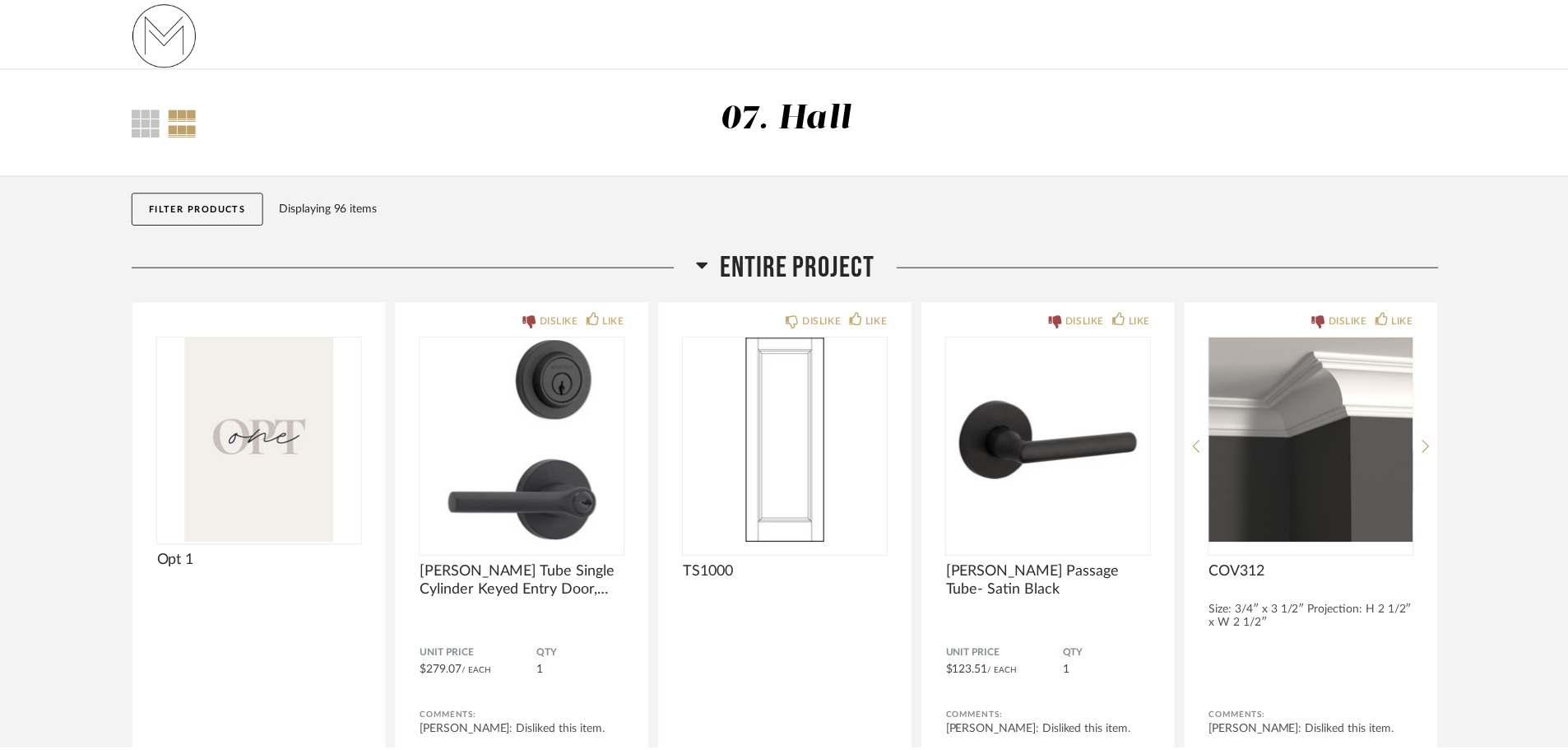
scroll to position [5350, 0]
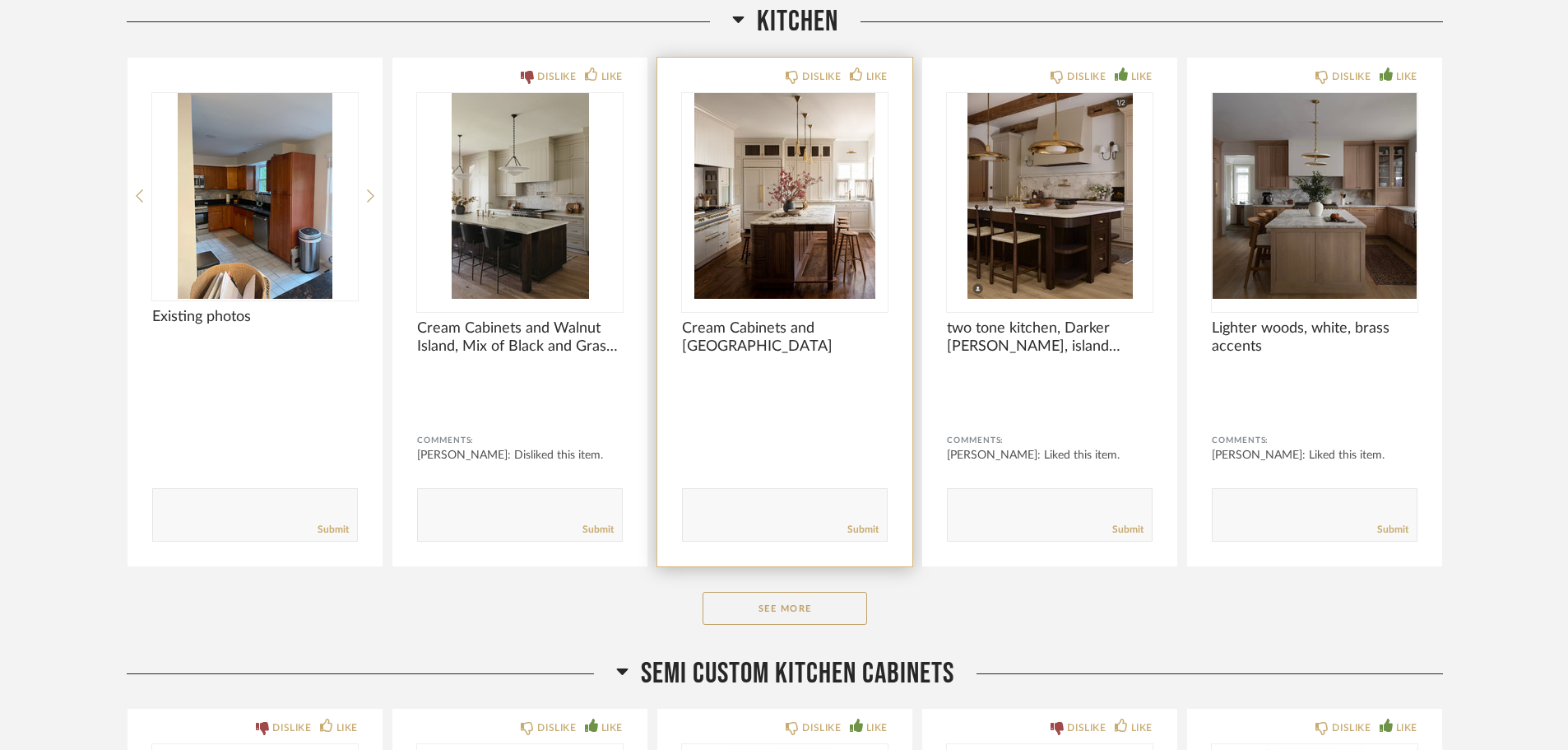
click at [796, 227] on img "0" at bounding box center [784, 196] width 205 height 206
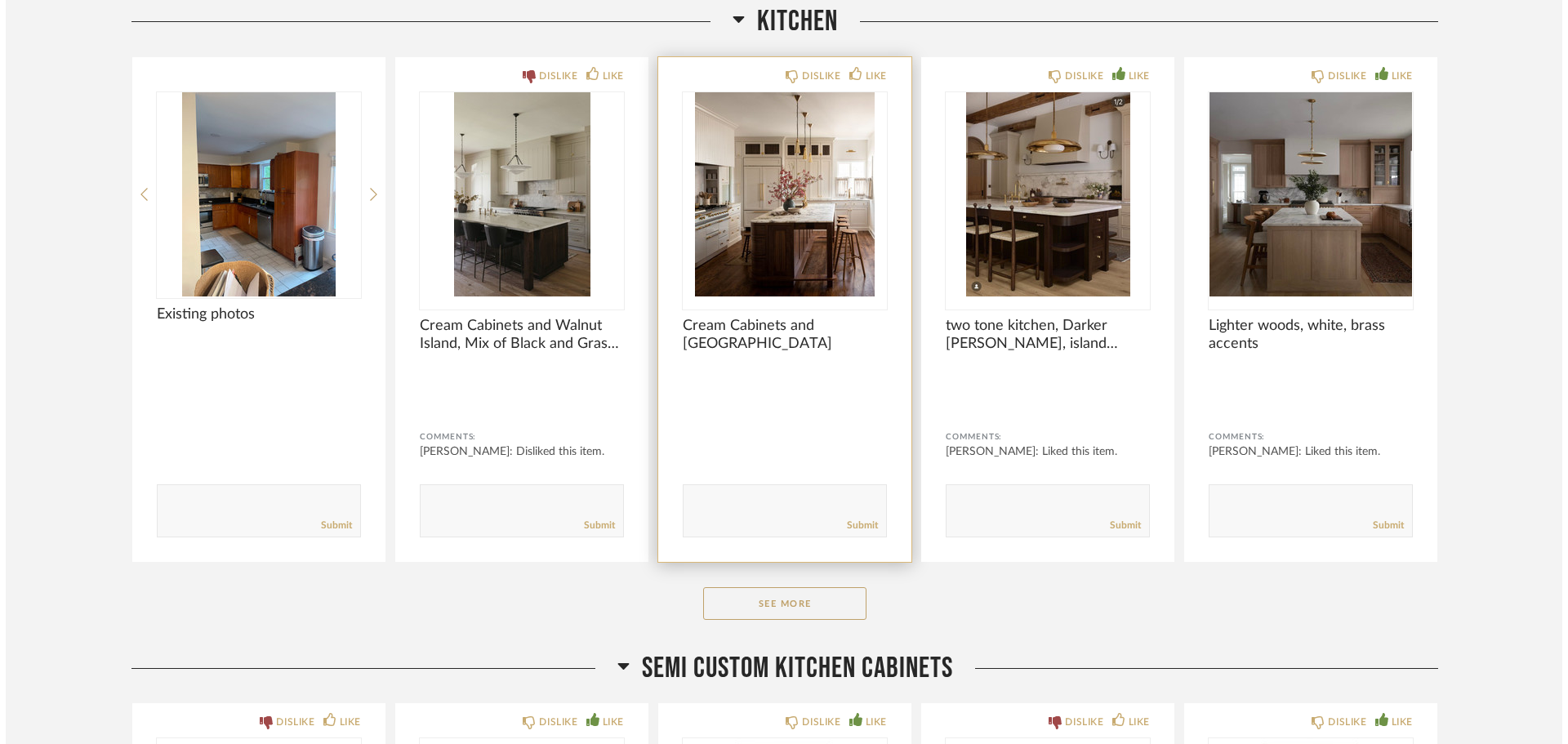
scroll to position [0, 0]
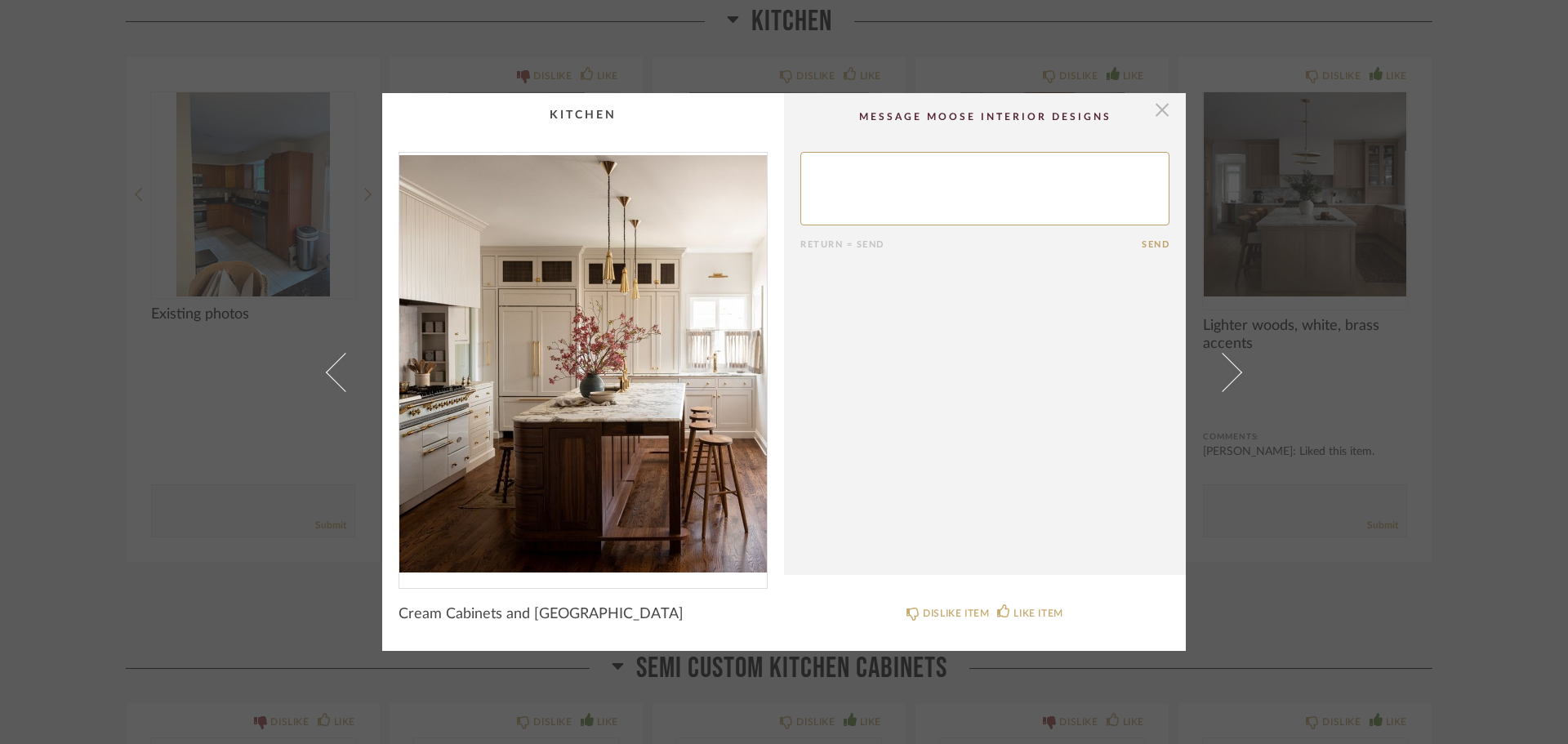
click at [1154, 108] on span "button" at bounding box center [1163, 109] width 33 height 33
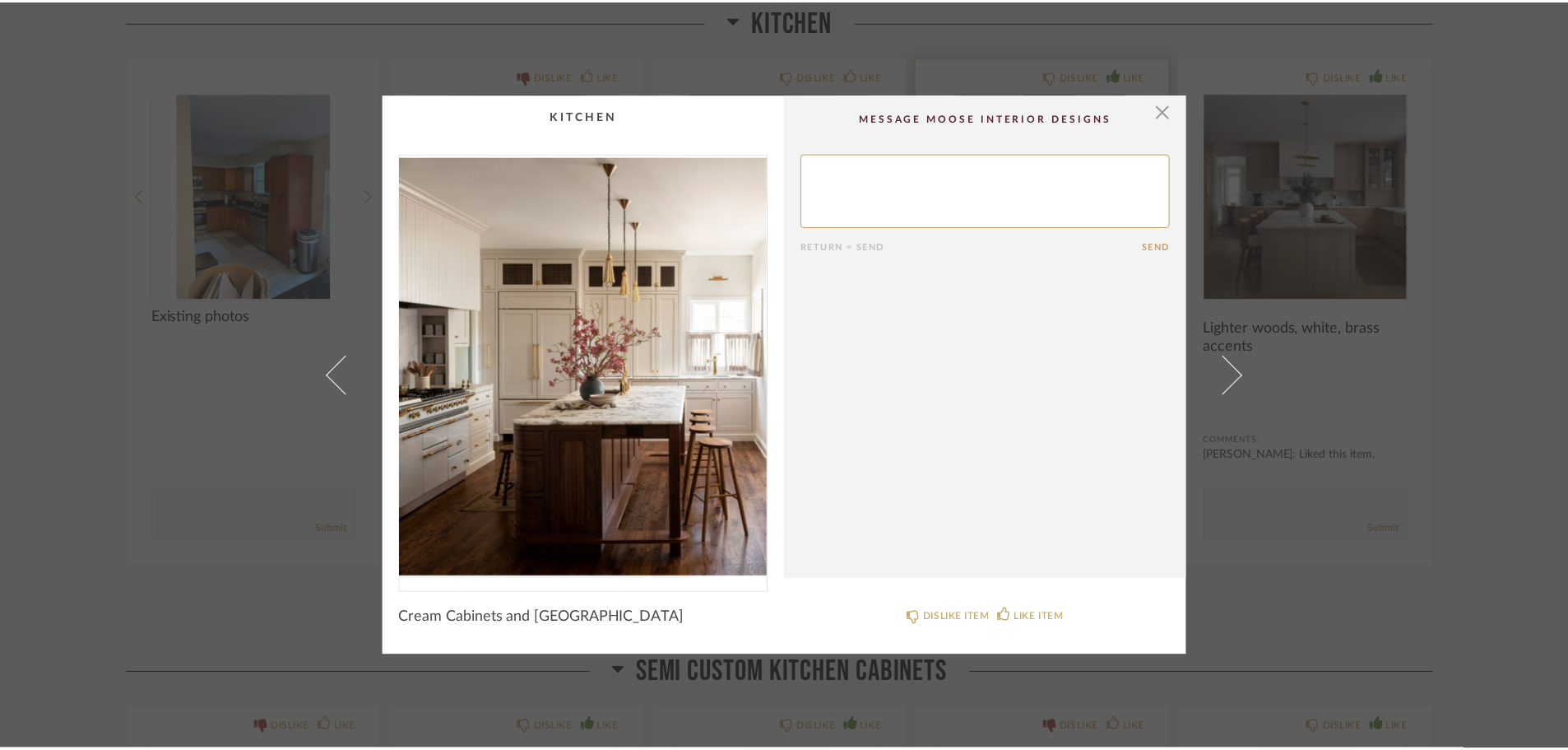
scroll to position [5350, 0]
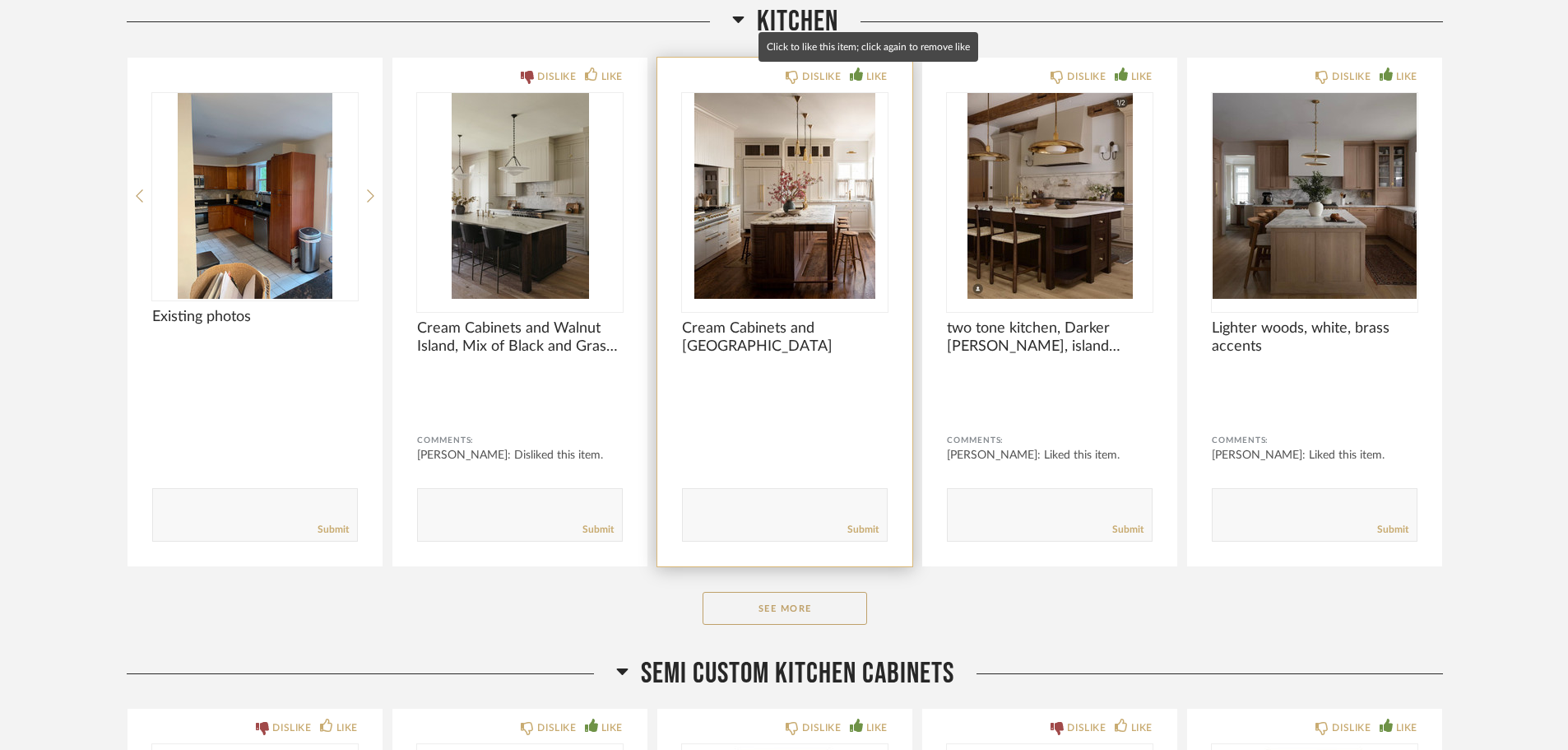
click at [858, 74] on icon at bounding box center [856, 74] width 13 height 13
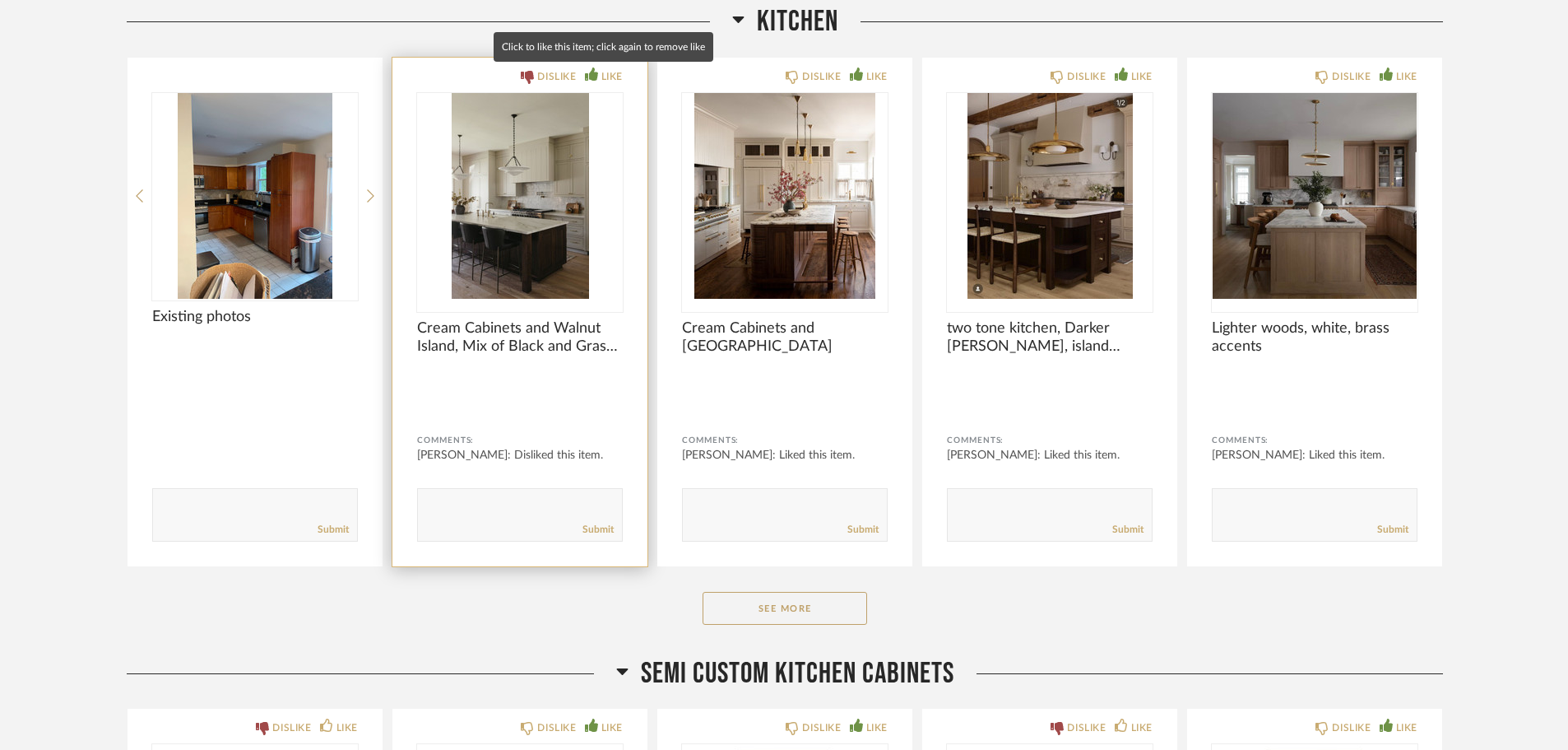
click at [591, 76] on icon at bounding box center [591, 74] width 13 height 13
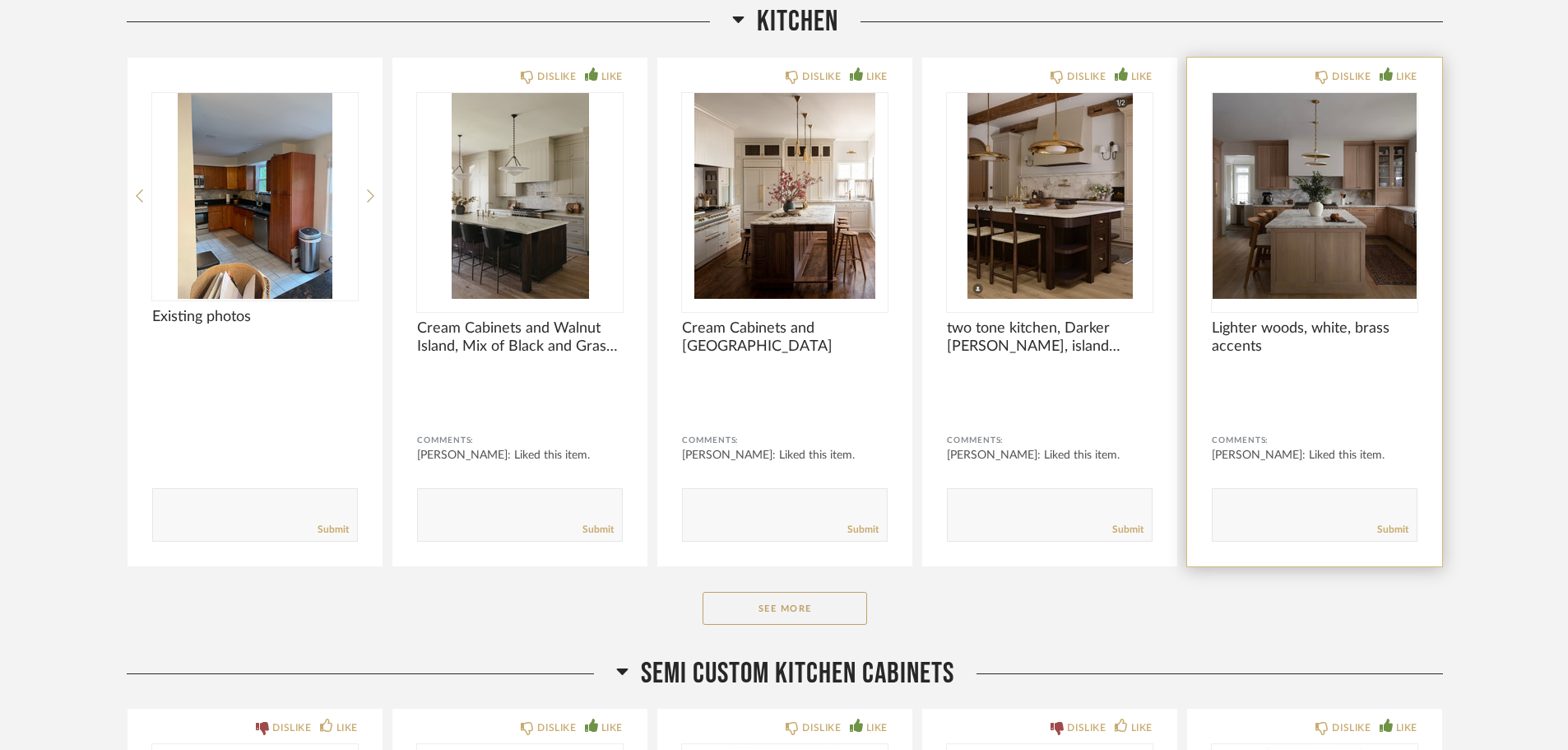
click at [1280, 496] on textarea at bounding box center [1315, 507] width 204 height 22
type textarea "would like a plaster hood, ok to butt up to a plaster hood, but not a standard …"
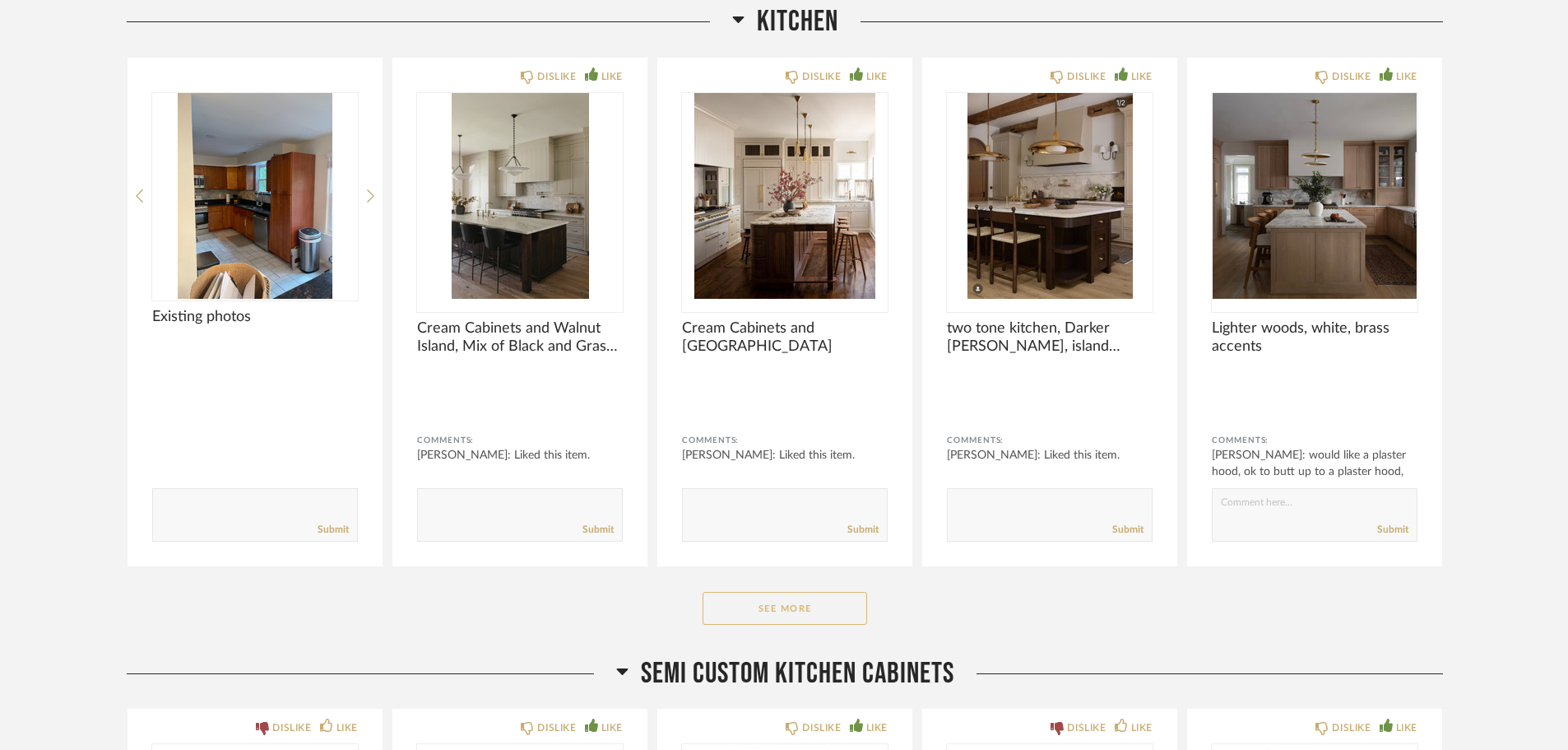
click at [831, 615] on button "See More" at bounding box center [784, 608] width 165 height 33
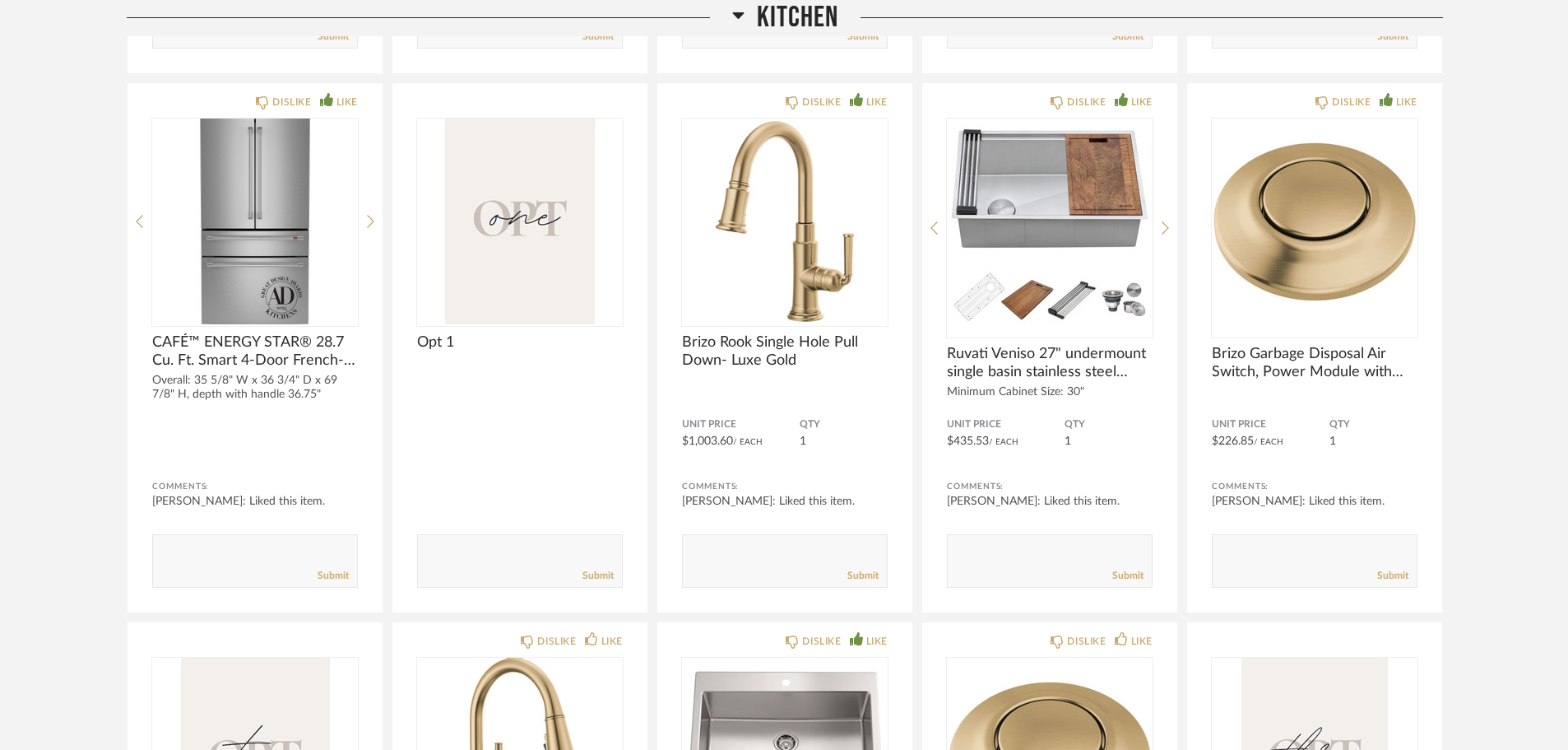
scroll to position [5844, 0]
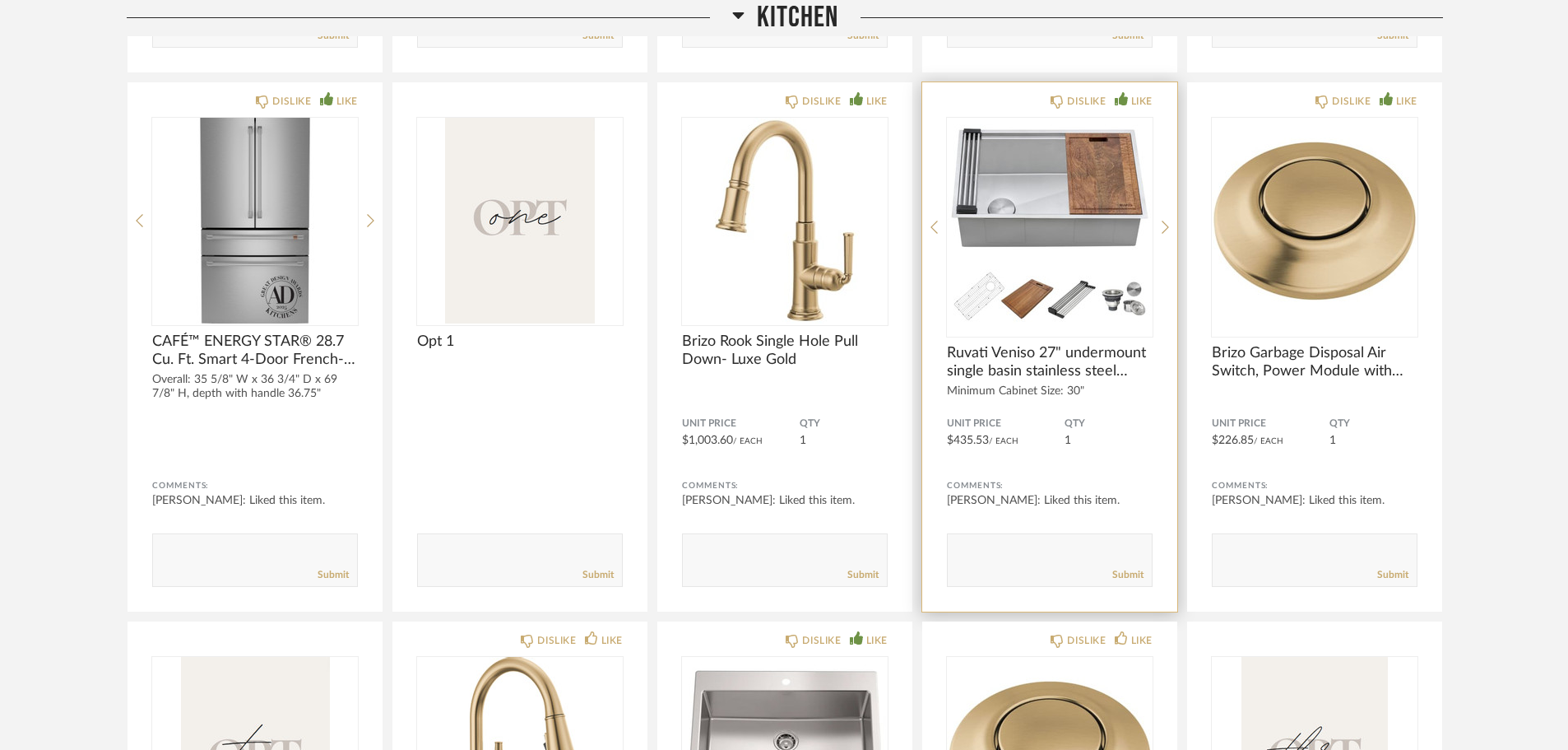
click at [1044, 552] on textarea at bounding box center [1049, 553] width 204 height 22
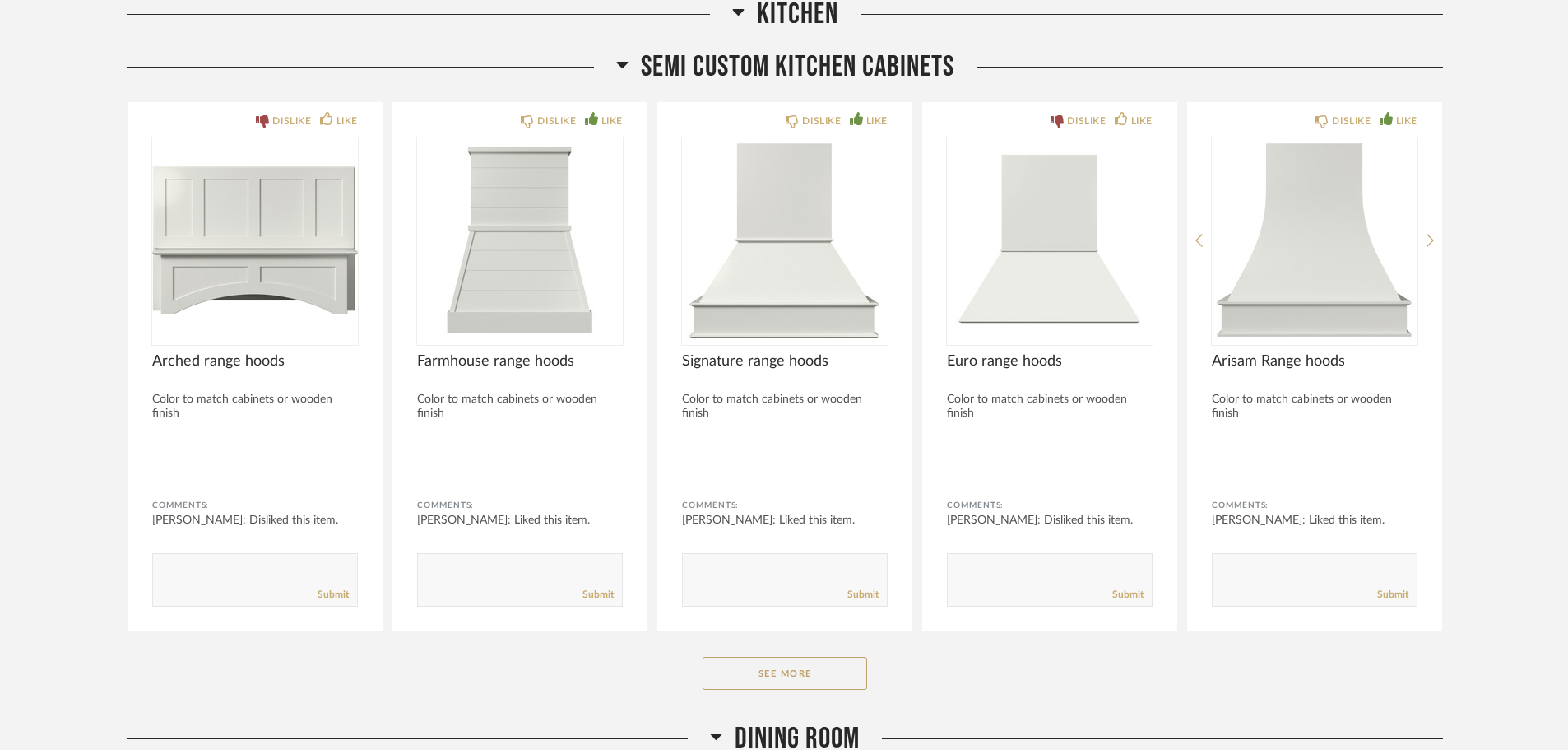
scroll to position [7573, 0]
click at [831, 669] on button "See More" at bounding box center [784, 673] width 165 height 33
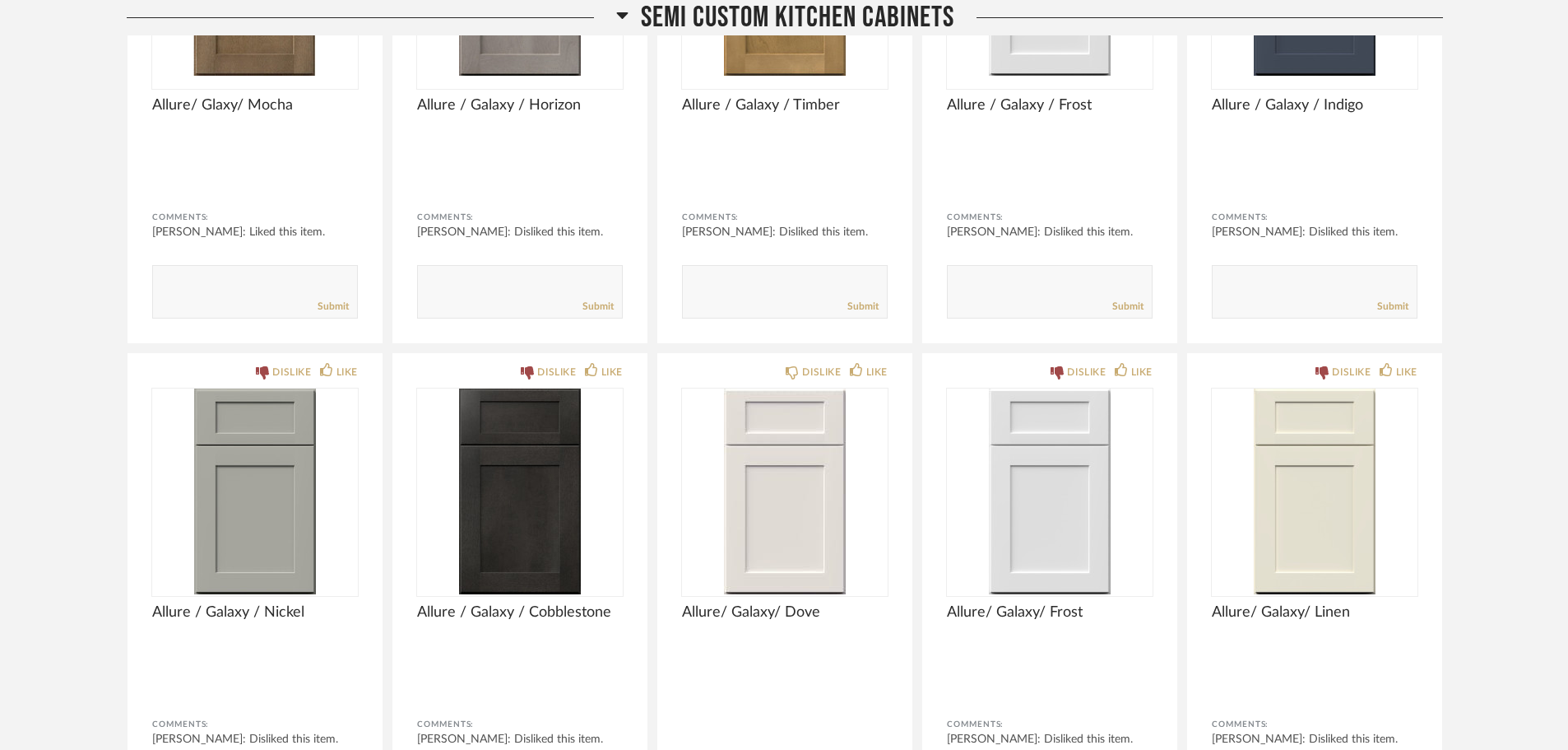
scroll to position [8396, 0]
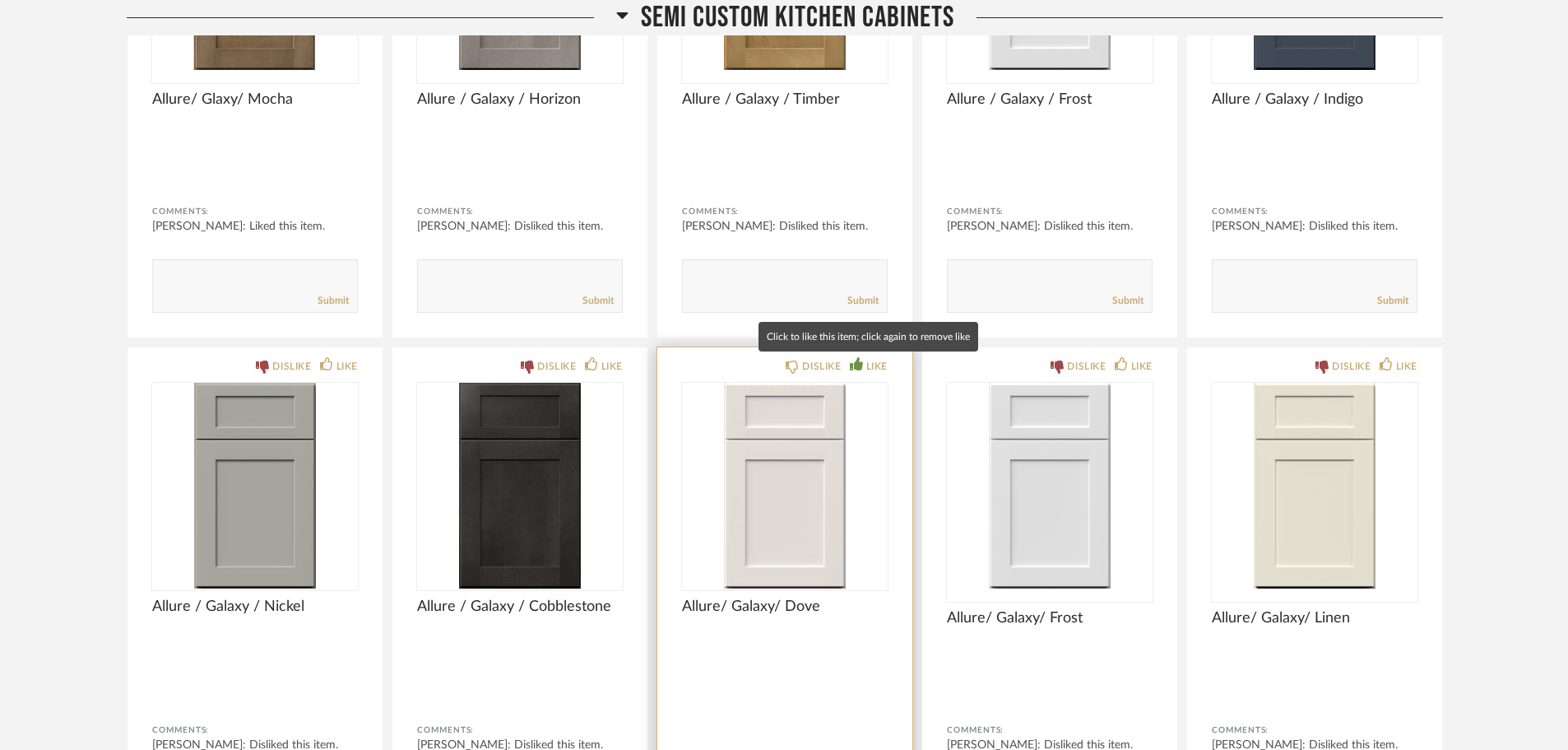
click at [856, 366] on icon at bounding box center [856, 364] width 13 height 13
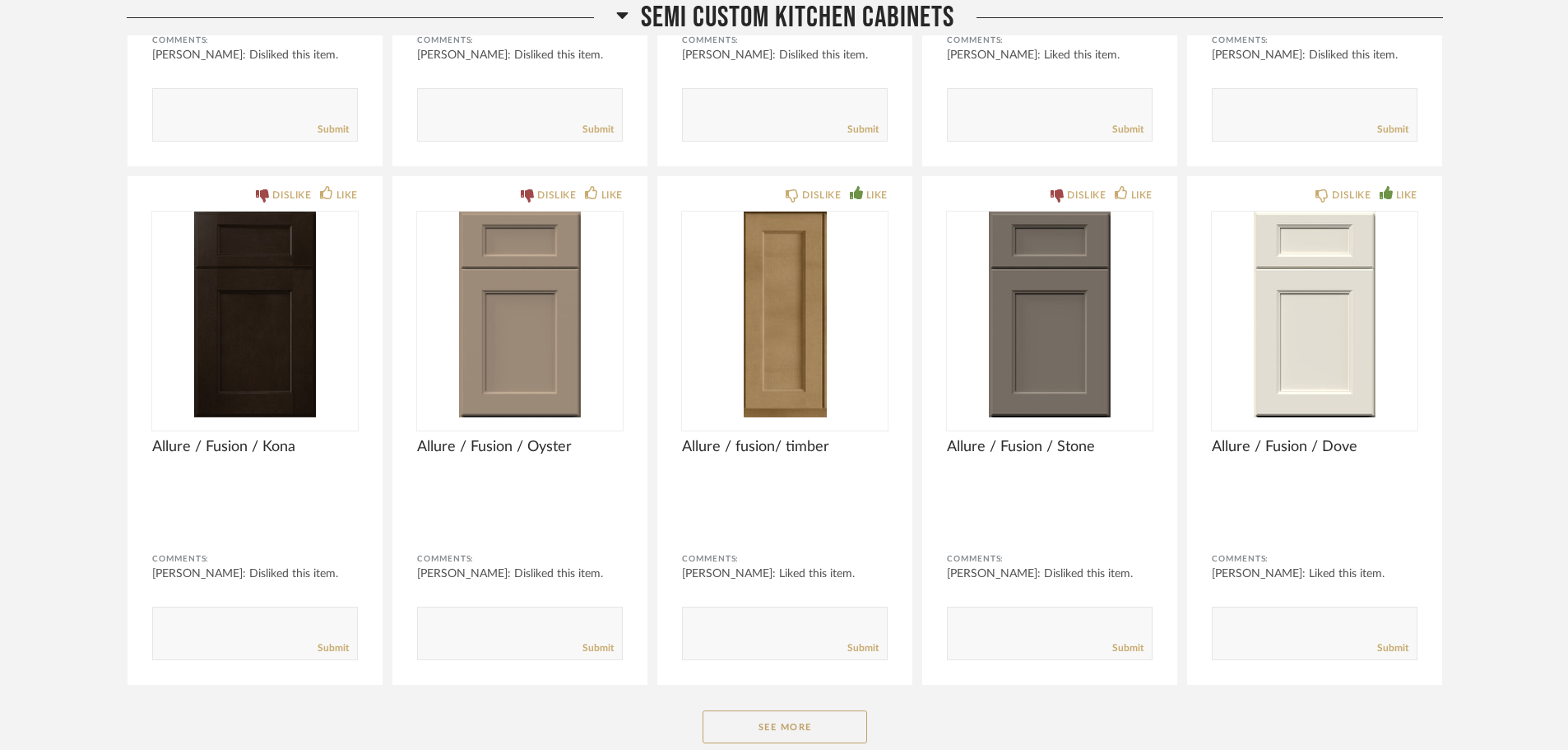
scroll to position [9713, 0]
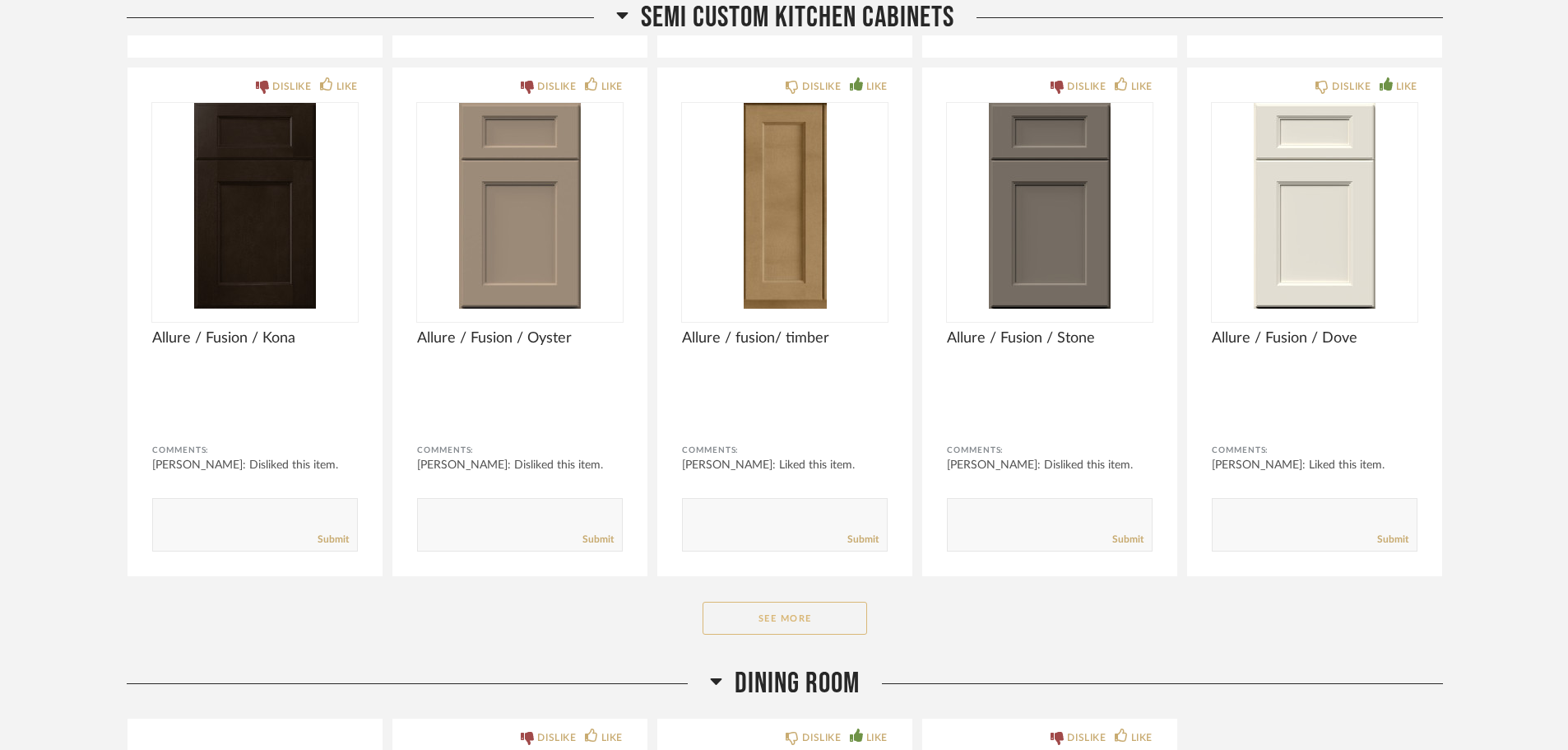
click at [765, 619] on button "See More" at bounding box center [784, 618] width 165 height 33
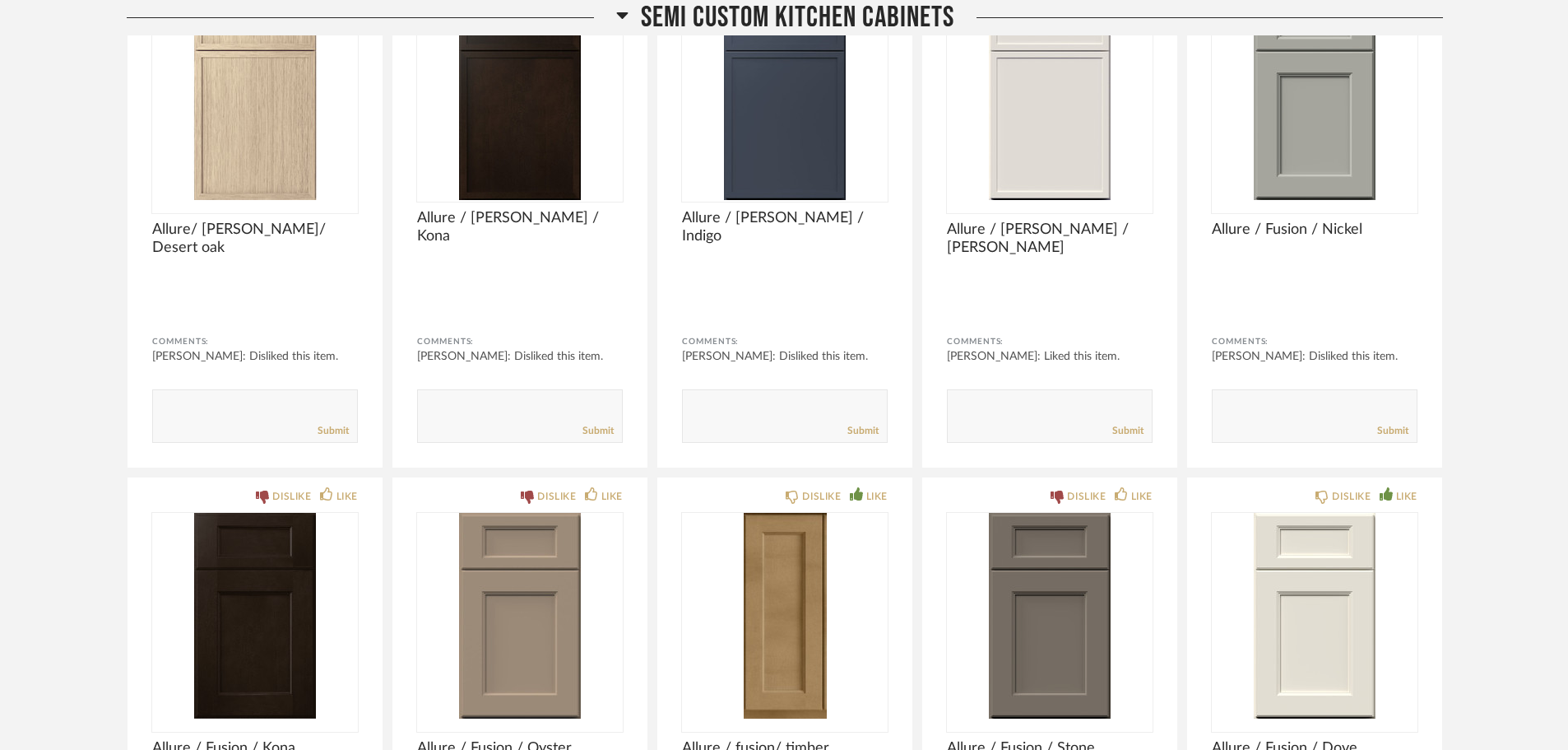
scroll to position [9302, 0]
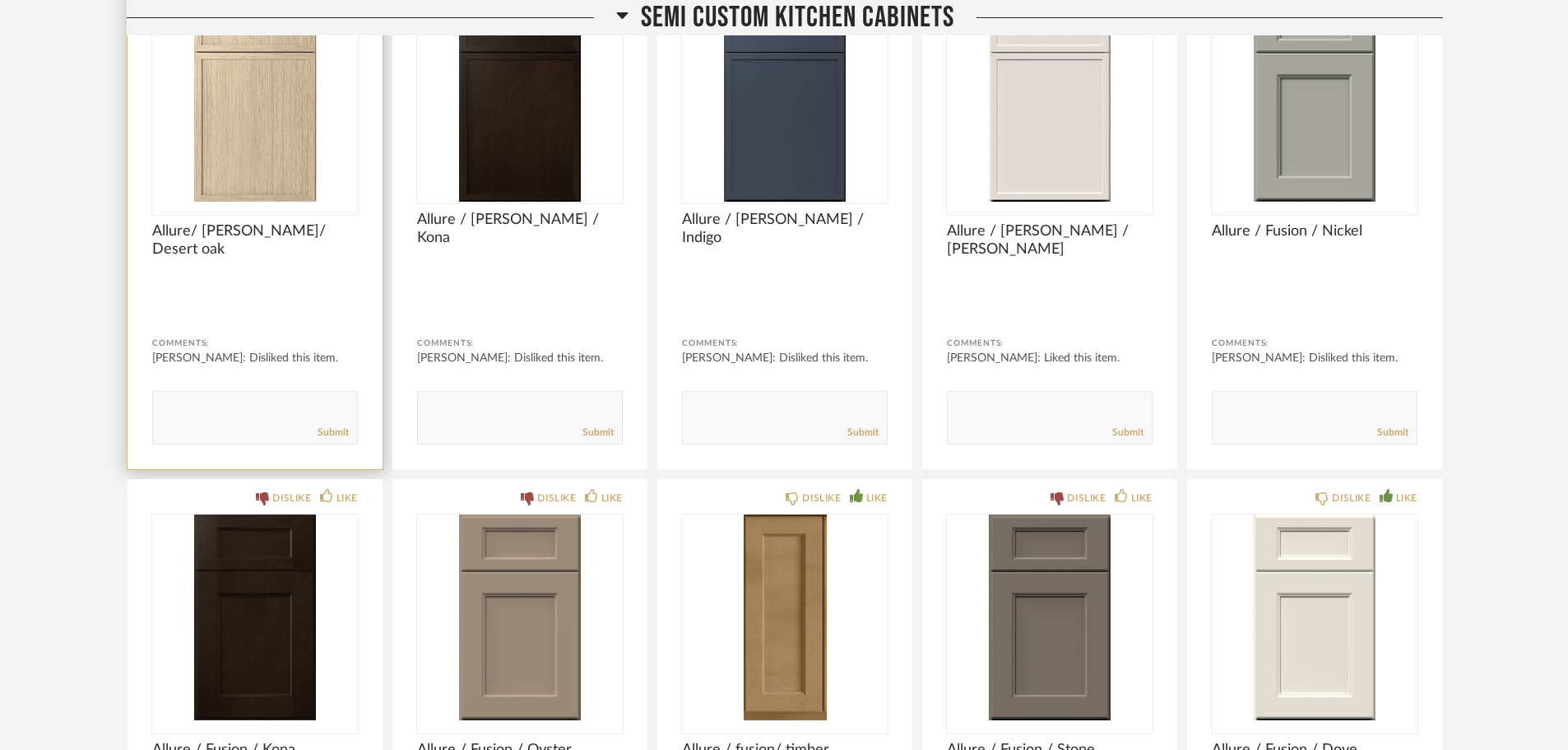
click at [176, 405] on textarea at bounding box center [255, 410] width 204 height 22
type textarea "we dont love the grain look, if solid, could be more likeable."
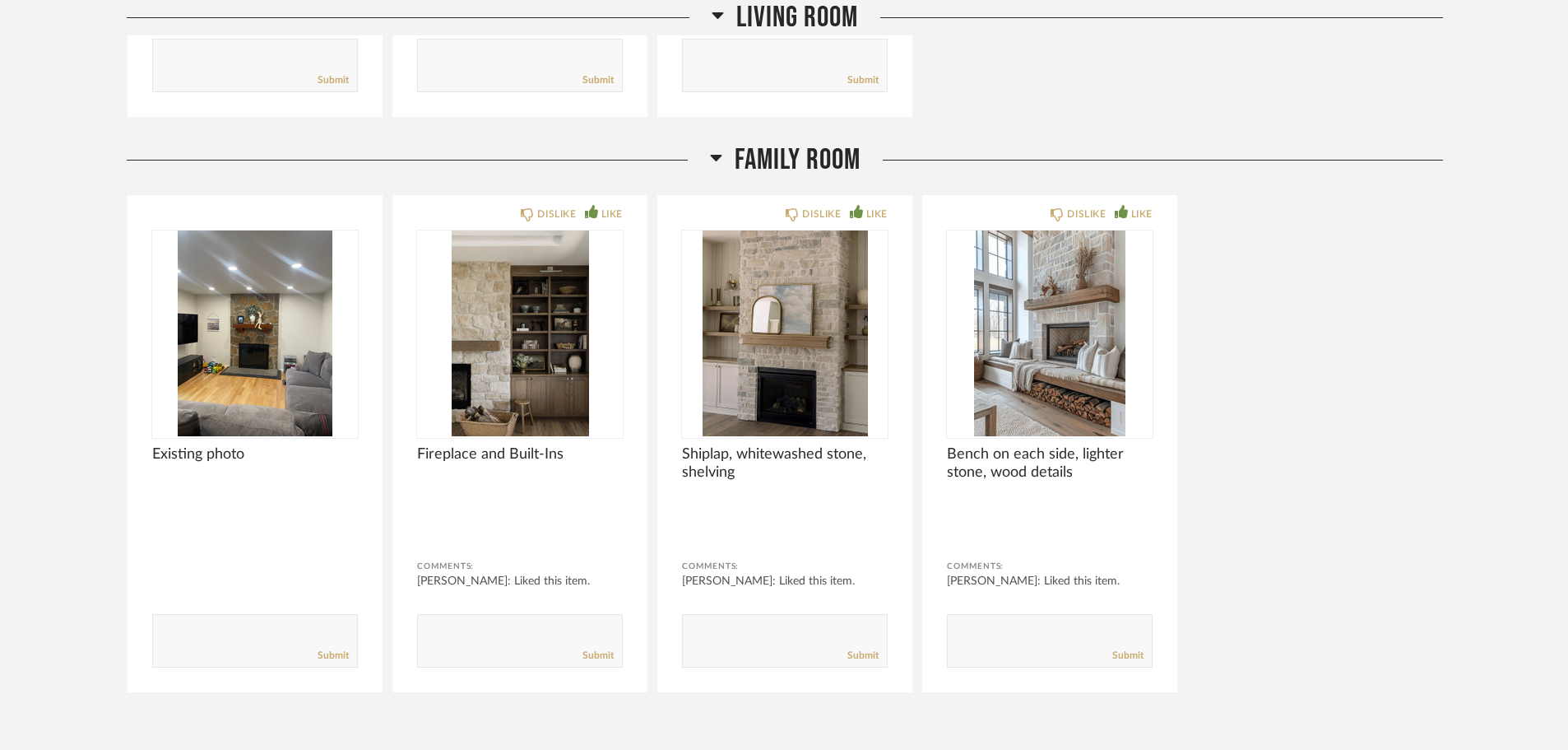
scroll to position [11935, 0]
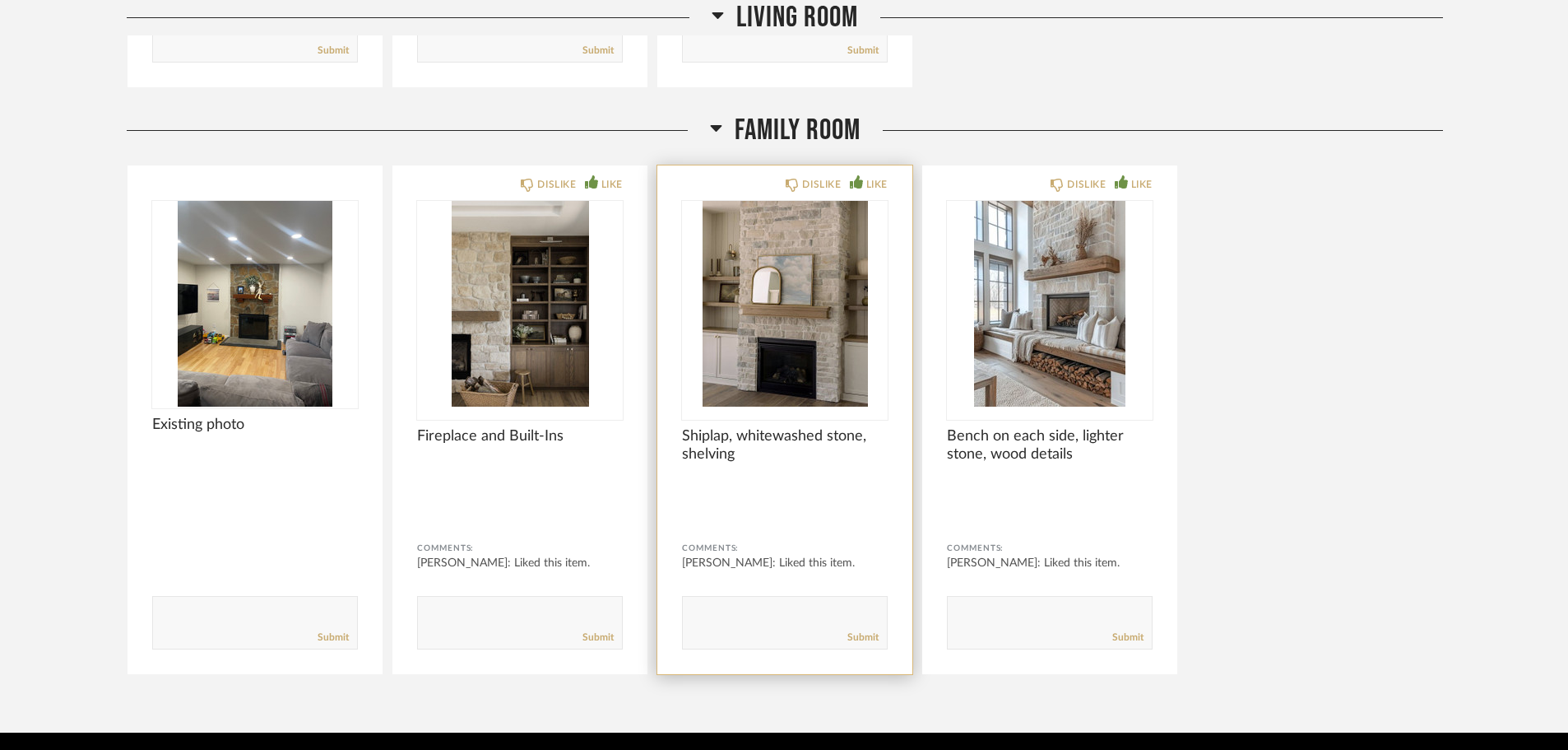
click at [768, 612] on textarea at bounding box center [784, 615] width 204 height 22
type textarea "l"
type textarea "we like the less "busy" shelving"
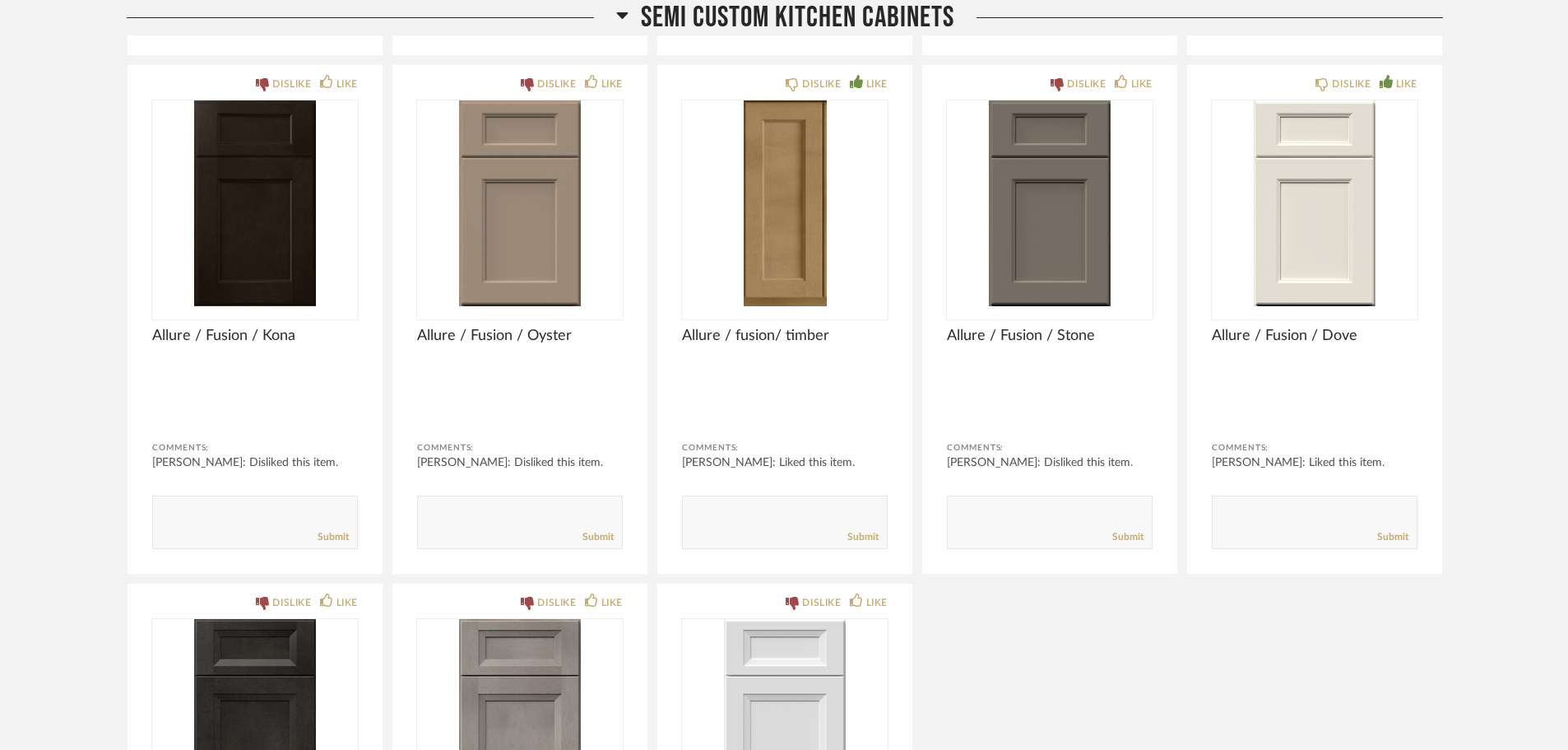
scroll to position [9690, 0]
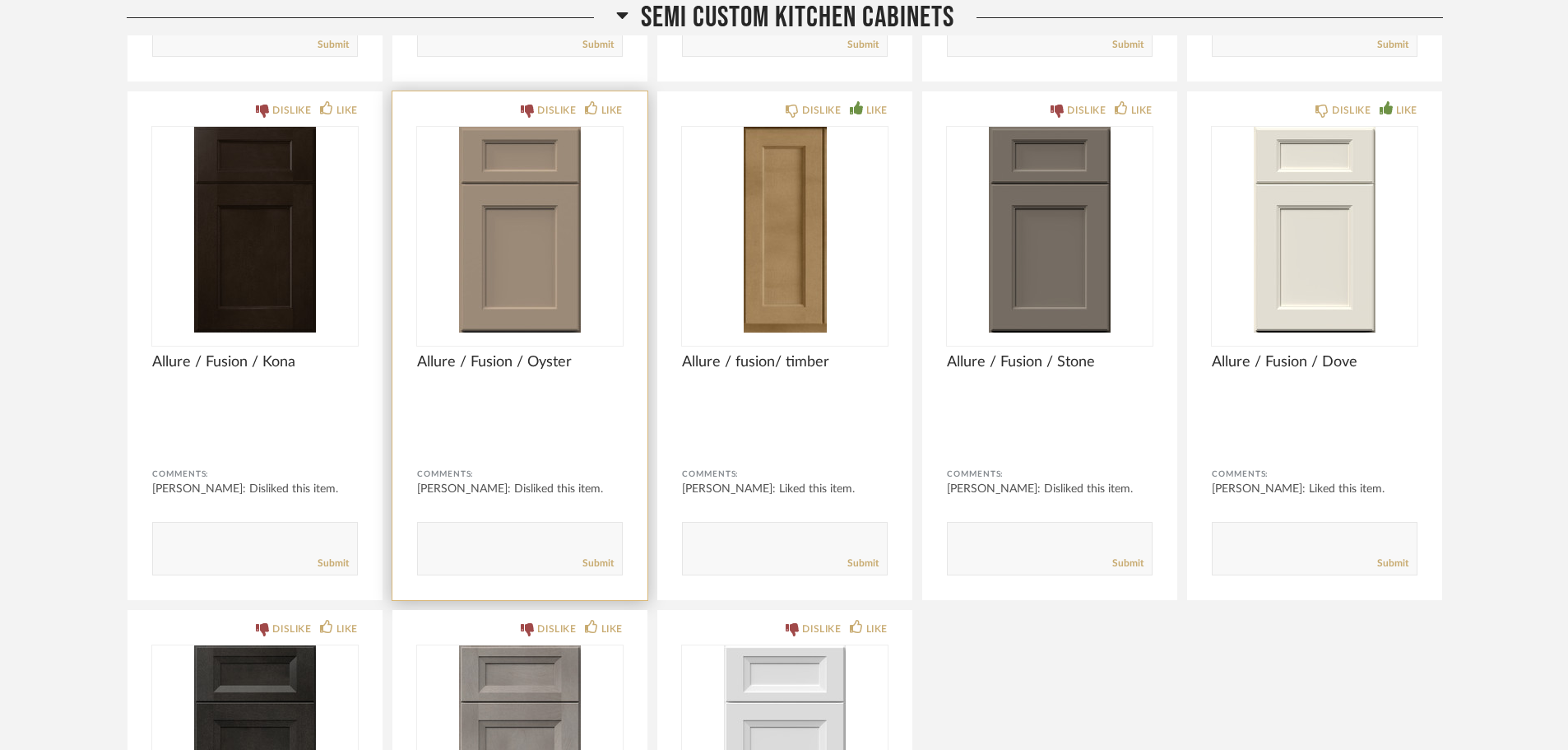
click at [506, 246] on img "0" at bounding box center [520, 230] width 205 height 206
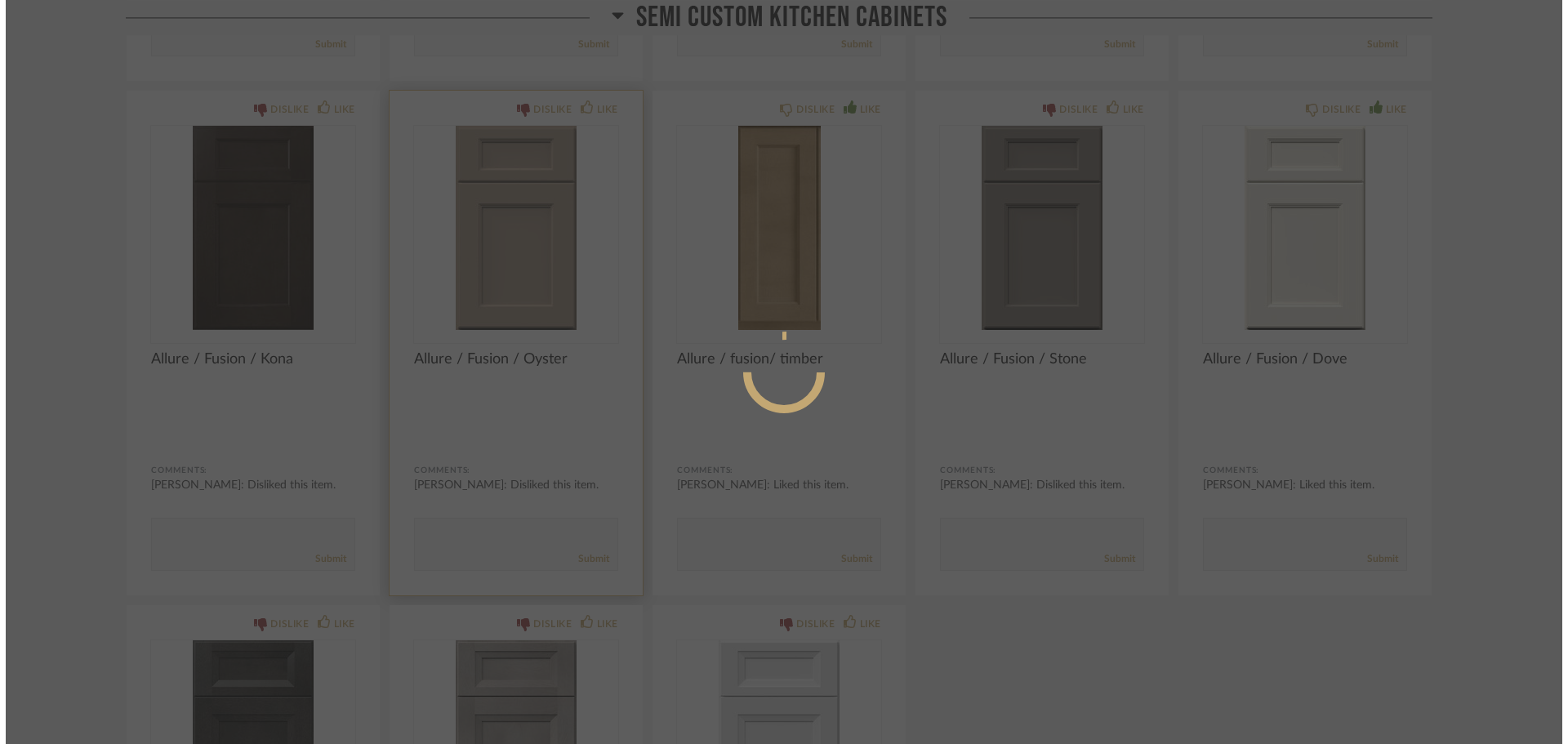
scroll to position [0, 0]
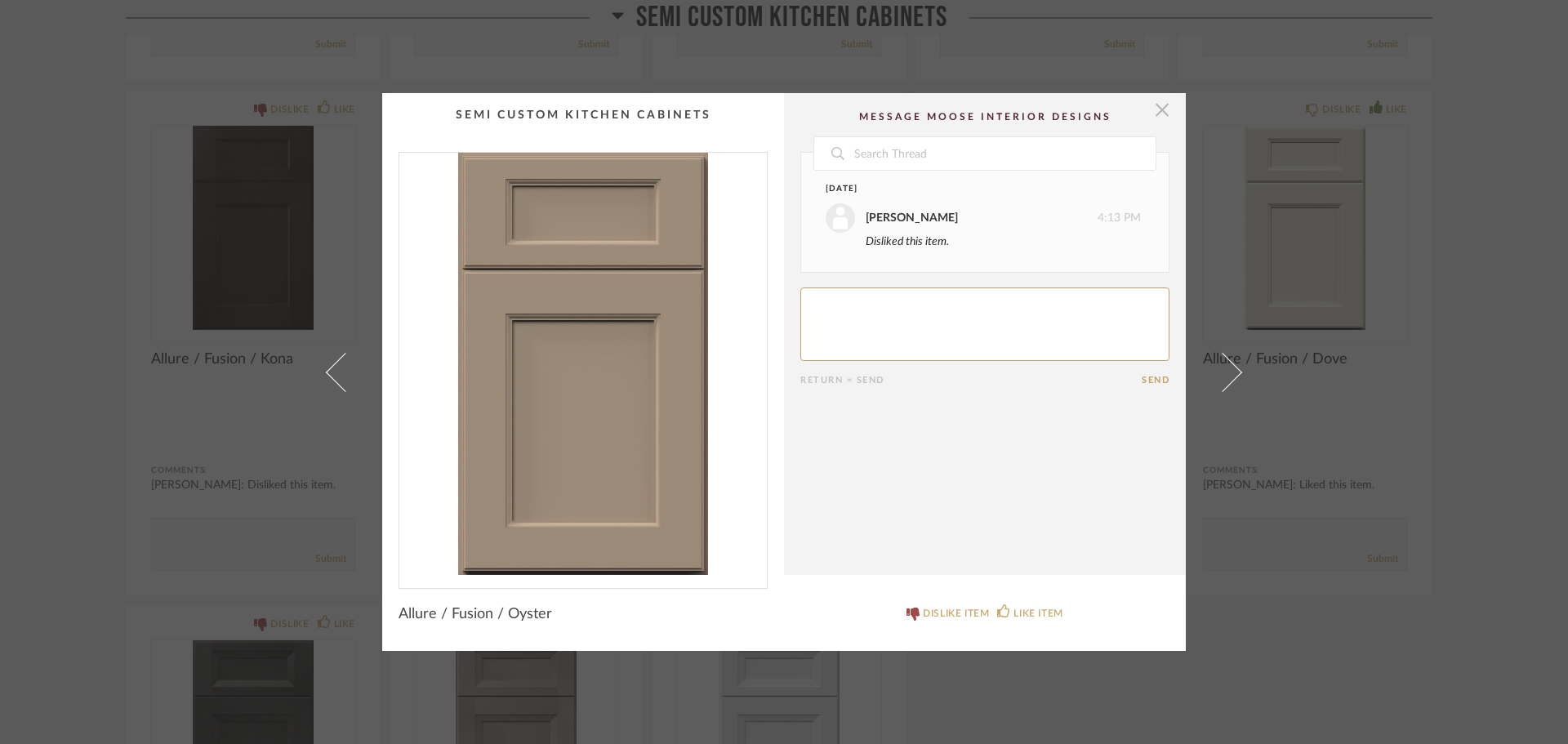
click at [1158, 109] on span "button" at bounding box center [1163, 109] width 33 height 33
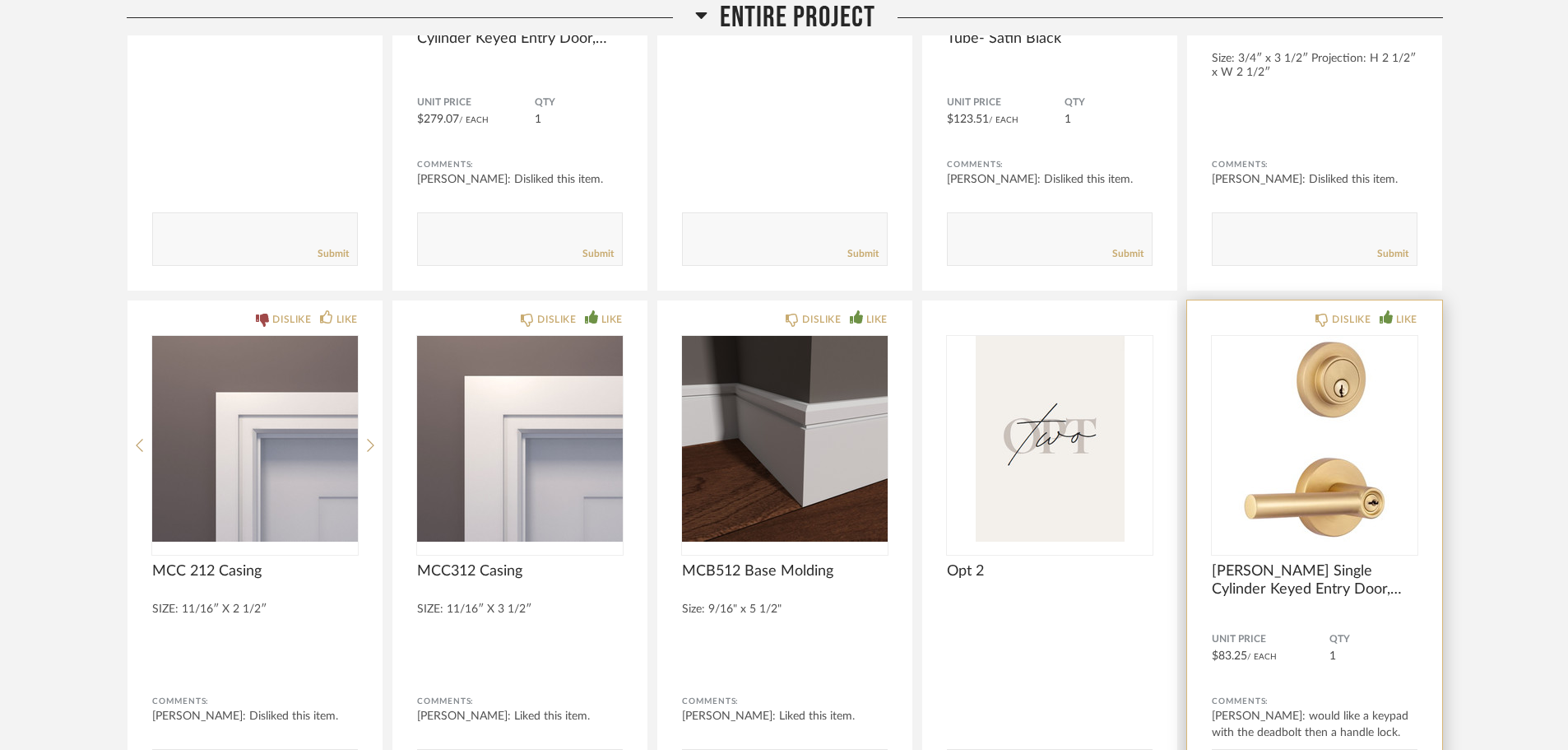
scroll to position [223, 0]
